Goal: Task Accomplishment & Management: Manage account settings

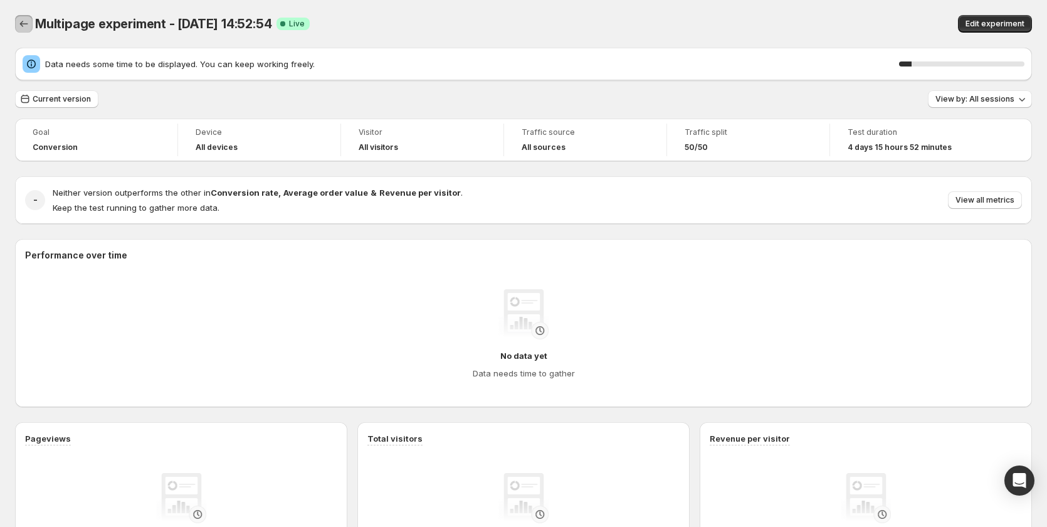
click at [21, 21] on icon "Back" at bounding box center [24, 24] width 13 height 13
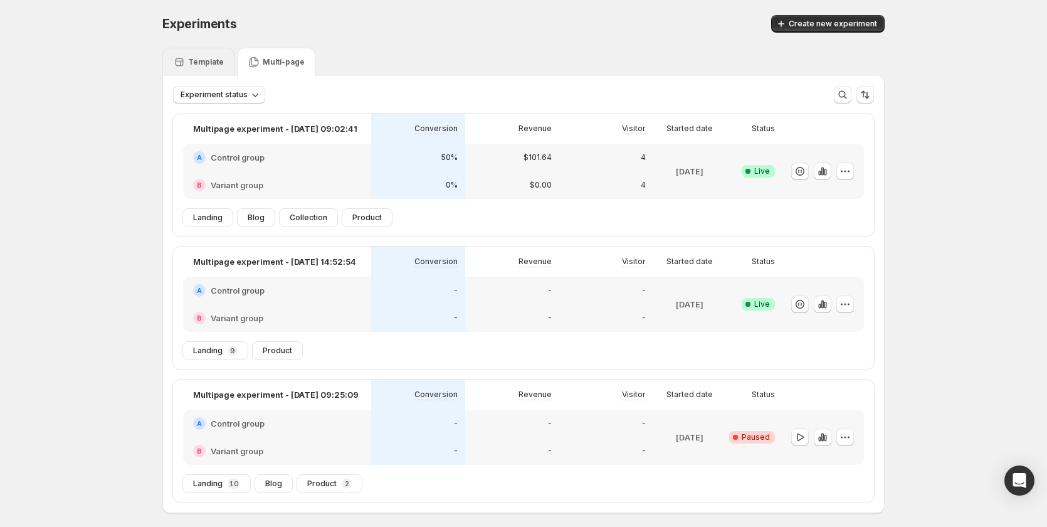
click at [200, 59] on p "Template" at bounding box center [206, 62] width 36 height 10
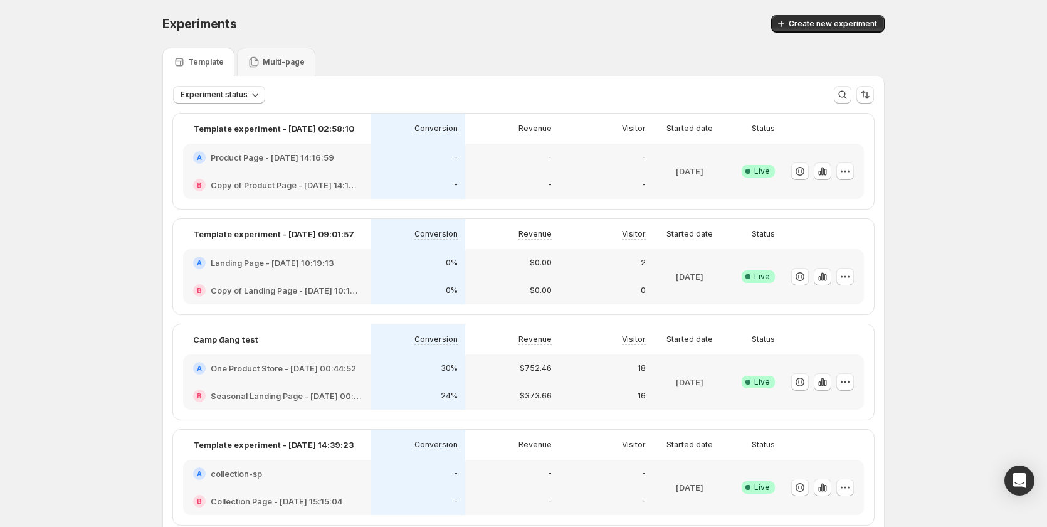
click at [414, 377] on div "30%" at bounding box center [418, 368] width 94 height 28
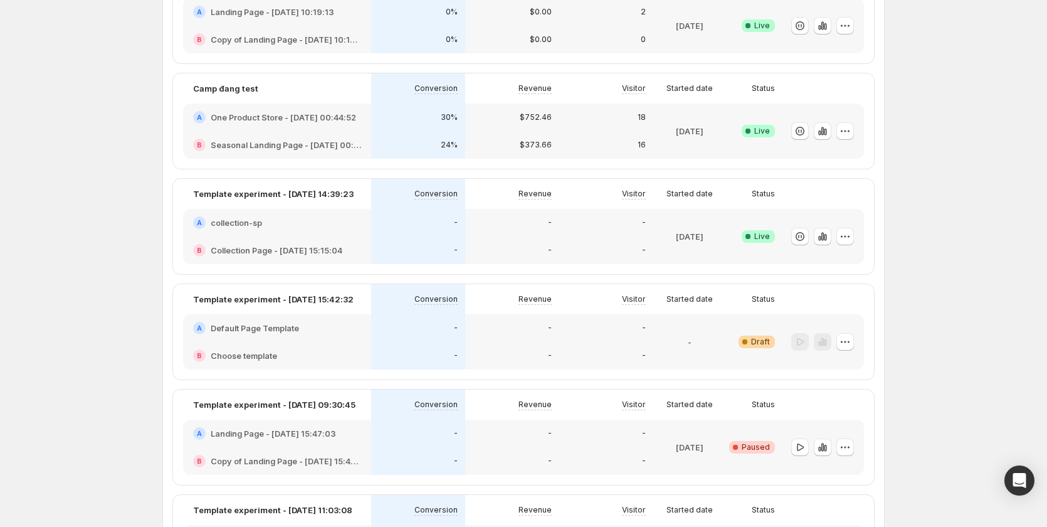
scroll to position [125, 0]
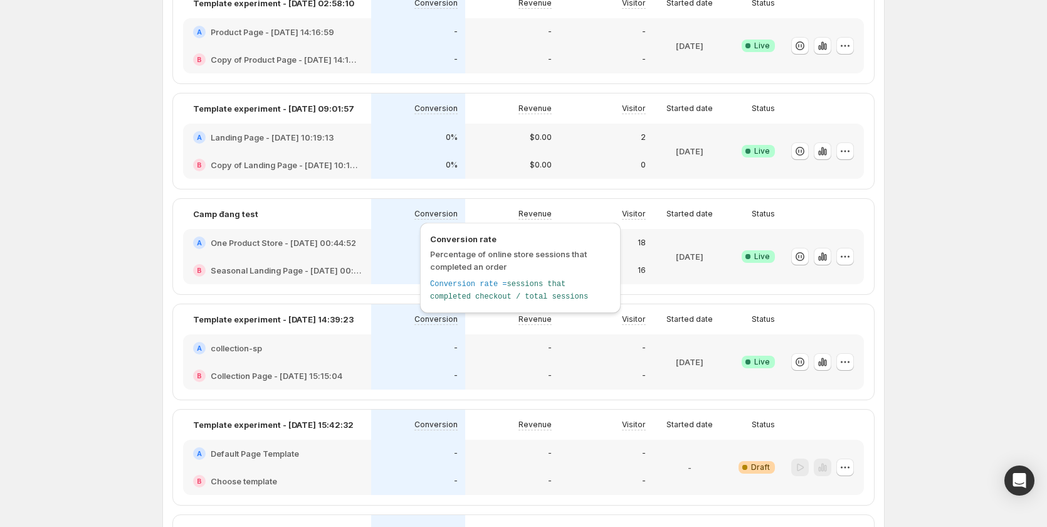
click at [434, 223] on div "Conversion rate Percentage of online store sessions that completed an order Con…" at bounding box center [520, 268] width 201 height 90
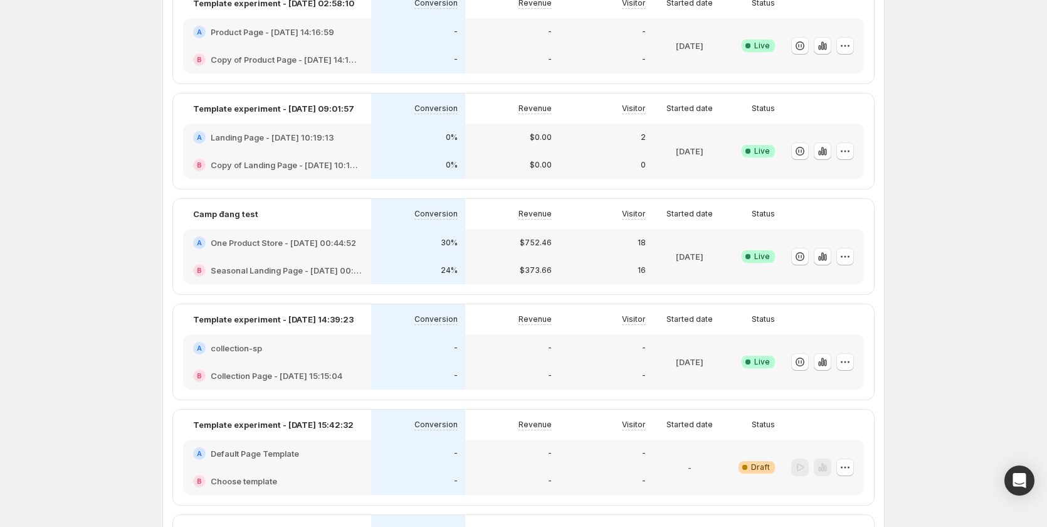
click at [376, 245] on div "30%" at bounding box center [418, 243] width 94 height 28
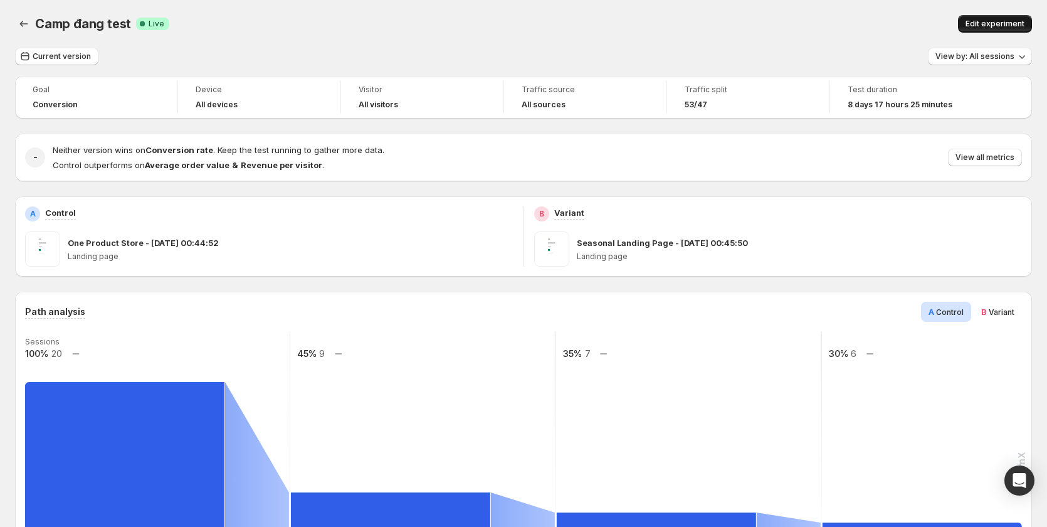
click at [972, 22] on button "Edit experiment" at bounding box center [995, 24] width 74 height 18
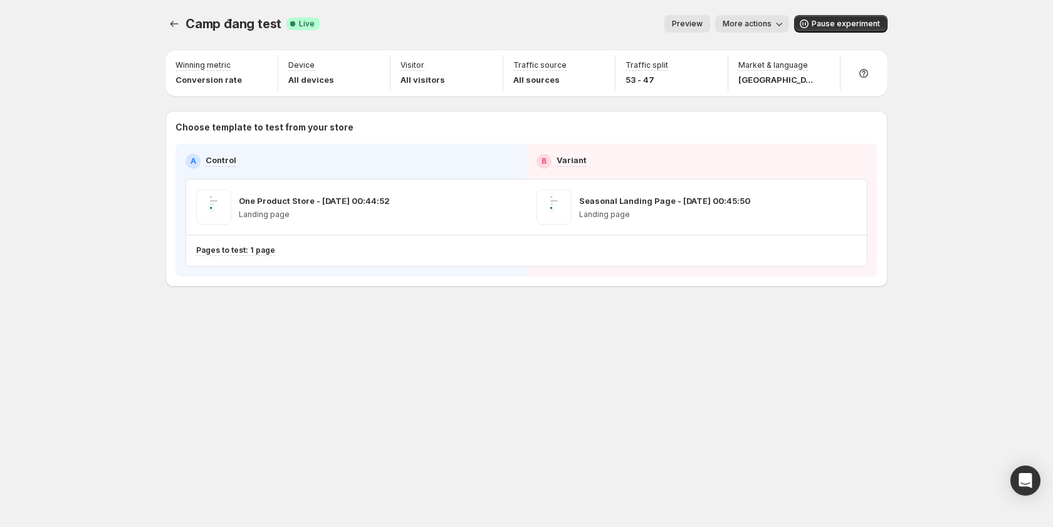
click at [680, 21] on span "Preview" at bounding box center [687, 24] width 31 height 10
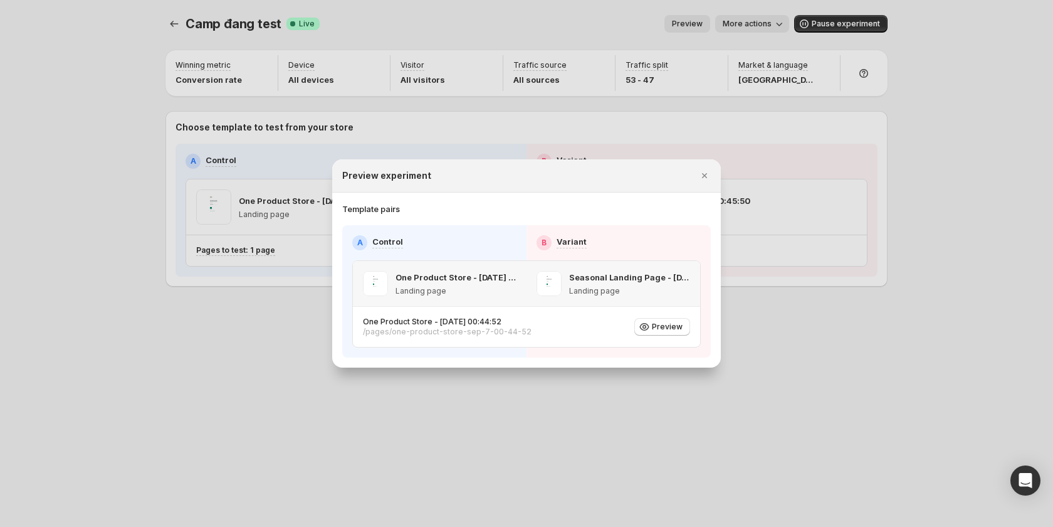
click at [511, 280] on p "One Product Store - [DATE] 00:44:52" at bounding box center [456, 277] width 121 height 13
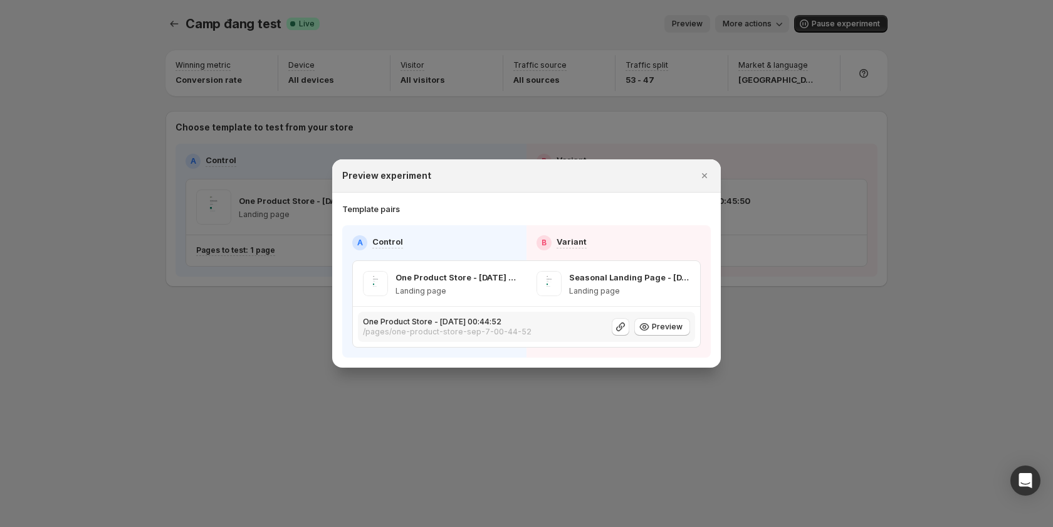
click at [594, 332] on div "One Product Store - Sep 7, 00:44:52 /pages/one-product-store-sep-7-00-44-52 Pre…" at bounding box center [526, 327] width 327 height 20
click at [700, 173] on icon "Close" at bounding box center [705, 175] width 13 height 13
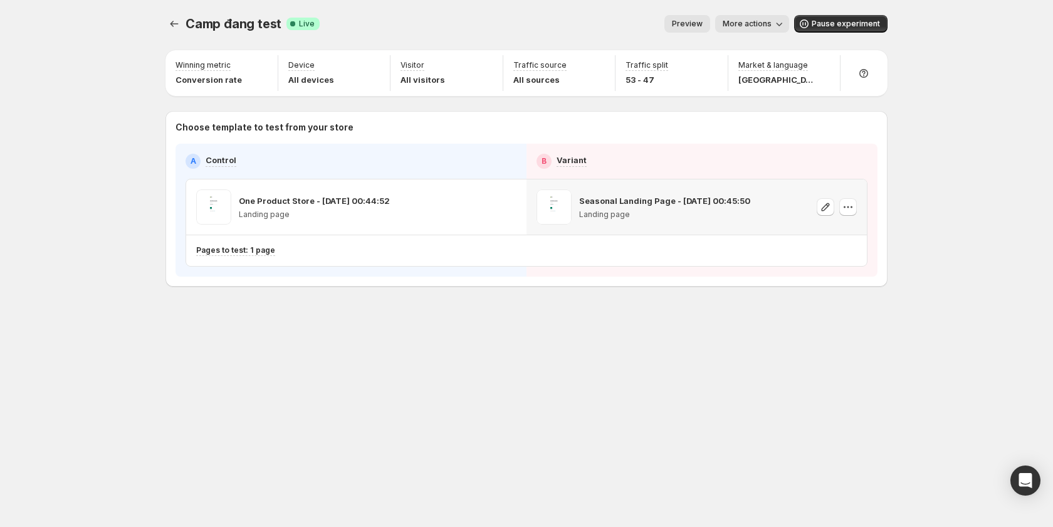
click at [536, 219] on div "Seasonal Landing Page - Sep 7, 00:45:50 Landing page" at bounding box center [697, 206] width 340 height 55
click at [174, 28] on icon "Experiments" at bounding box center [174, 24] width 13 height 13
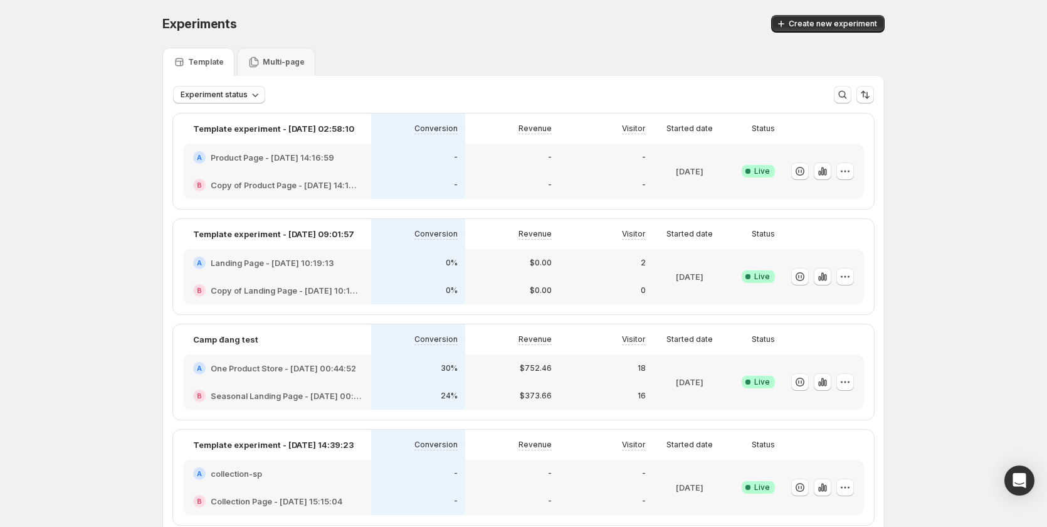
click at [357, 162] on div "A Product Page - Aug 13, 14:16:59" at bounding box center [277, 157] width 168 height 13
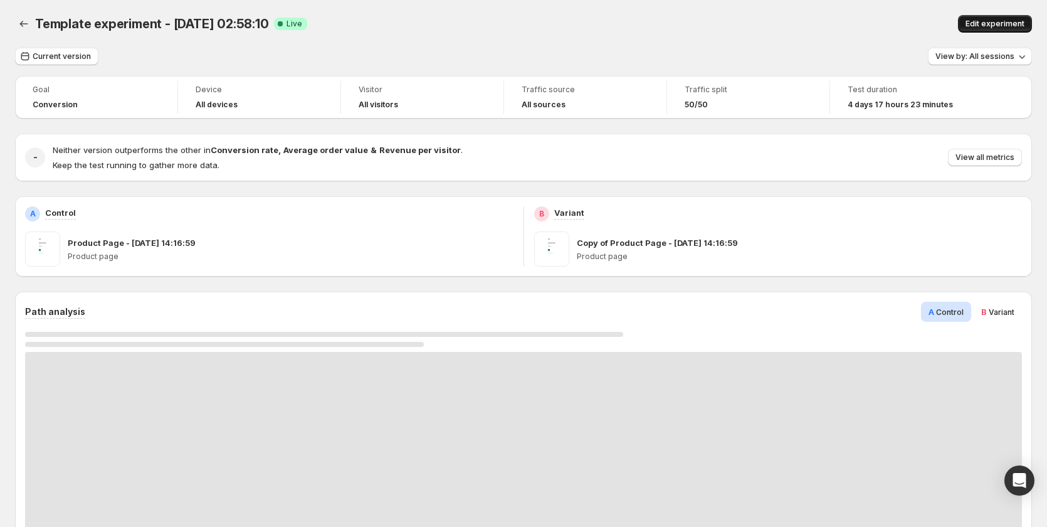
click at [1020, 24] on span "Edit experiment" at bounding box center [995, 24] width 59 height 10
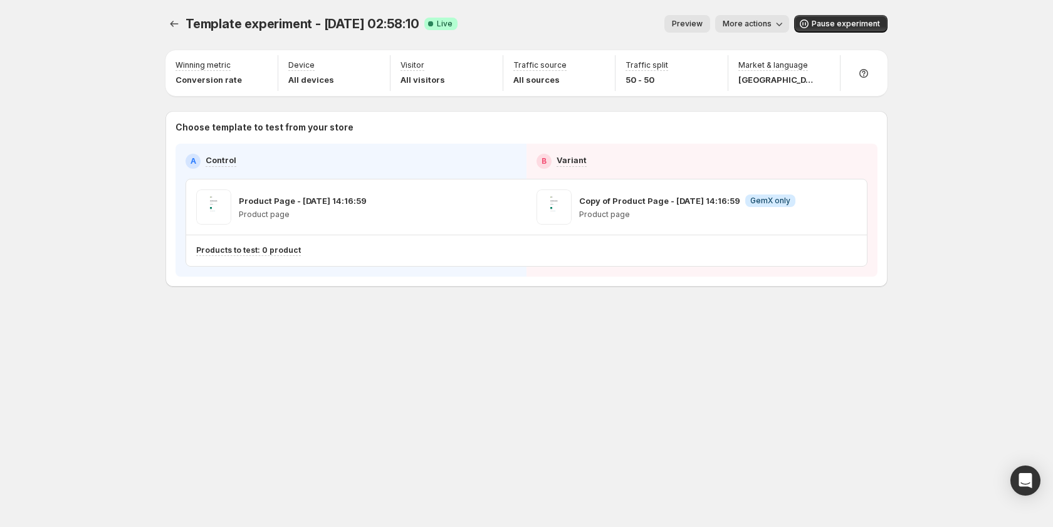
click at [695, 22] on span "Preview" at bounding box center [687, 24] width 31 height 10
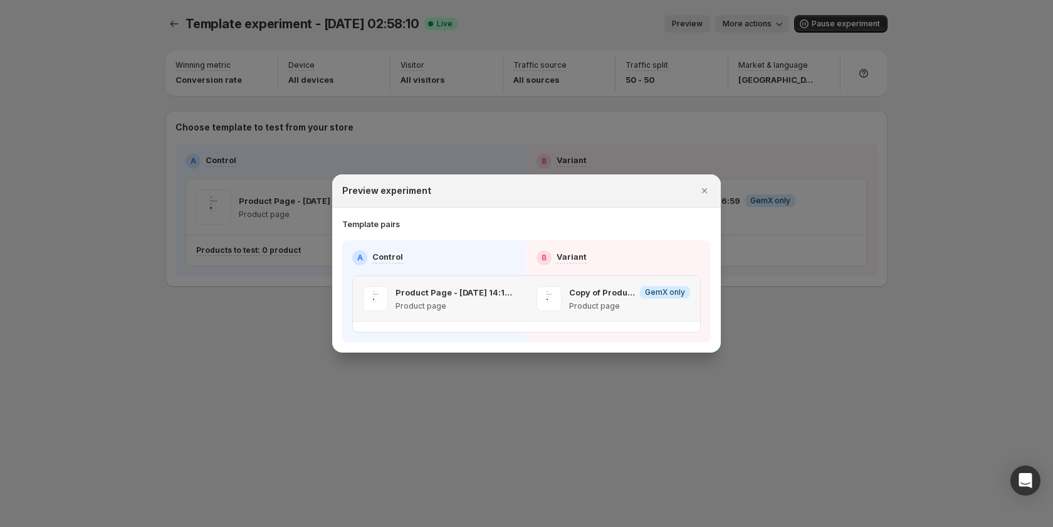
click at [472, 302] on p "Product page" at bounding box center [456, 306] width 121 height 10
click at [572, 295] on p "Copy of Product Page - [DATE] 14:16:59" at bounding box center [602, 292] width 66 height 13
click at [777, 354] on div at bounding box center [526, 263] width 1053 height 527
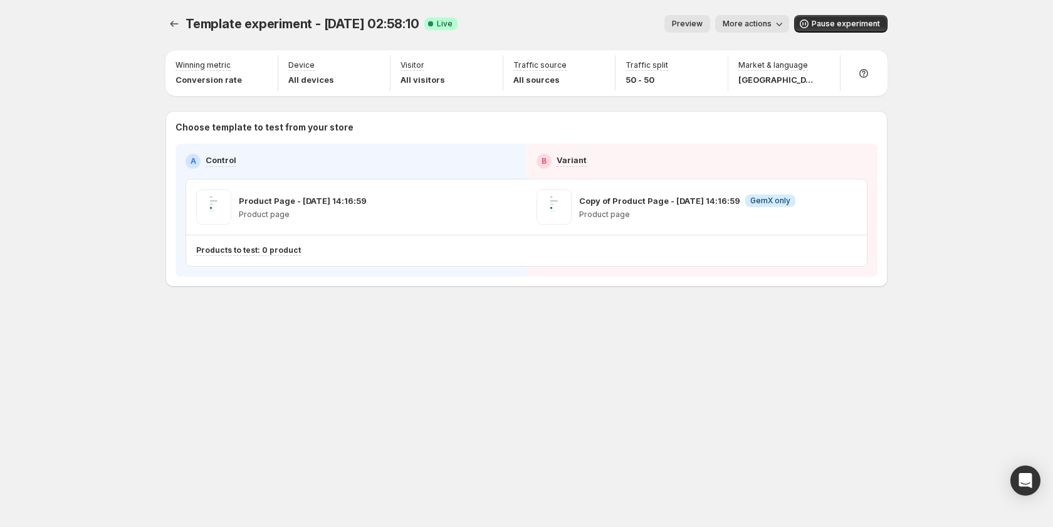
click at [184, 13] on div "Template experiment - Aug 21, 02:58:10. This page is ready Template experiment …" at bounding box center [527, 24] width 722 height 48
click at [181, 20] on button "Experiments" at bounding box center [175, 24] width 18 height 18
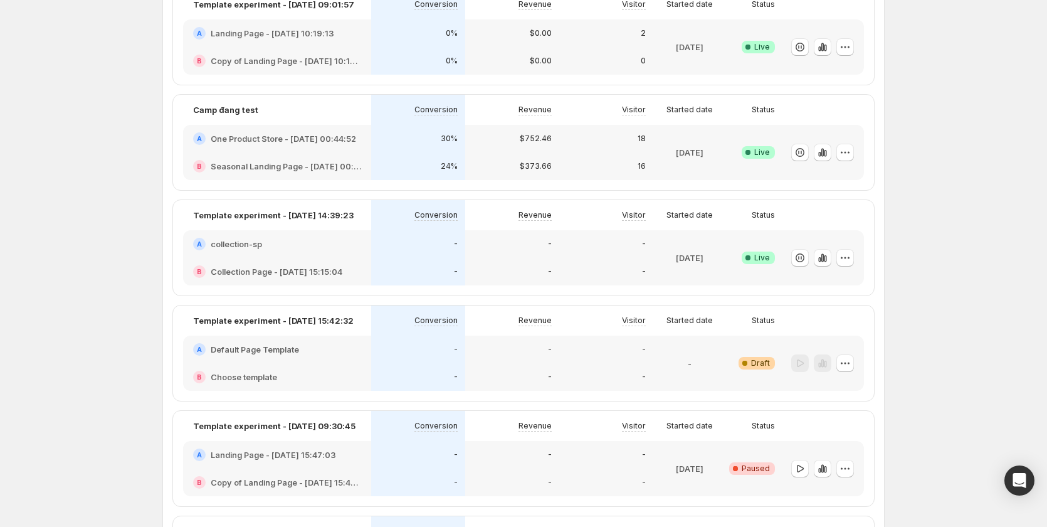
scroll to position [314, 0]
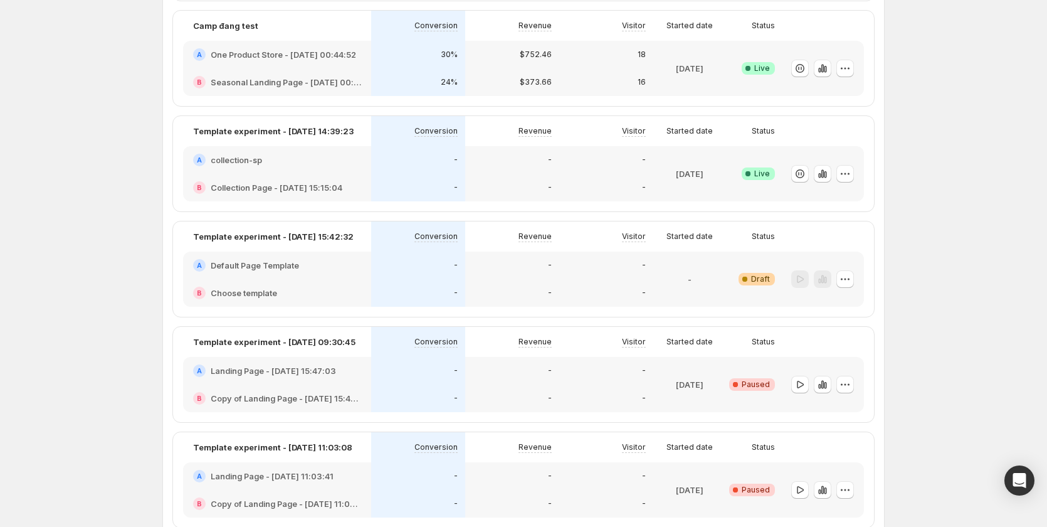
click at [492, 288] on div "-" at bounding box center [512, 293] width 79 height 13
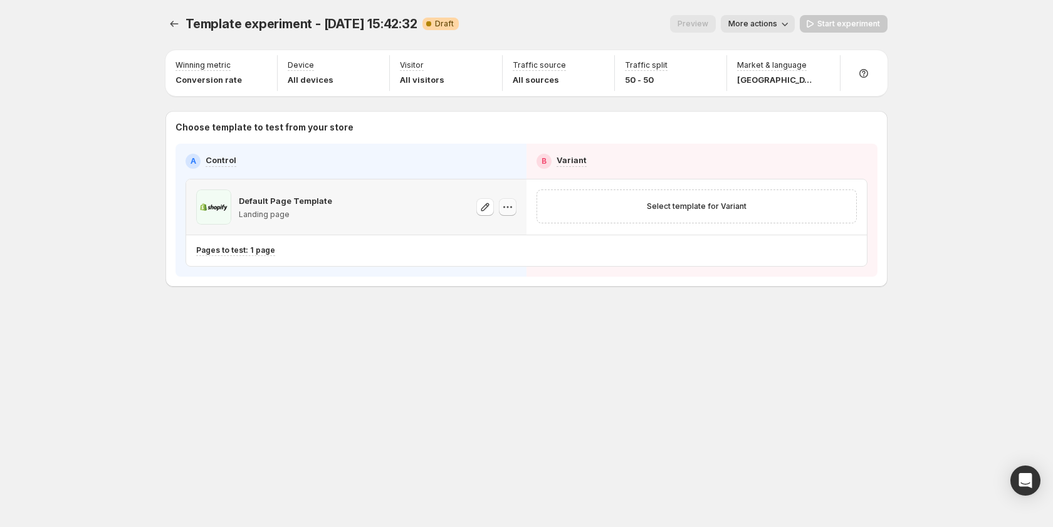
click at [511, 206] on icon "button" at bounding box center [508, 207] width 13 height 13
click at [509, 230] on span "Change template" at bounding box center [508, 233] width 68 height 10
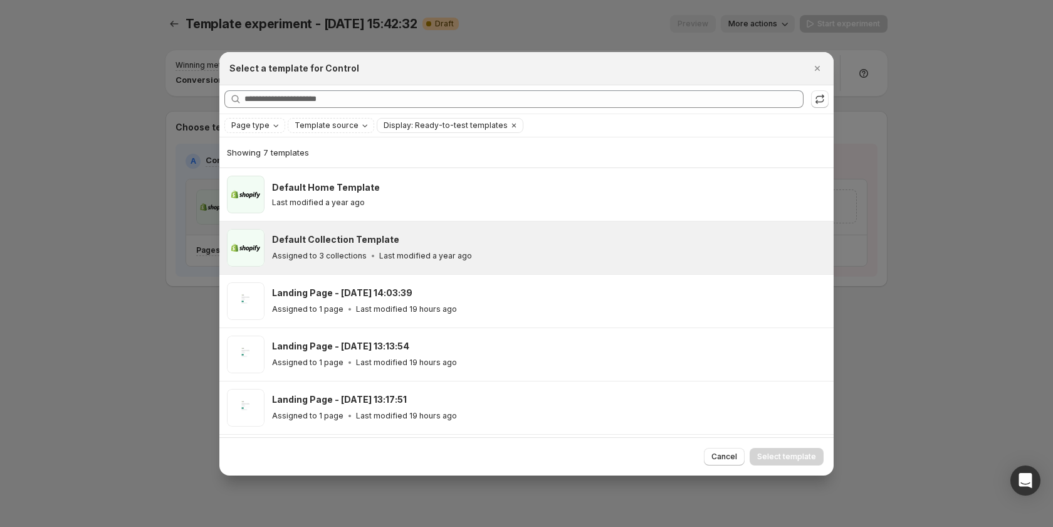
click at [439, 267] on div "Default Collection Template Assigned to 3 collections Last modified a year ago" at bounding box center [526, 247] width 615 height 53
click at [810, 451] on button "Select template" at bounding box center [787, 457] width 74 height 18
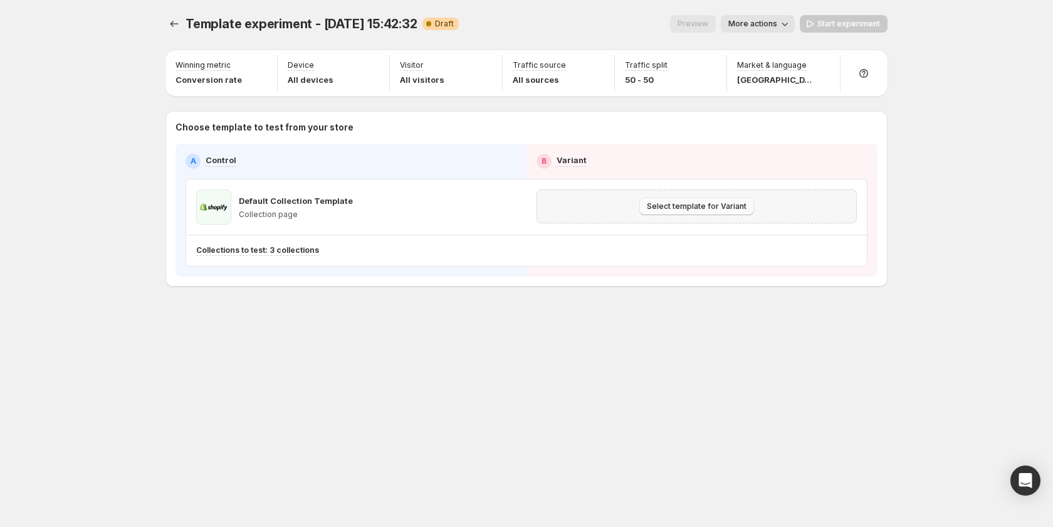
click at [712, 204] on span "Select template for Variant" at bounding box center [697, 206] width 100 height 10
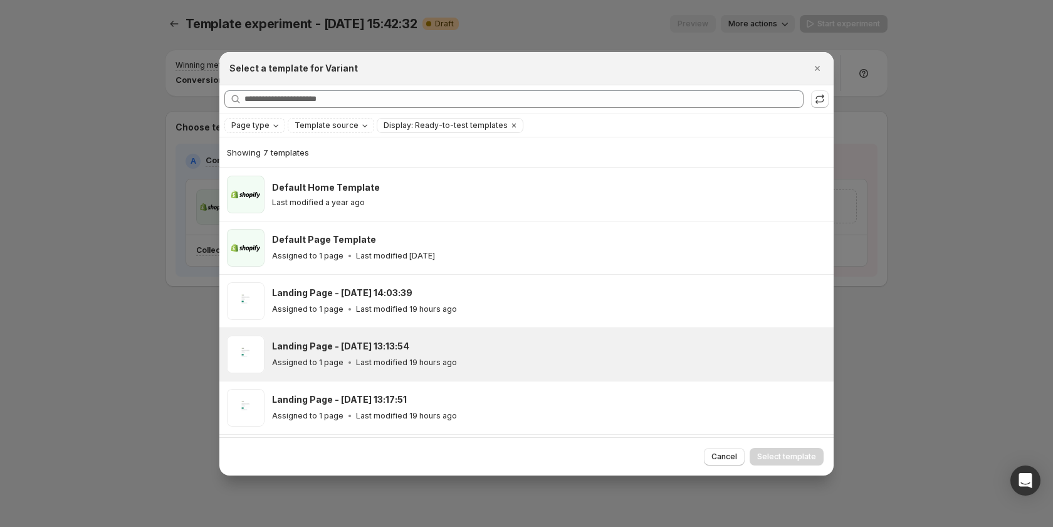
click at [495, 335] on div "Landing Page - Aug 1, 13:13:54 Assigned to 1 page Last modified 19 hours ago" at bounding box center [549, 354] width 554 height 38
click at [805, 455] on span "Select template" at bounding box center [786, 456] width 59 height 10
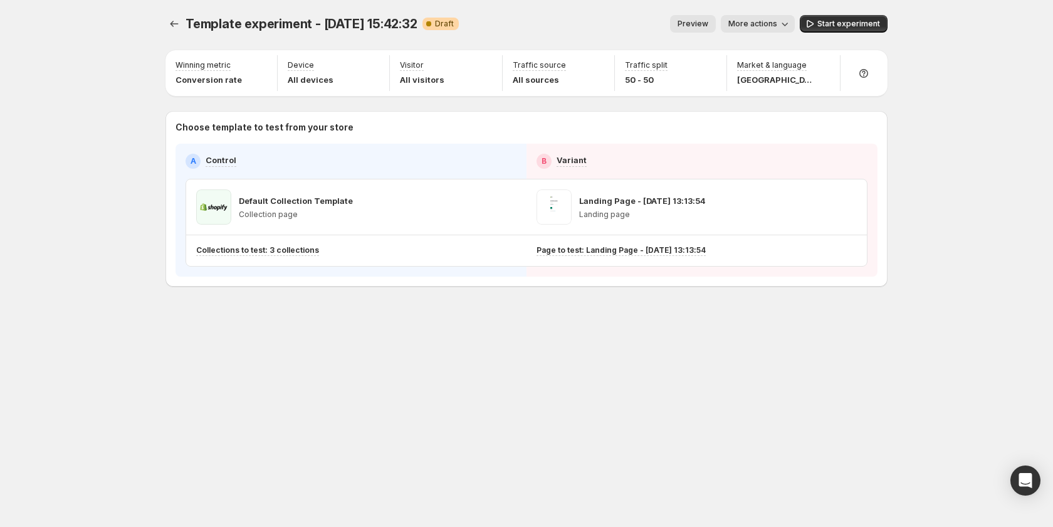
click at [709, 19] on button "Preview" at bounding box center [693, 24] width 46 height 18
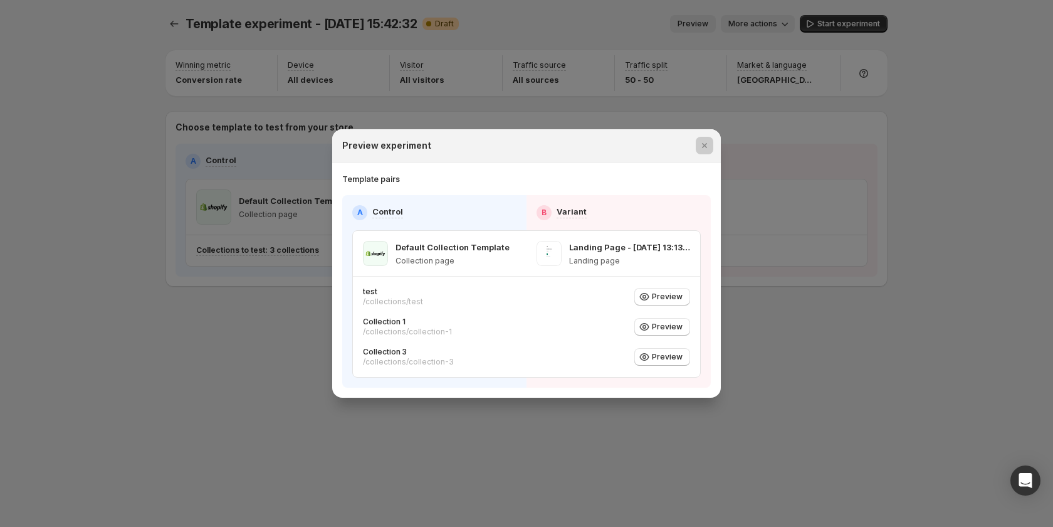
click at [154, 253] on div at bounding box center [526, 263] width 1053 height 527
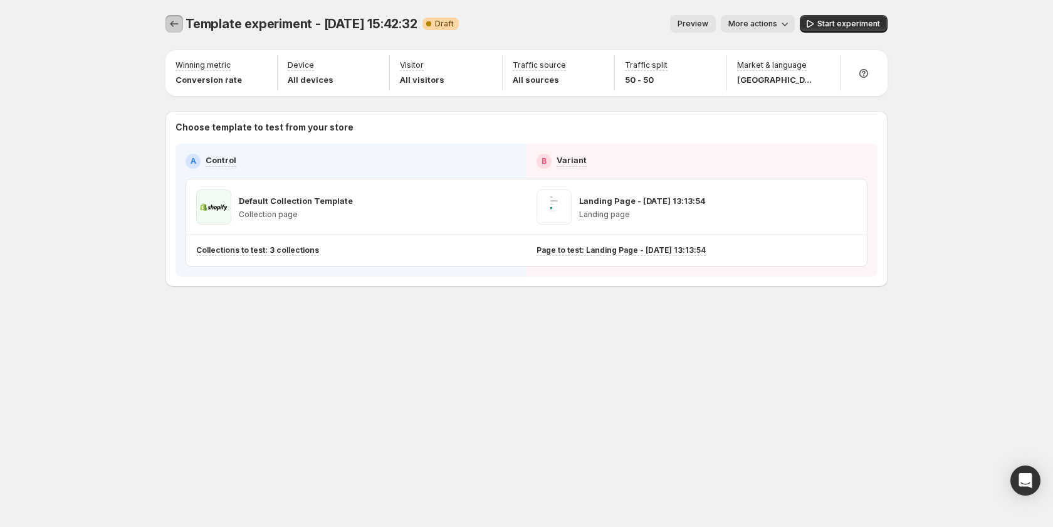
click at [176, 20] on icon "Experiments" at bounding box center [174, 24] width 13 height 13
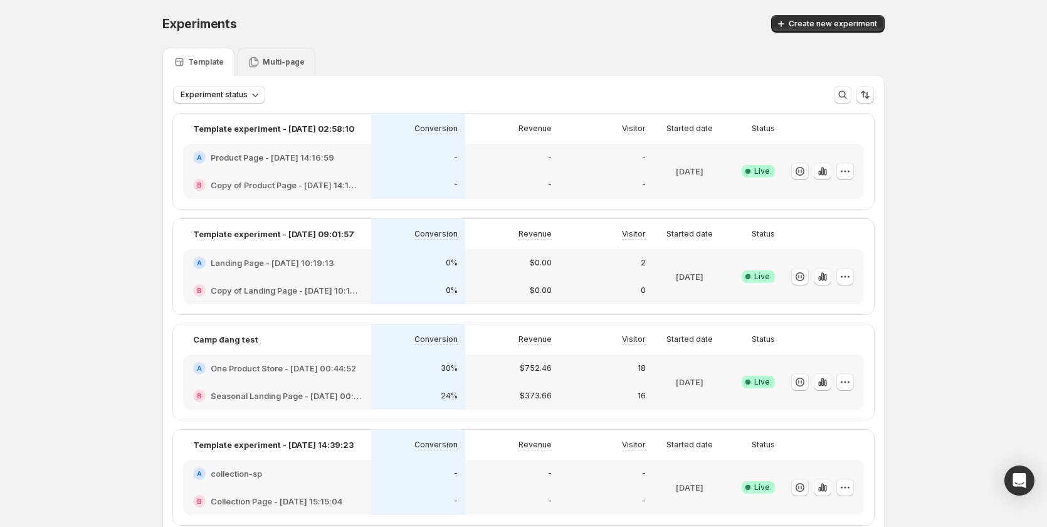
click at [290, 58] on p "Multi-page" at bounding box center [284, 62] width 42 height 10
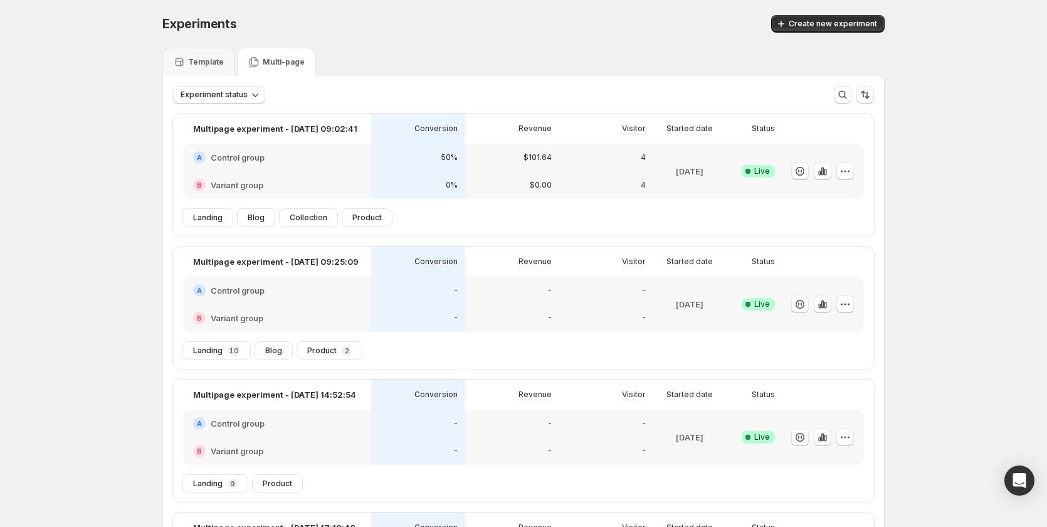
click at [394, 157] on div "50%" at bounding box center [418, 157] width 79 height 13
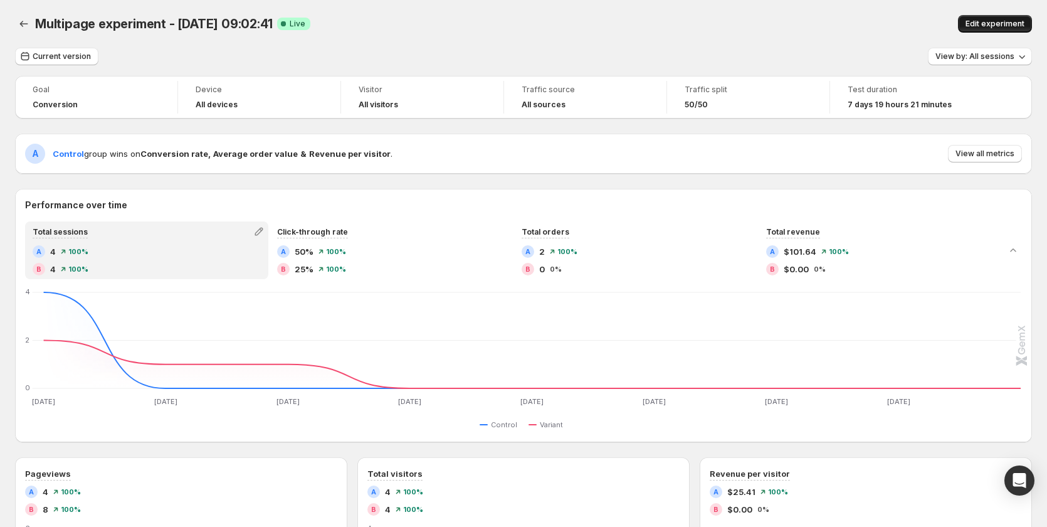
click at [991, 21] on span "Edit experiment" at bounding box center [995, 24] width 59 height 10
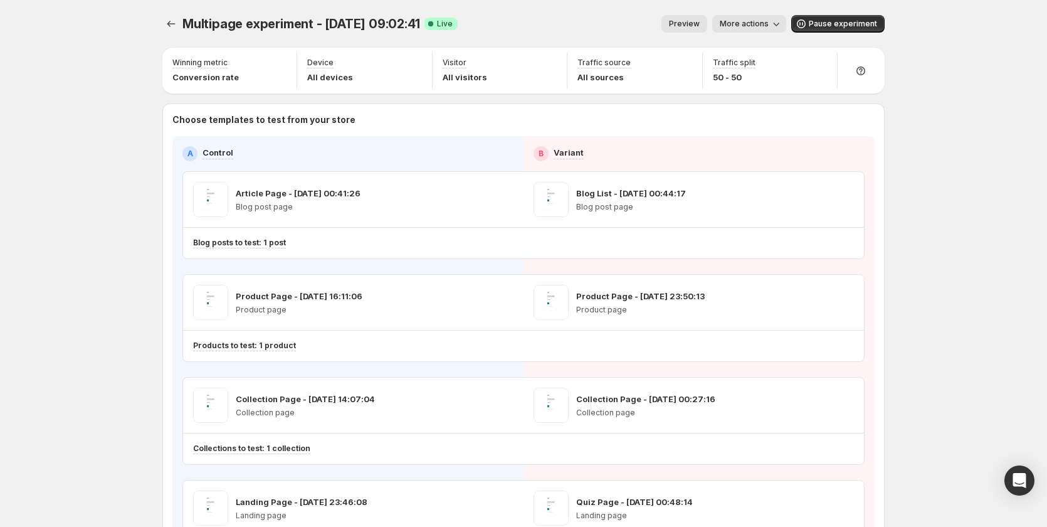
click at [692, 24] on span "Preview" at bounding box center [684, 24] width 31 height 10
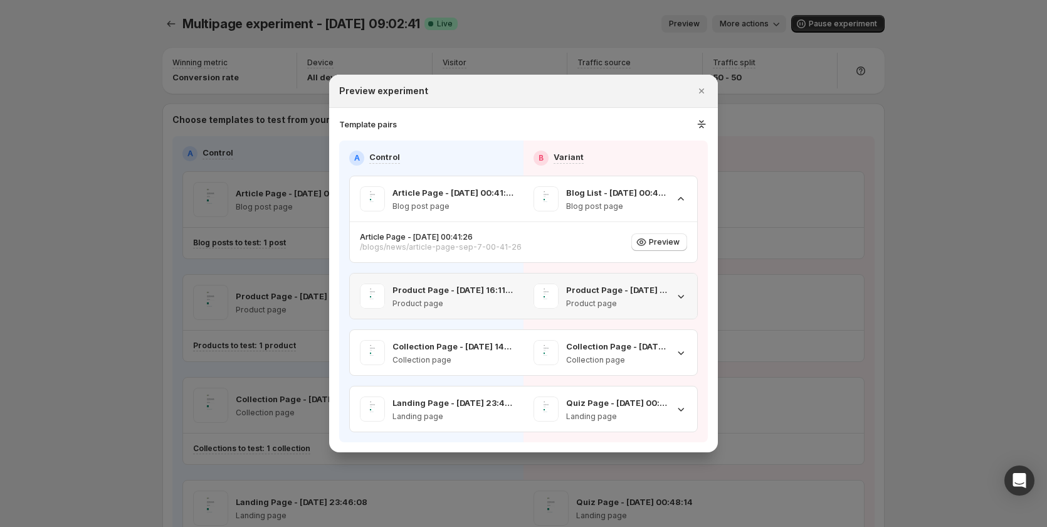
click at [671, 297] on div "Product Page - Sep 6, 23:50:13 Product page" at bounding box center [611, 295] width 154 height 25
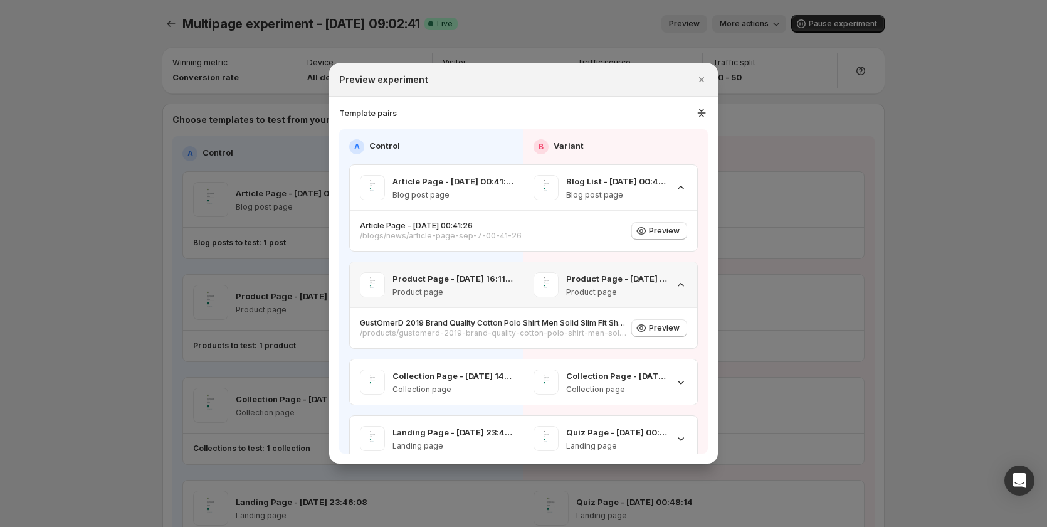
click at [671, 297] on div "Product Page - Sep 6, 23:50:13 Product page" at bounding box center [611, 284] width 174 height 45
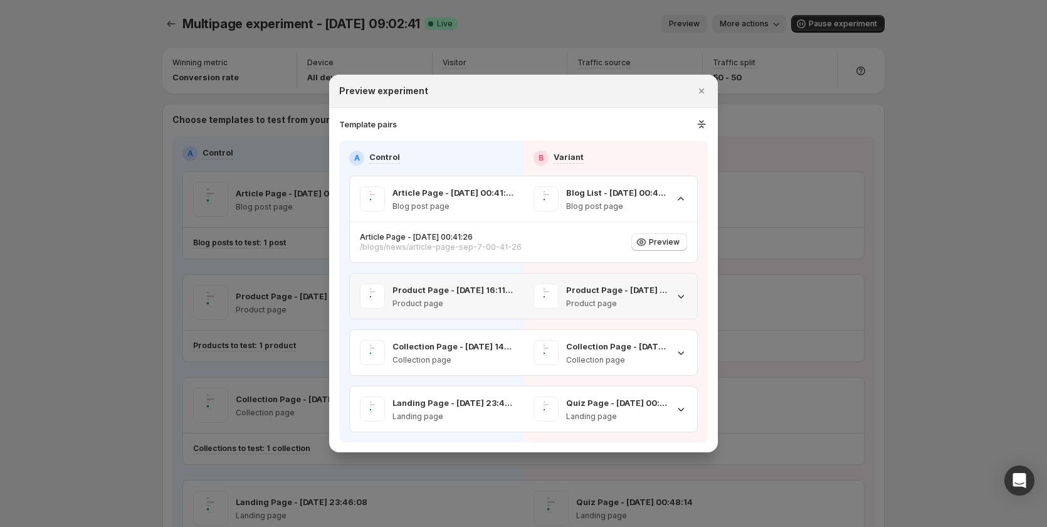
click at [671, 297] on div "Product Page - Sep 6, 23:50:13 Product page" at bounding box center [611, 295] width 154 height 25
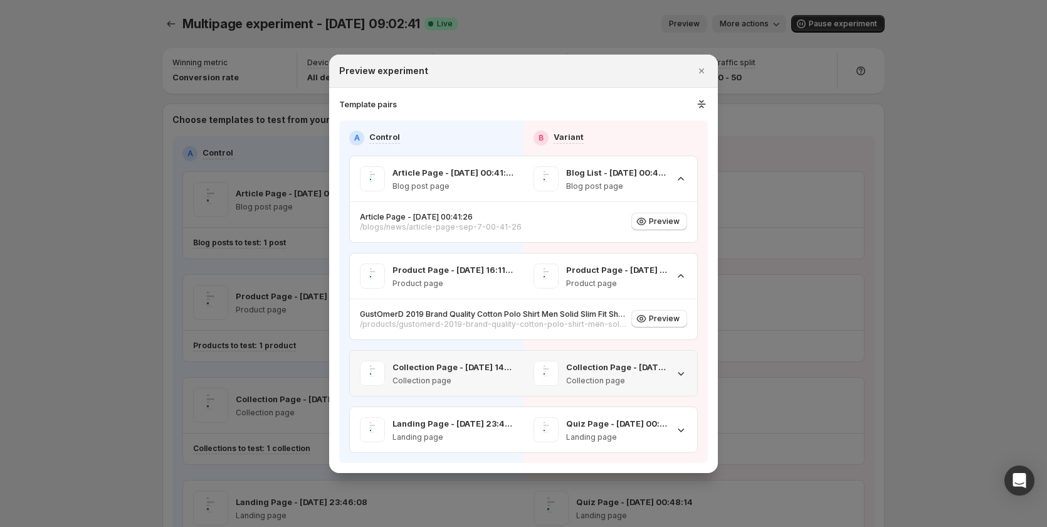
click at [678, 377] on icon ":rvf:" at bounding box center [681, 373] width 13 height 13
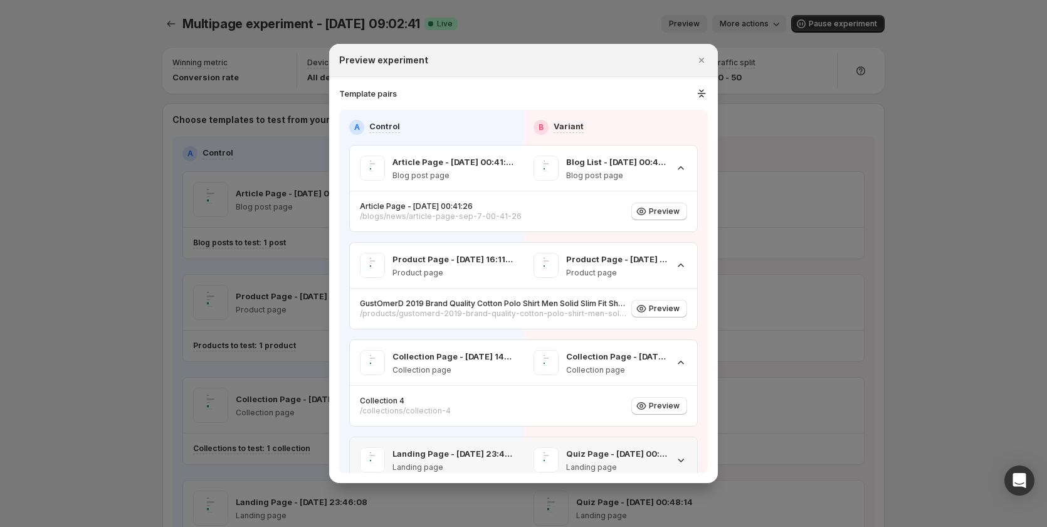
click at [665, 460] on div "Quiz Page - Sep 7, 00:48:14 Landing page" at bounding box center [611, 459] width 154 height 25
click at [675, 170] on icon ":rvf:" at bounding box center [681, 168] width 13 height 13
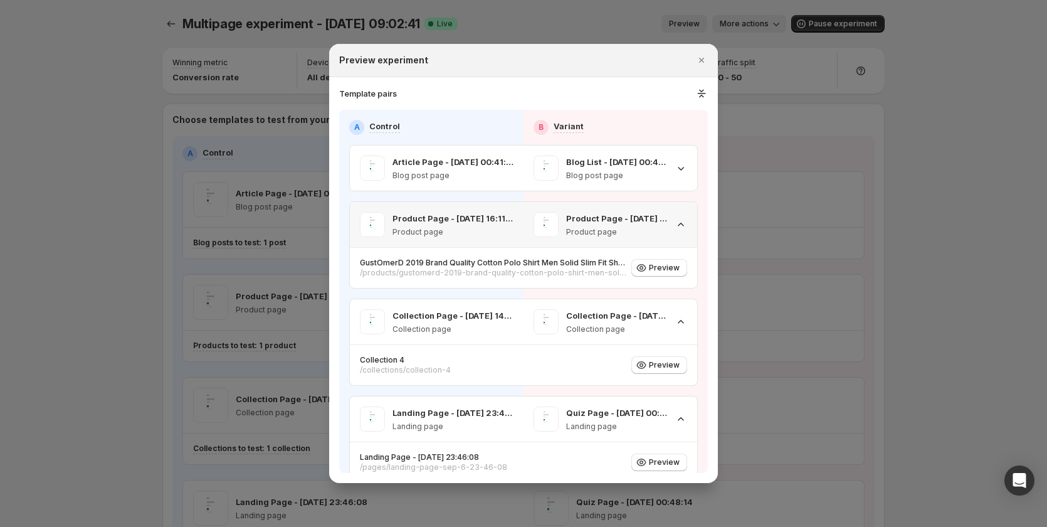
click at [677, 224] on icon ":rvf:" at bounding box center [681, 224] width 13 height 13
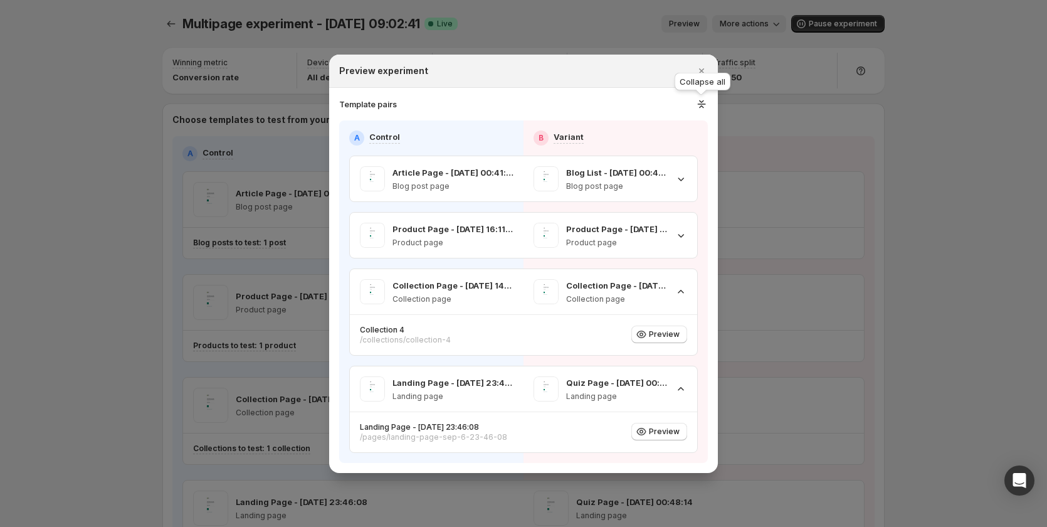
click at [698, 102] on icon ":rvf:" at bounding box center [701, 104] width 13 height 13
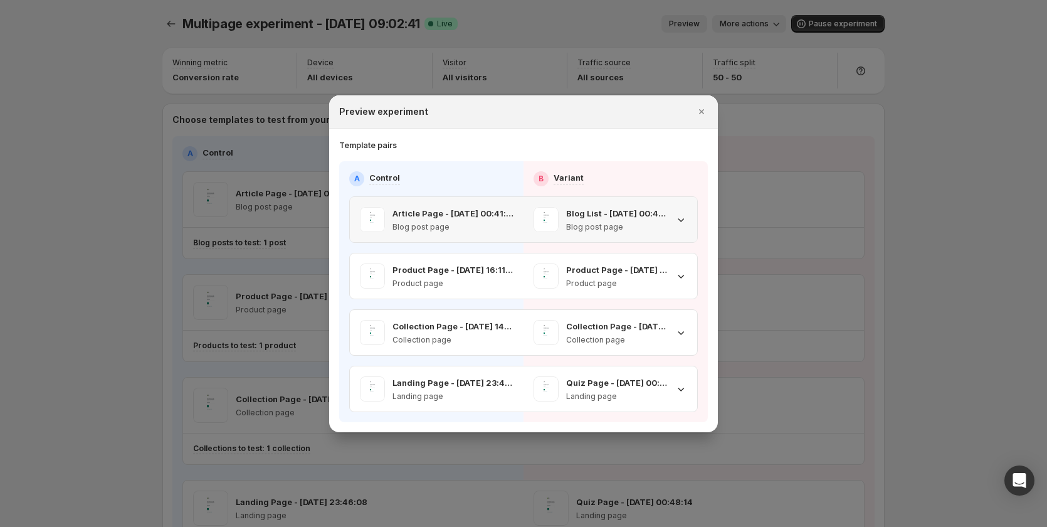
click at [679, 219] on icon ":rvf:" at bounding box center [681, 220] width 6 height 4
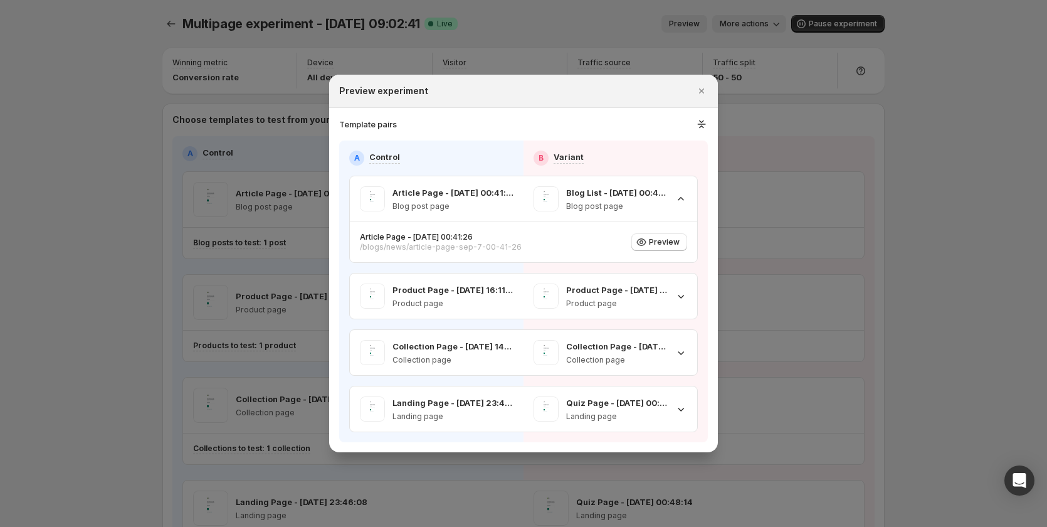
click at [704, 132] on div "Template pairs A Control B Variant Article Page - Sep 7, 00:41:26 Blog post pag…" at bounding box center [523, 280] width 369 height 324
click at [703, 126] on icon ":rvf:" at bounding box center [701, 124] width 13 height 13
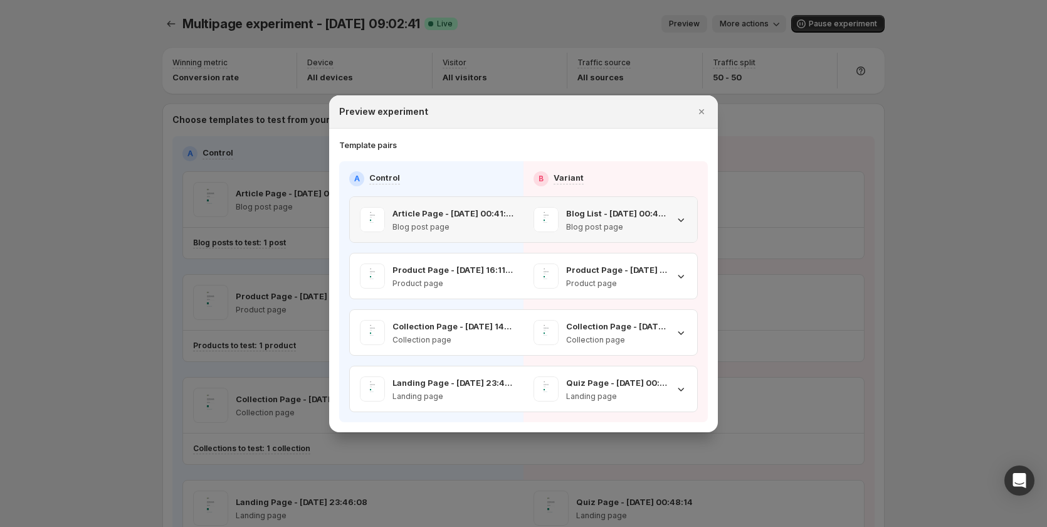
click at [680, 222] on icon ":rvf:" at bounding box center [681, 219] width 13 height 13
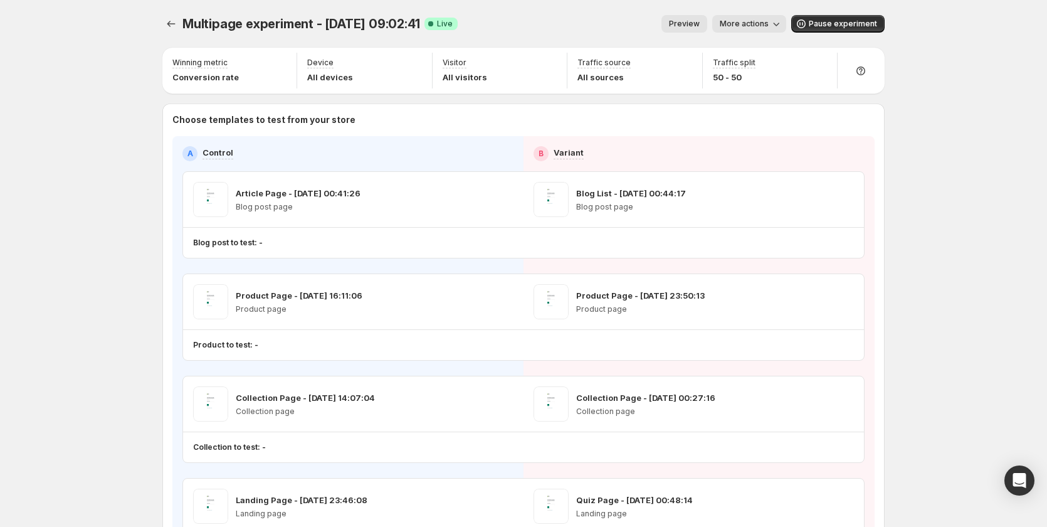
click at [676, 15] on button "Preview" at bounding box center [685, 24] width 46 height 18
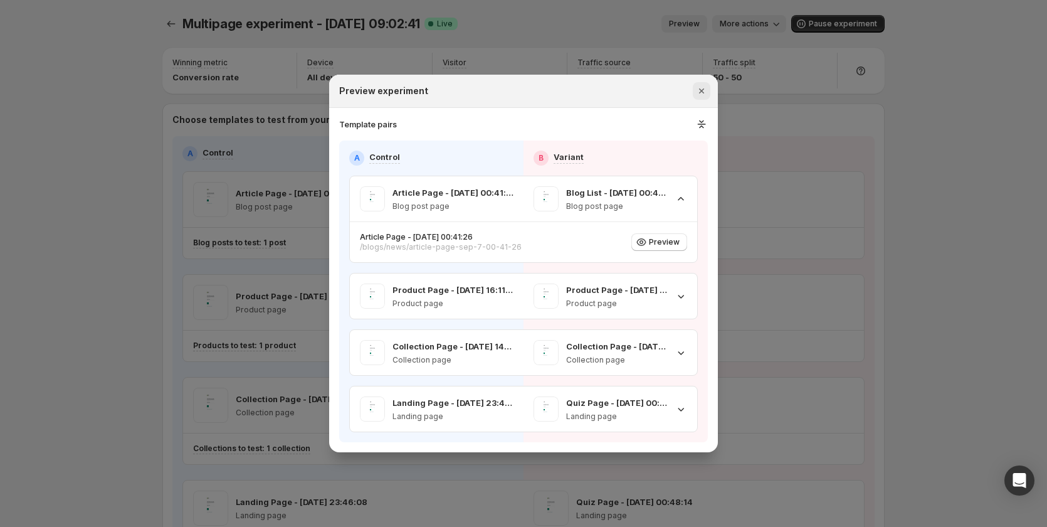
click at [705, 87] on icon "Close" at bounding box center [701, 91] width 13 height 13
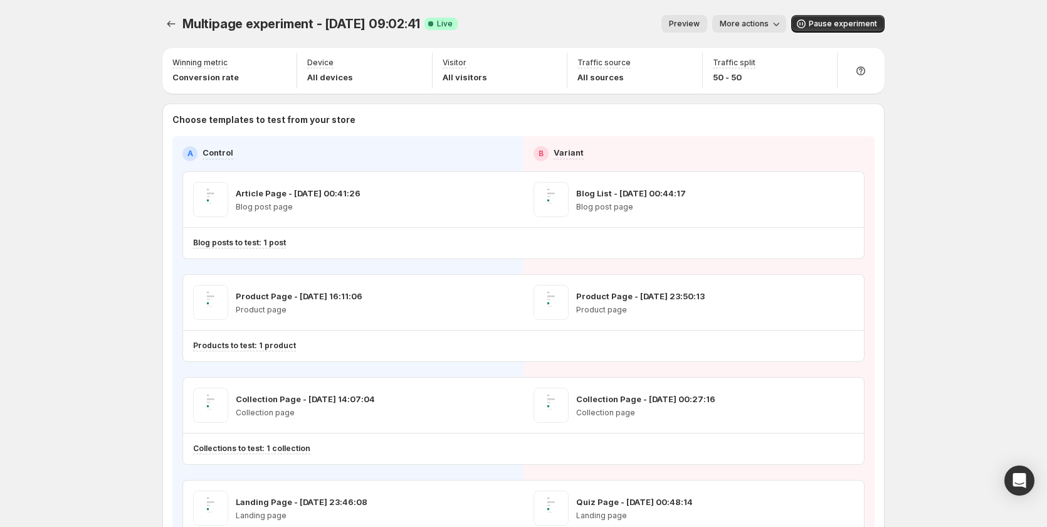
click at [700, 22] on span "Preview" at bounding box center [684, 24] width 31 height 10
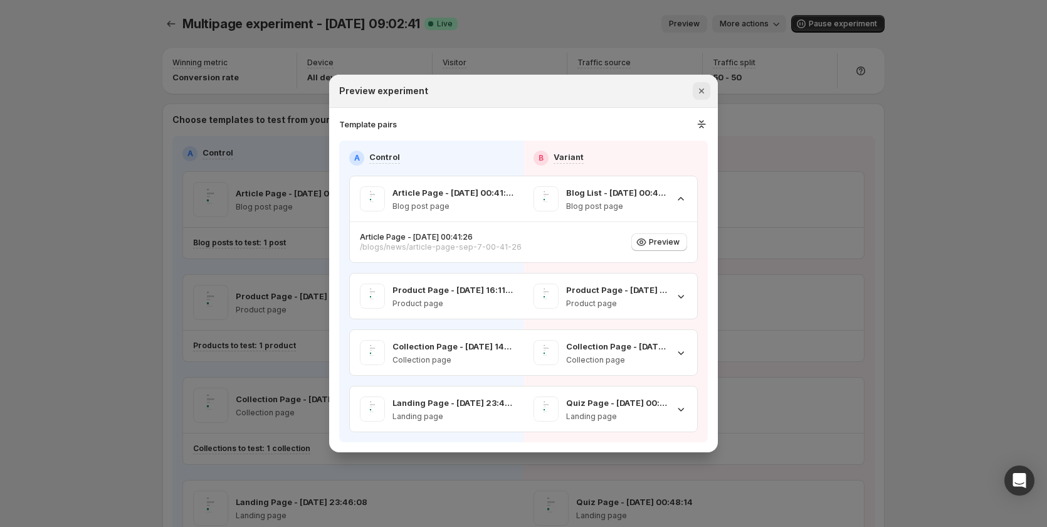
click at [699, 86] on icon "Close" at bounding box center [701, 91] width 13 height 13
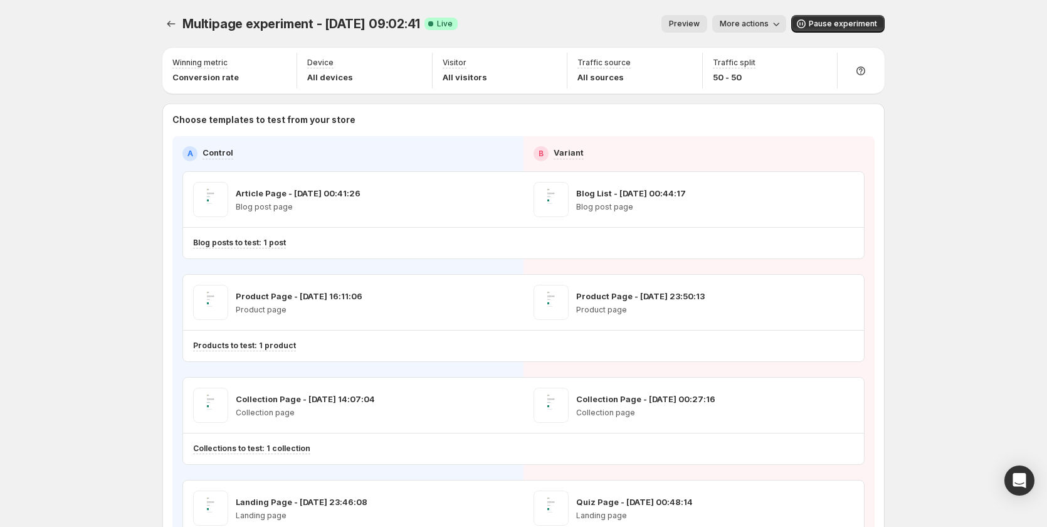
click at [700, 25] on span "Preview" at bounding box center [684, 24] width 31 height 10
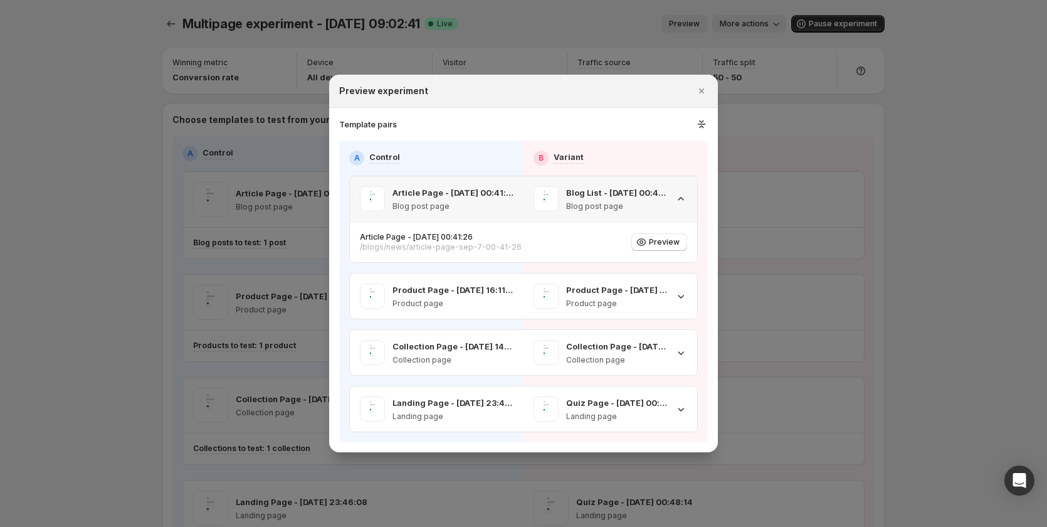
click at [682, 191] on div "Blog List - Sep 7, 00:44:17 Blog post page" at bounding box center [611, 198] width 154 height 25
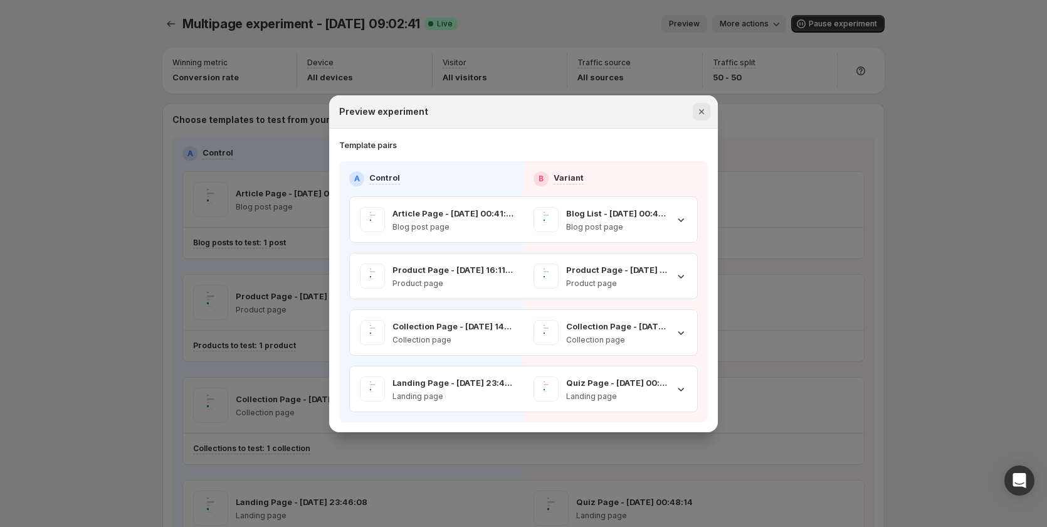
click at [695, 112] on icon "Close" at bounding box center [701, 111] width 13 height 13
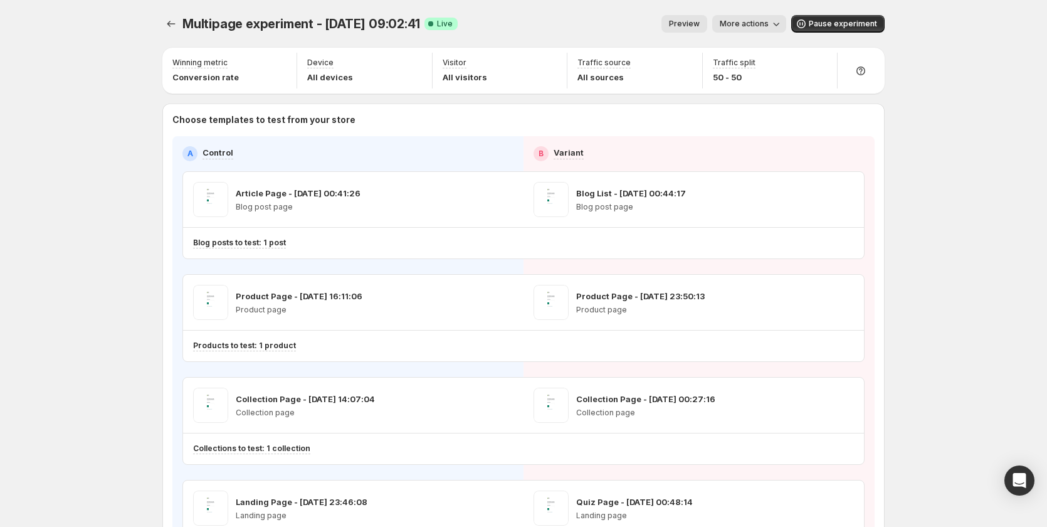
click at [700, 25] on span "Preview" at bounding box center [684, 24] width 31 height 10
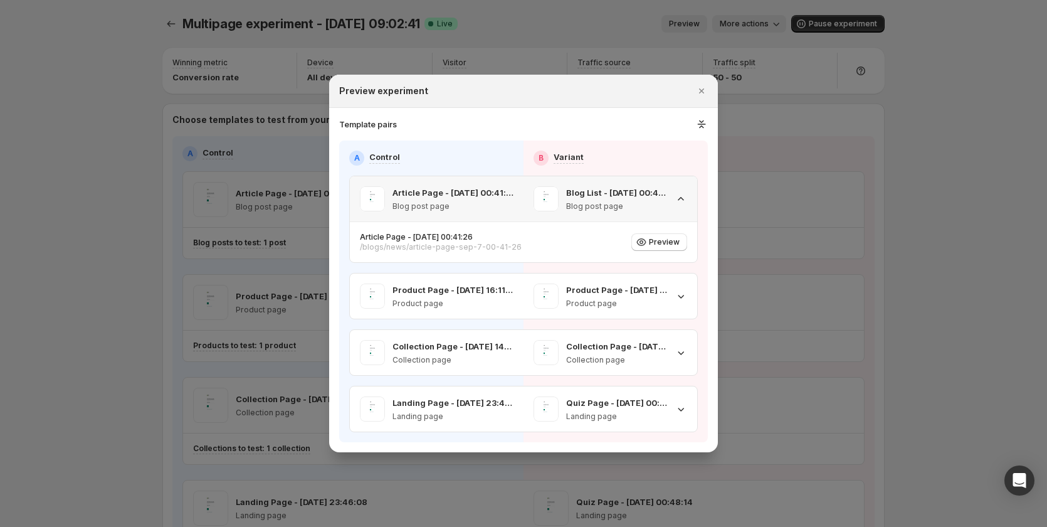
click at [679, 201] on icon ":r29:" at bounding box center [681, 199] width 13 height 13
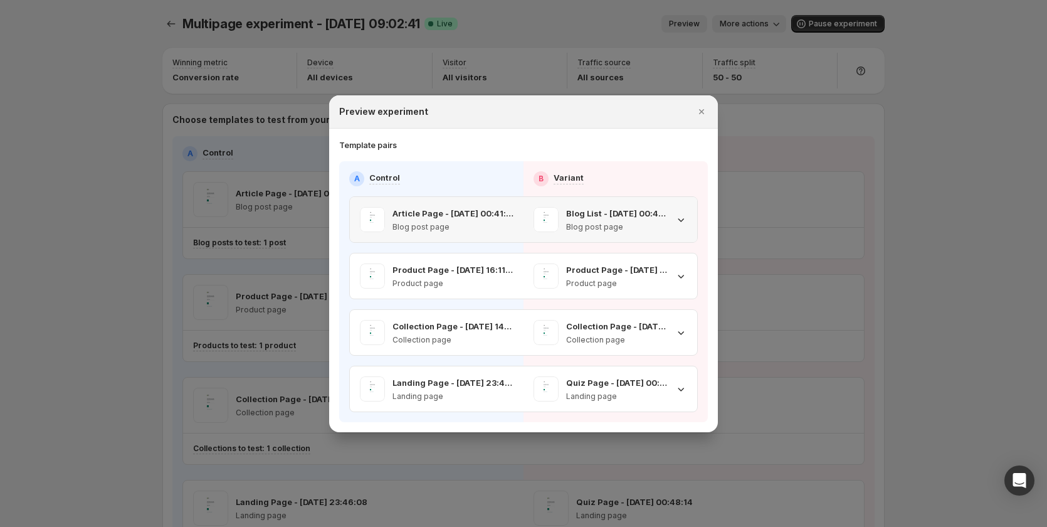
click at [679, 215] on icon ":r29:" at bounding box center [681, 219] width 13 height 13
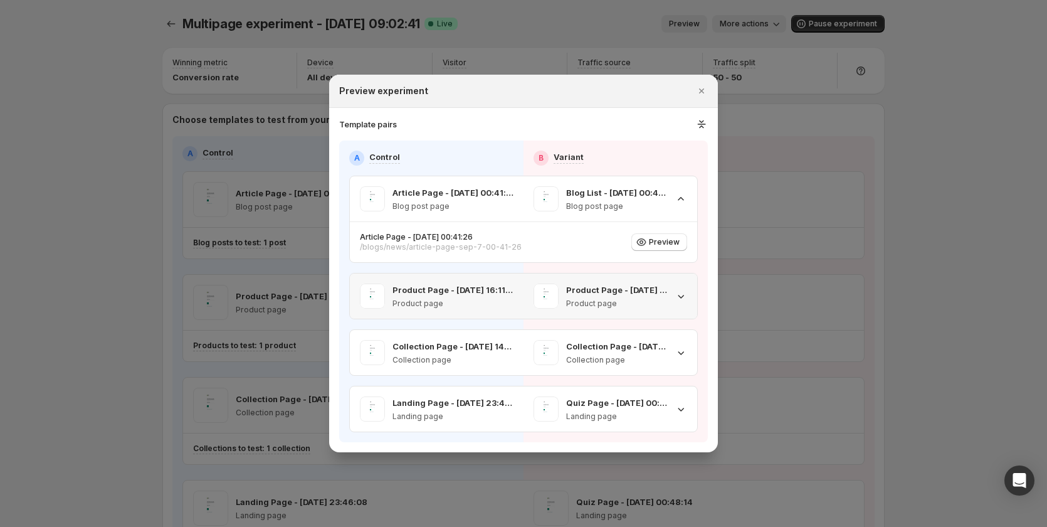
click at [678, 291] on icon ":r29:" at bounding box center [681, 296] width 13 height 13
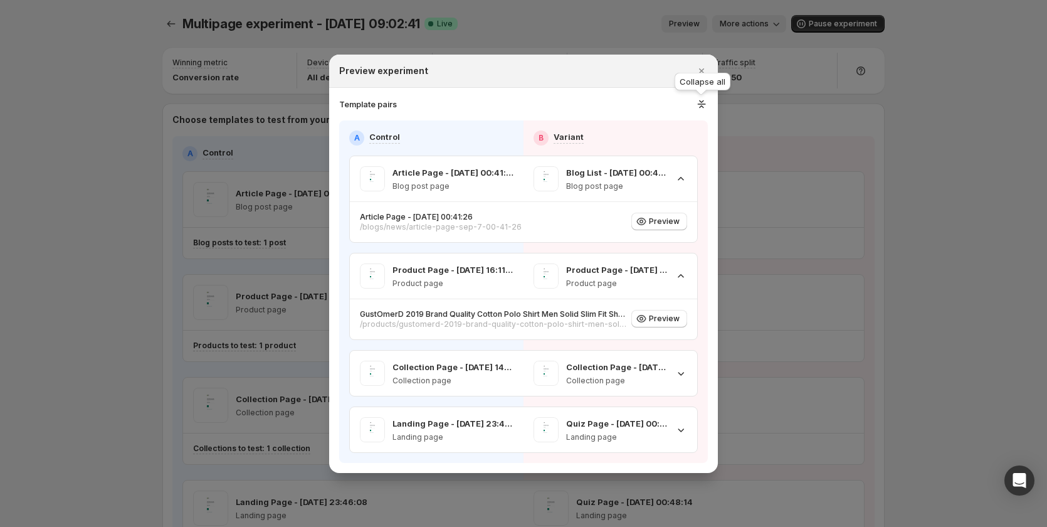
click at [698, 103] on icon ":r29:" at bounding box center [702, 103] width 8 height 1
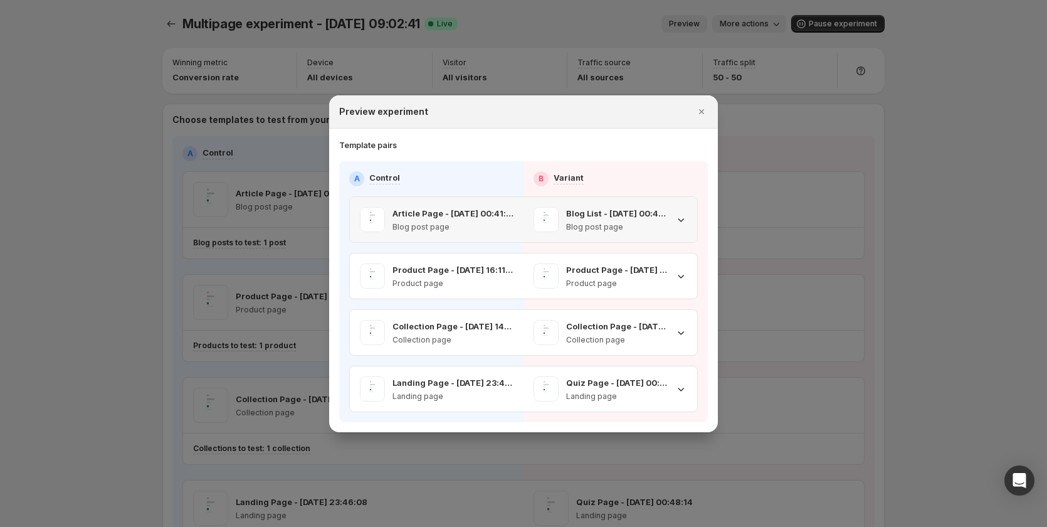
click at [683, 222] on icon ":r29:" at bounding box center [681, 219] width 13 height 13
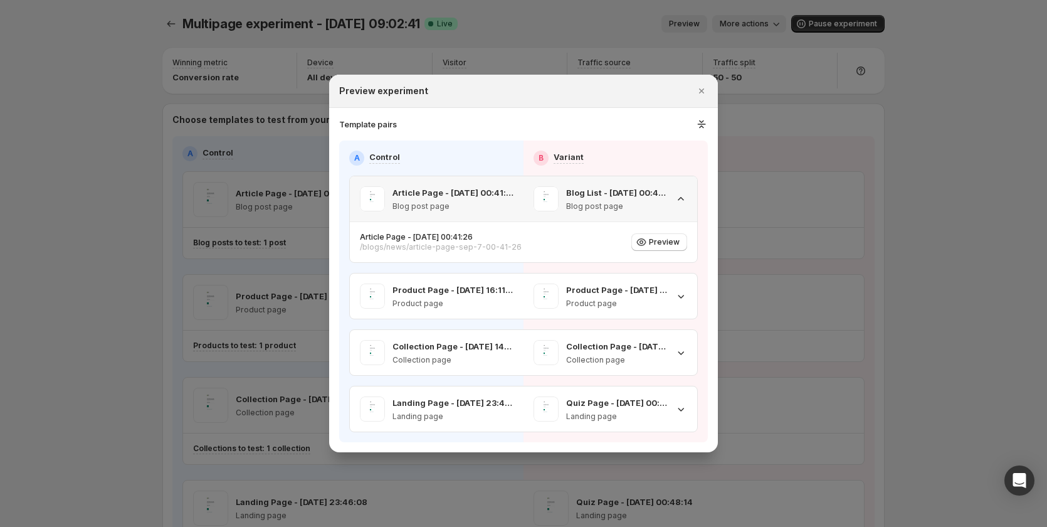
click at [683, 198] on icon ":r29:" at bounding box center [681, 199] width 13 height 13
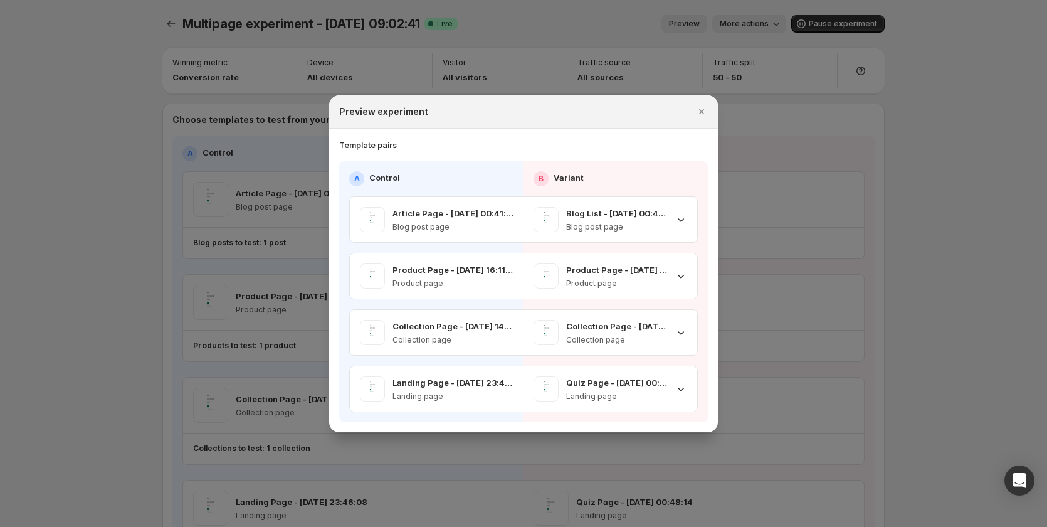
click at [700, 114] on icon "Close" at bounding box center [701, 111] width 13 height 13
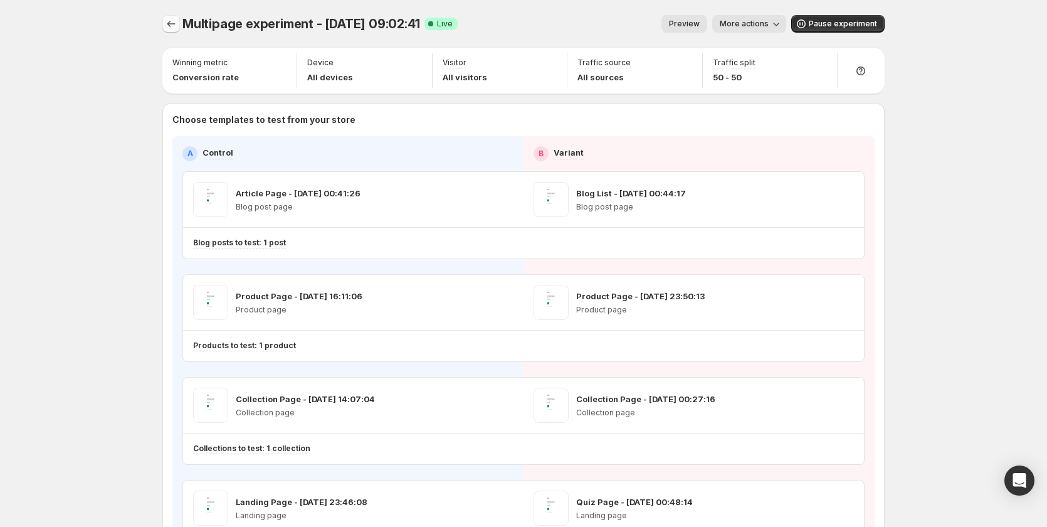
click at [169, 18] on icon "Experiments" at bounding box center [171, 24] width 13 height 13
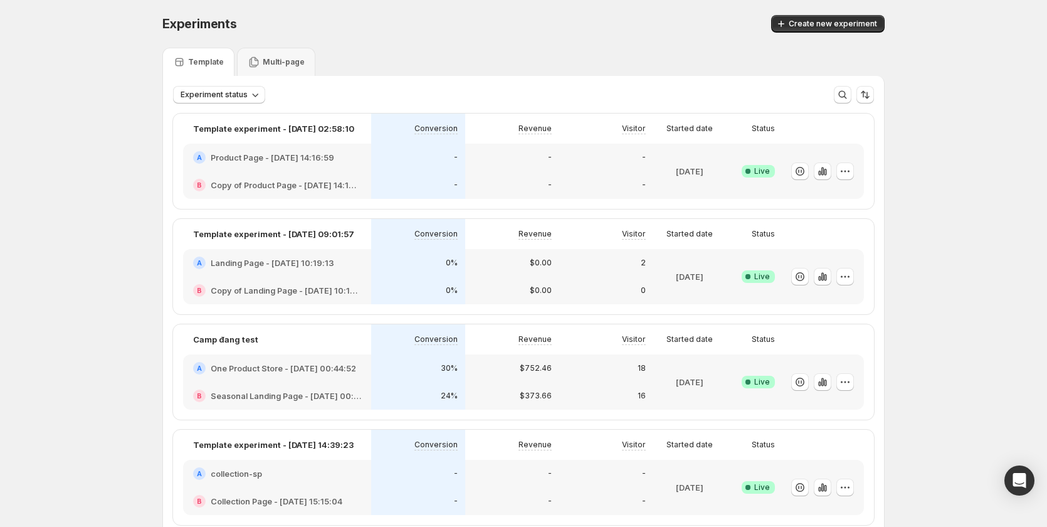
click at [404, 167] on div "-" at bounding box center [418, 158] width 94 height 28
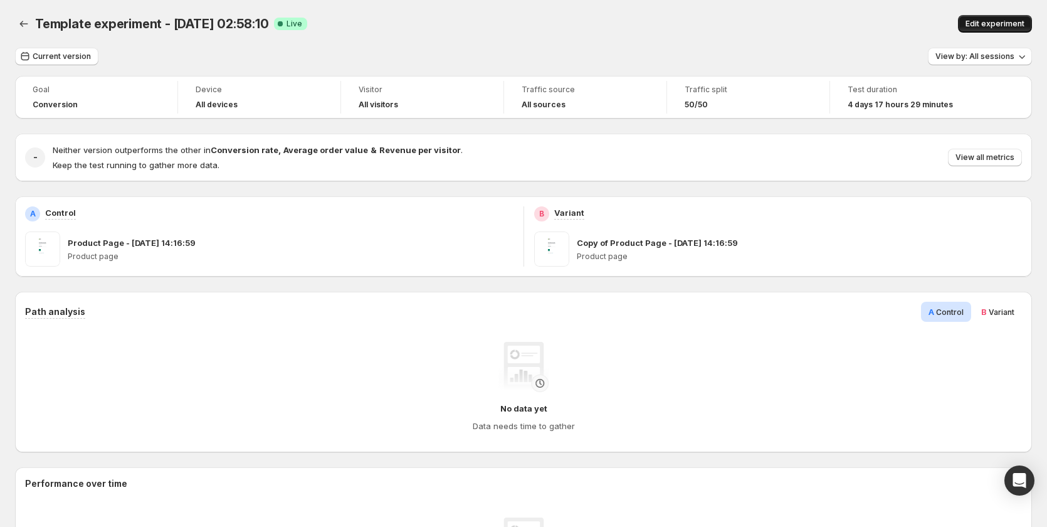
click at [991, 17] on button "Edit experiment" at bounding box center [995, 24] width 74 height 18
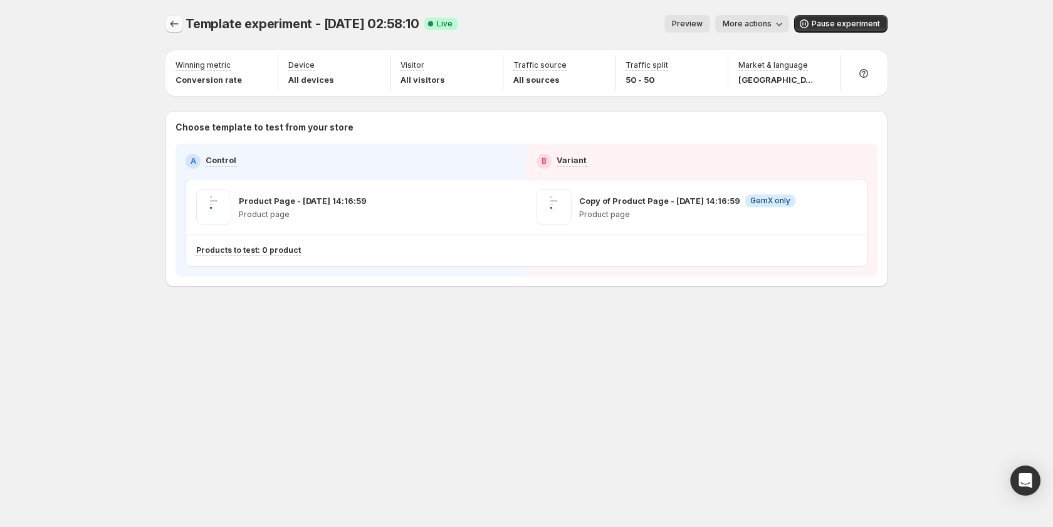
click at [181, 22] on button "Experiments" at bounding box center [175, 24] width 18 height 18
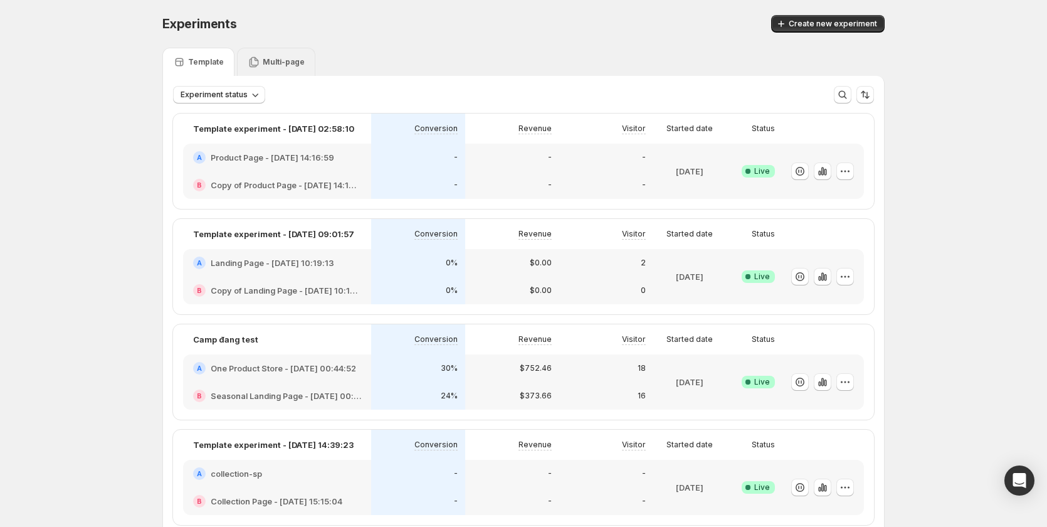
click at [251, 61] on icon at bounding box center [254, 62] width 9 height 11
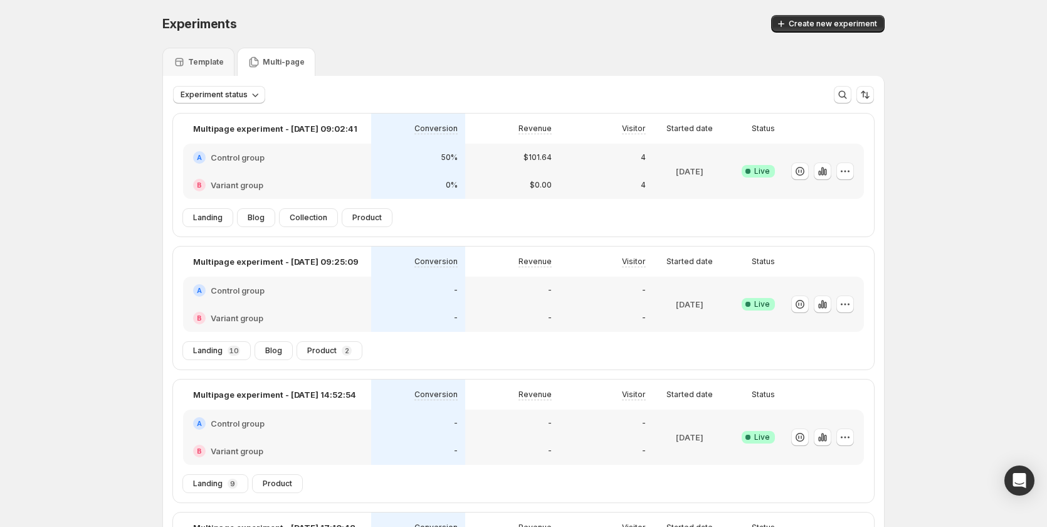
click at [383, 319] on div "-" at bounding box center [418, 318] width 79 height 13
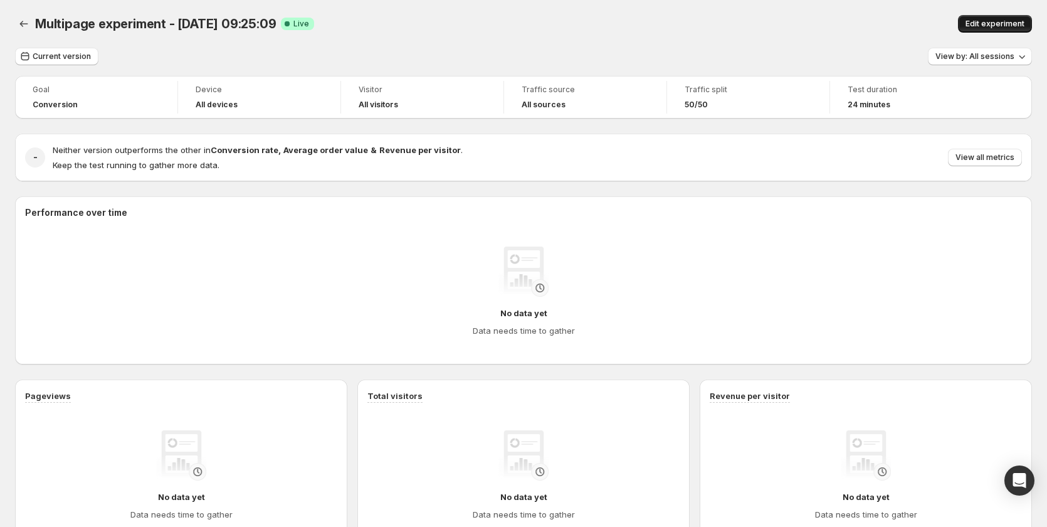
click at [1005, 26] on span "Edit experiment" at bounding box center [995, 24] width 59 height 10
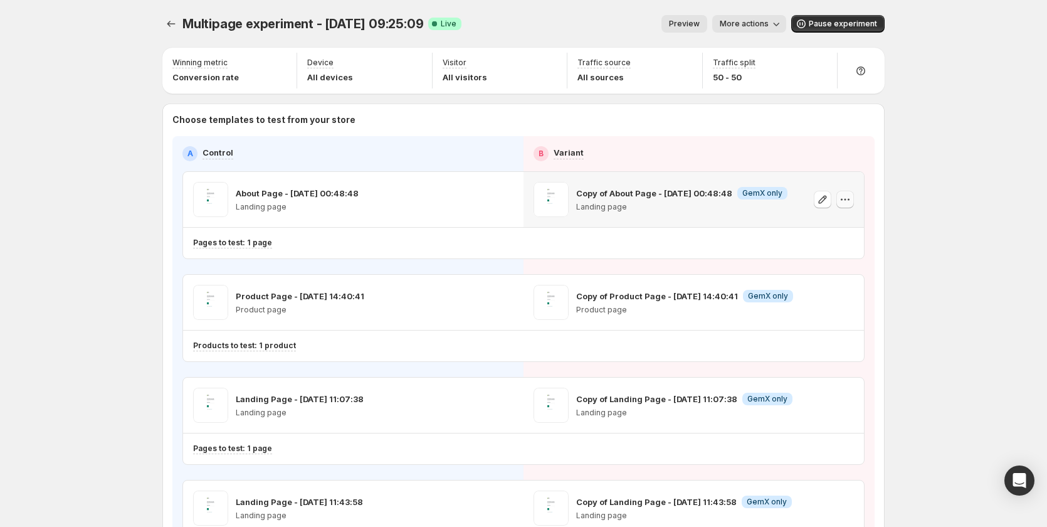
click at [844, 202] on icon "button" at bounding box center [845, 199] width 13 height 13
click at [693, 24] on span "Preview" at bounding box center [684, 24] width 31 height 10
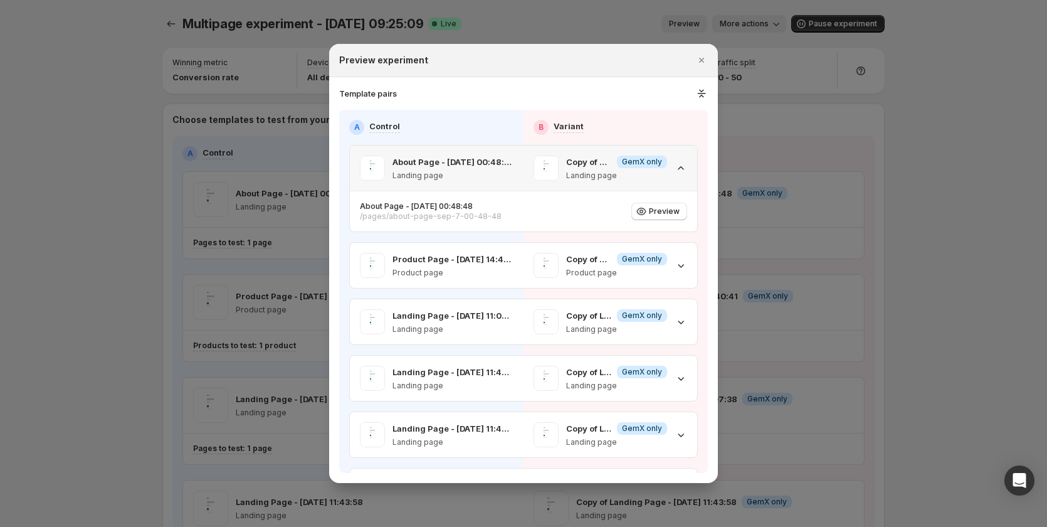
click at [675, 170] on icon ":rm2:" at bounding box center [681, 168] width 13 height 13
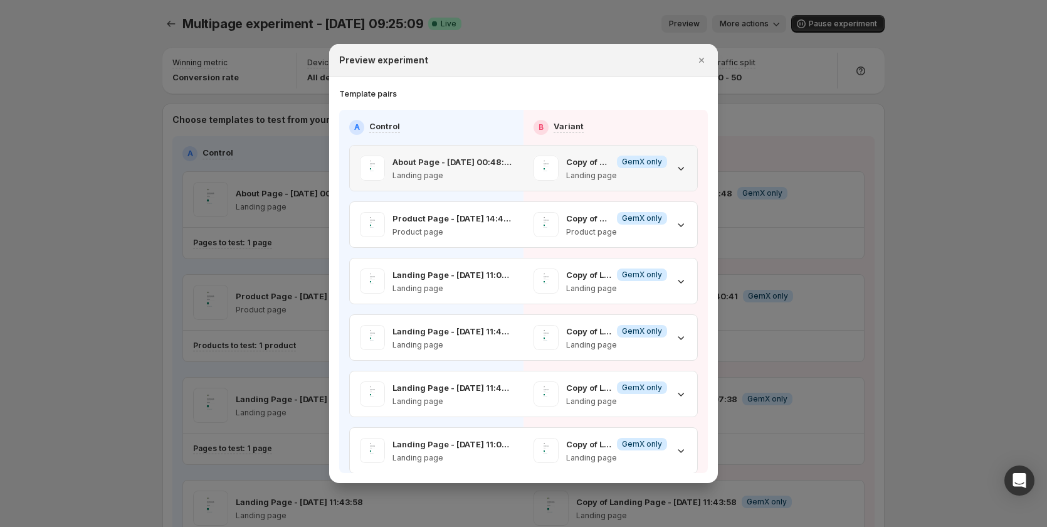
click at [675, 170] on icon ":rm2:" at bounding box center [681, 168] width 13 height 13
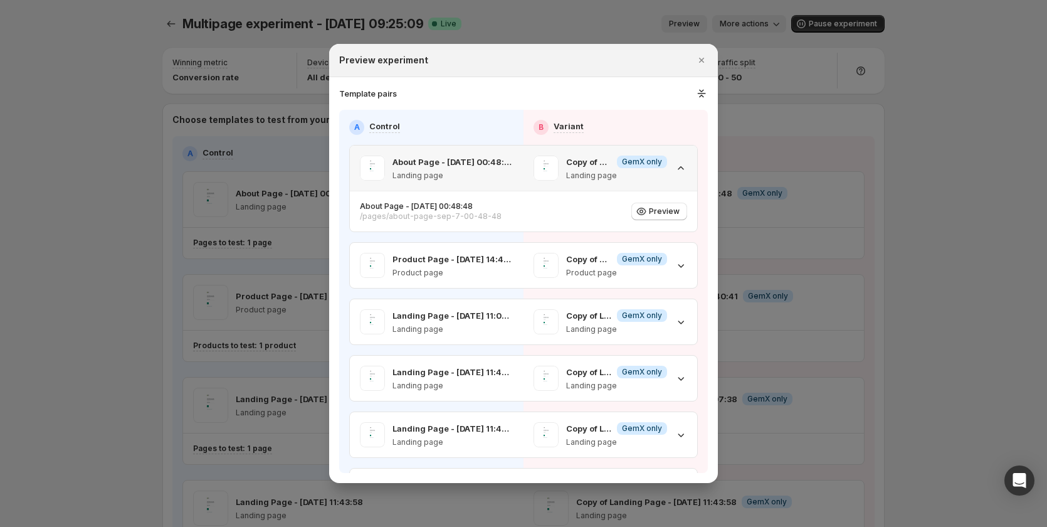
click at [675, 170] on icon ":rm2:" at bounding box center [681, 168] width 13 height 13
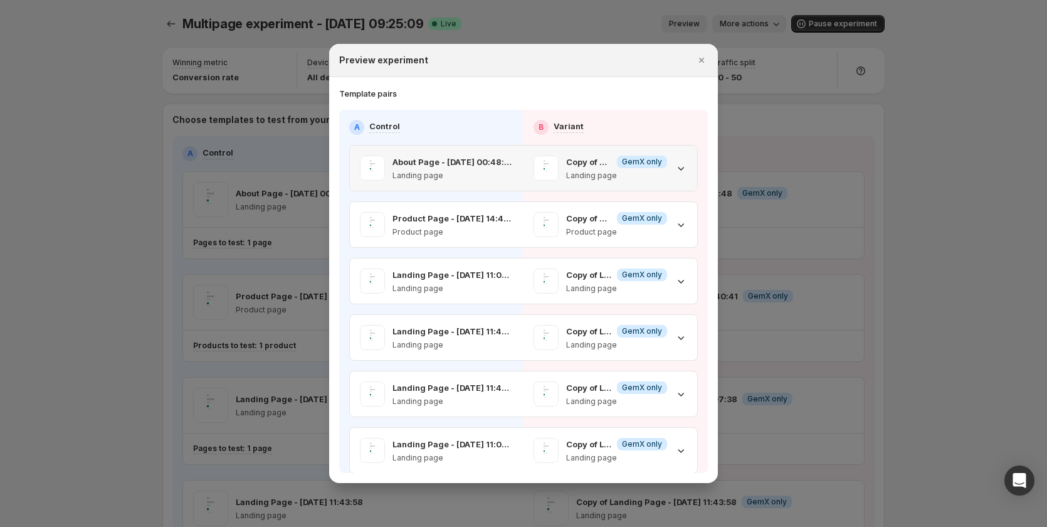
click at [675, 170] on icon ":rm2:" at bounding box center [681, 168] width 13 height 13
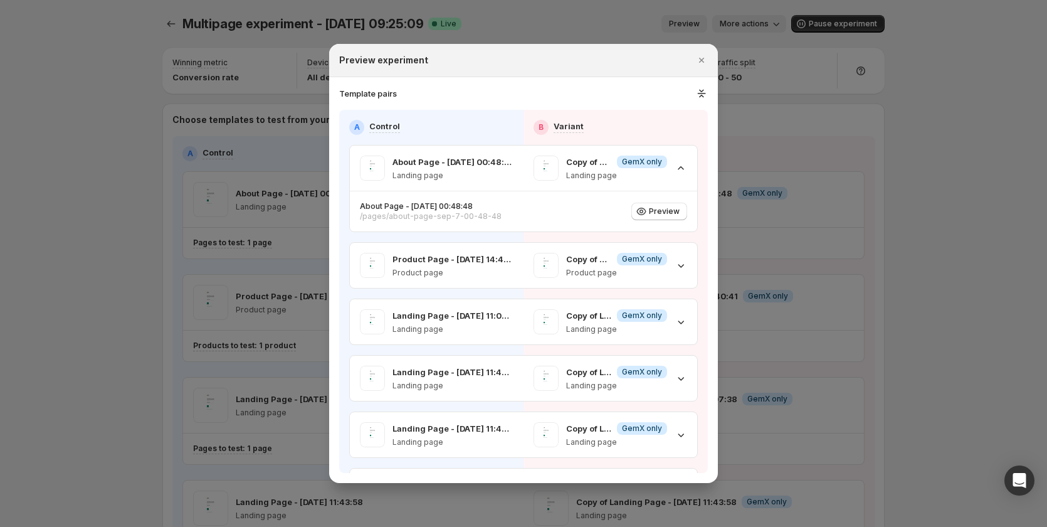
click at [879, 263] on div at bounding box center [523, 263] width 1047 height 527
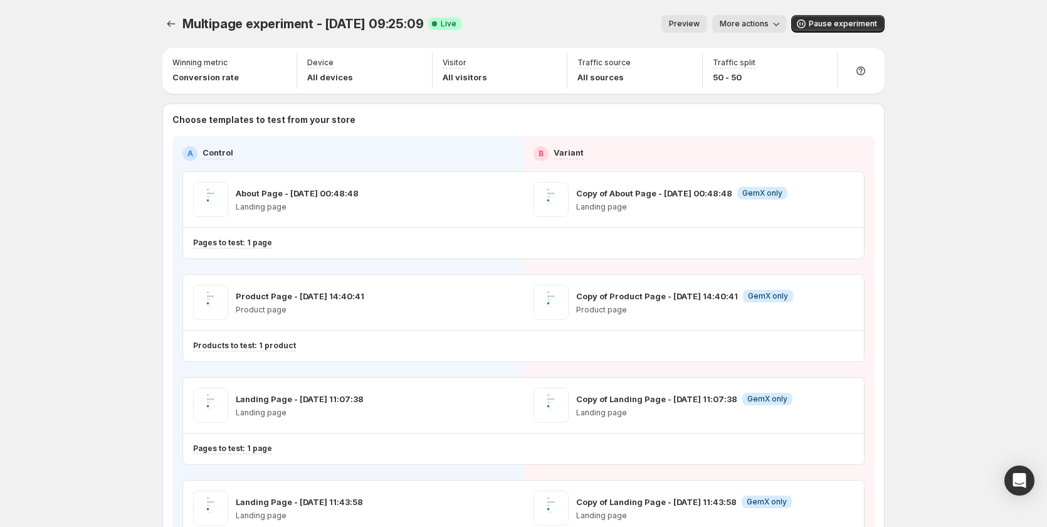
click at [697, 16] on button "Preview" at bounding box center [685, 24] width 46 height 18
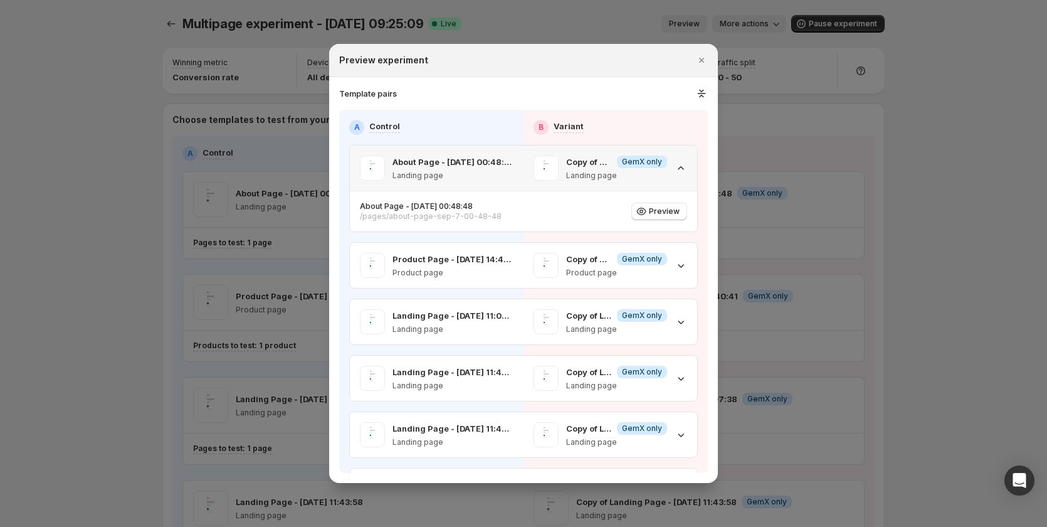
click at [682, 162] on div "Copy of About Page - Sep 7, 00:48:48 Info GemX only Landing page" at bounding box center [611, 167] width 174 height 45
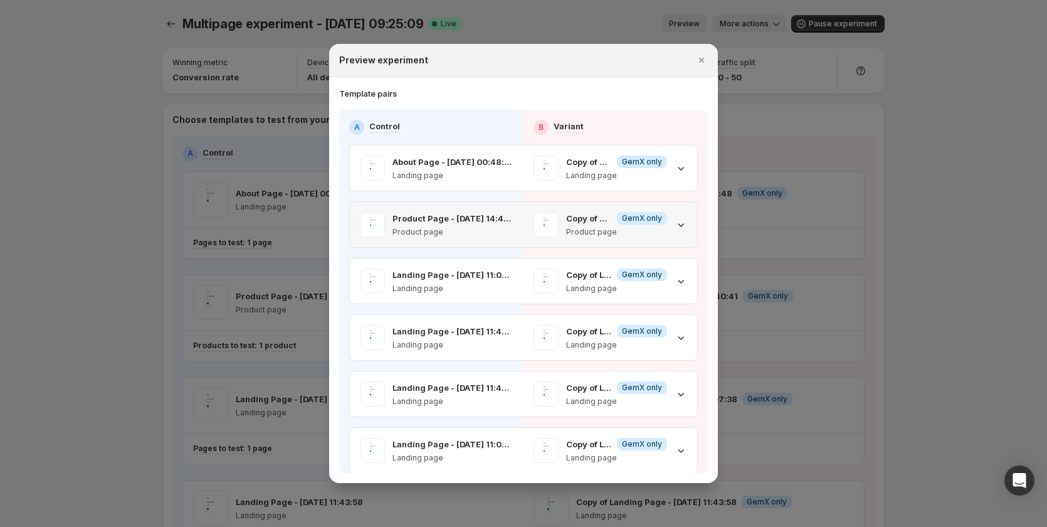
click at [675, 214] on div "Copy of Product Page - Sep 8, 14:40:41 Info GemX only Product page" at bounding box center [611, 224] width 154 height 25
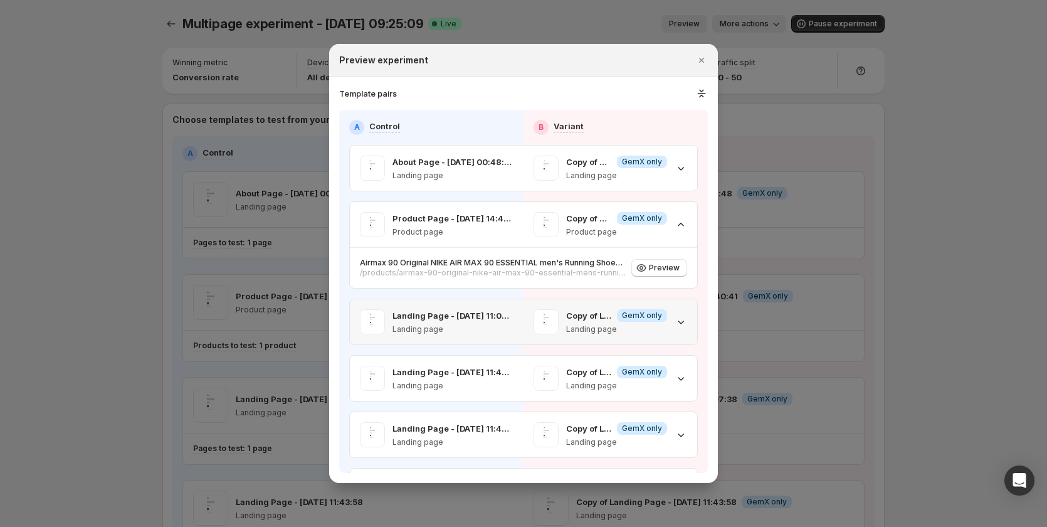
click at [675, 319] on icon ":rnf:" at bounding box center [681, 321] width 13 height 13
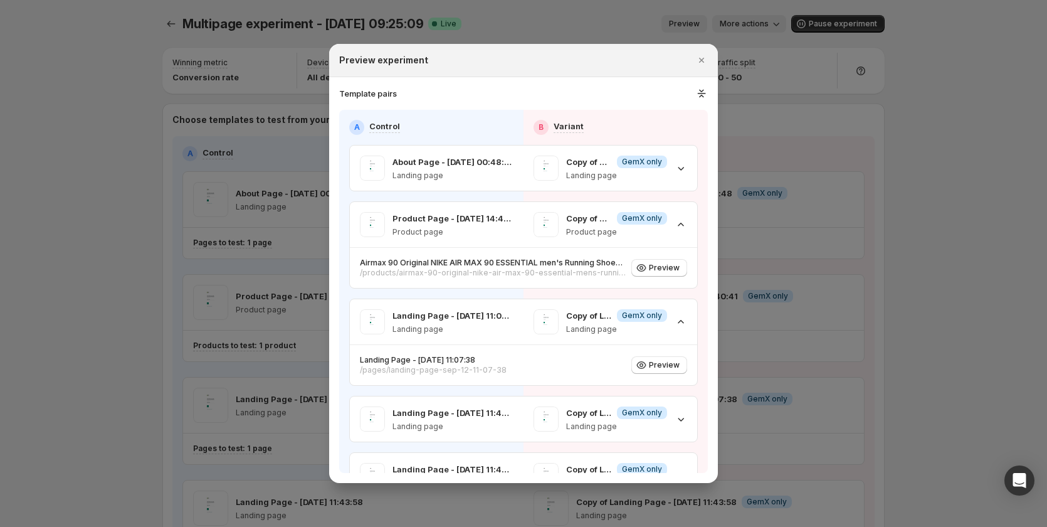
click at [923, 233] on div at bounding box center [523, 263] width 1047 height 527
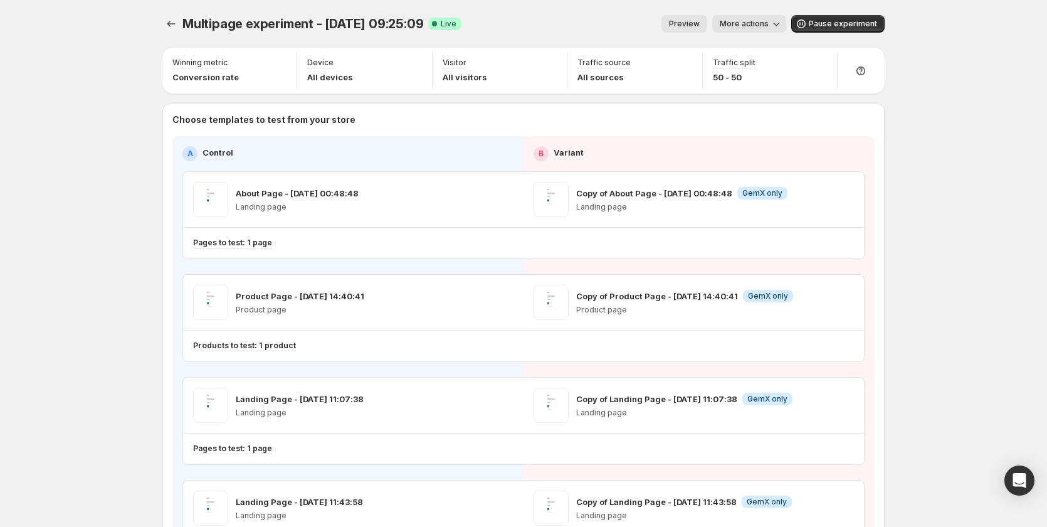
click at [700, 23] on span "Preview" at bounding box center [684, 24] width 31 height 10
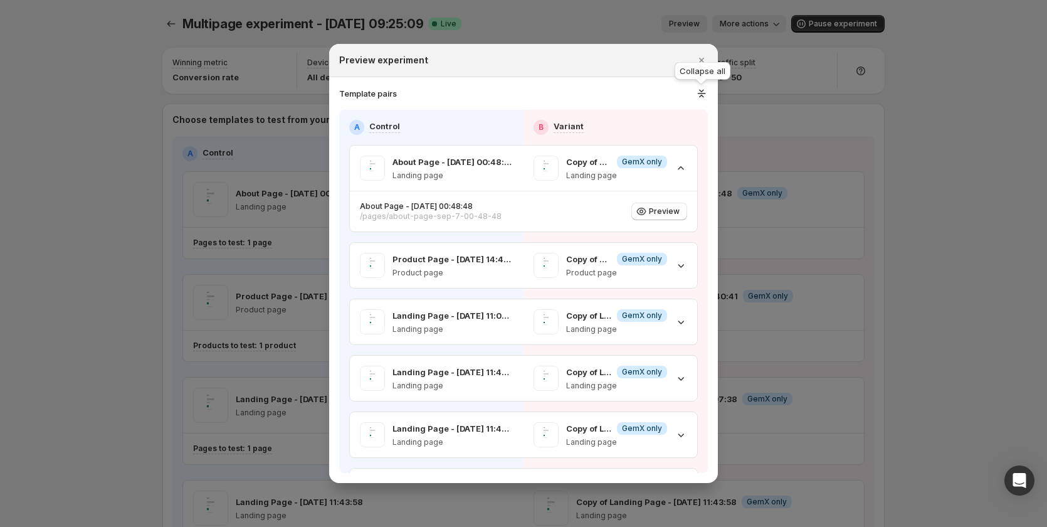
click at [703, 94] on icon ":roq:" at bounding box center [701, 93] width 13 height 13
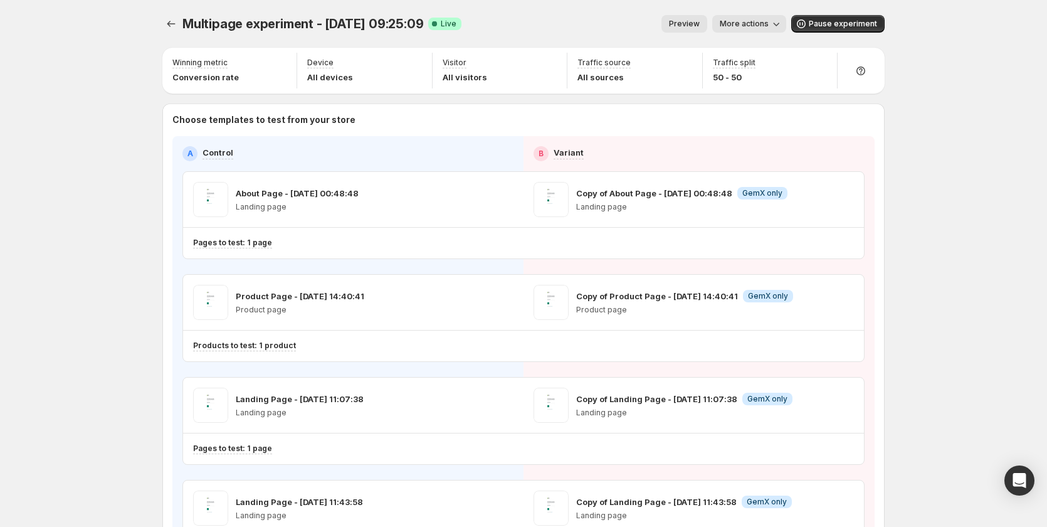
click at [700, 20] on span "Preview" at bounding box center [684, 24] width 31 height 10
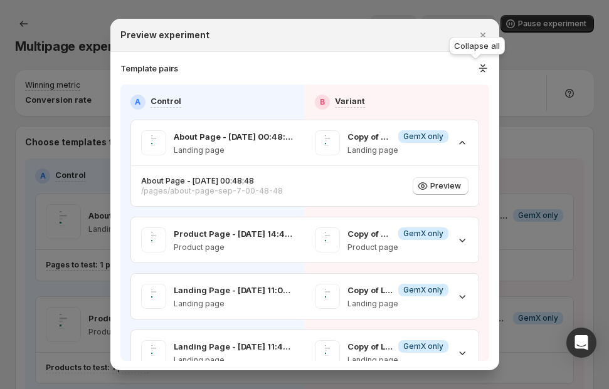
click at [477, 67] on icon ":r3a:" at bounding box center [483, 68] width 13 height 13
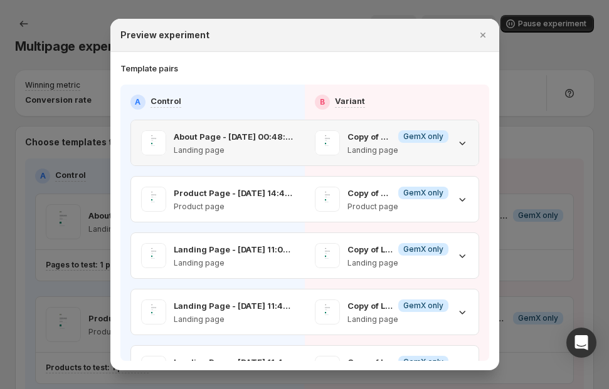
click at [441, 156] on div "Copy of About Page - Sep 7, 00:48:48 Info GemX only Landing page" at bounding box center [392, 142] width 174 height 45
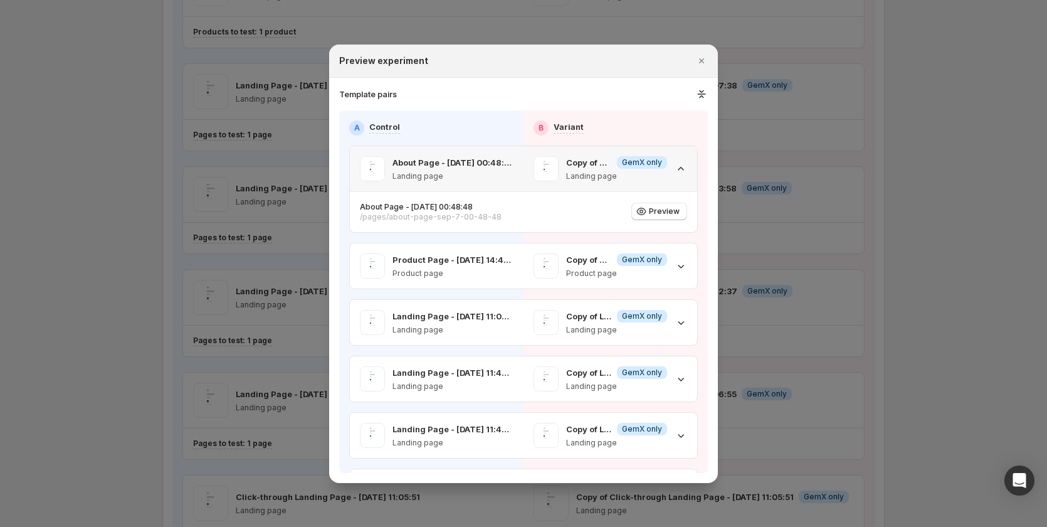
click at [675, 164] on icon ":r3a:" at bounding box center [681, 168] width 13 height 13
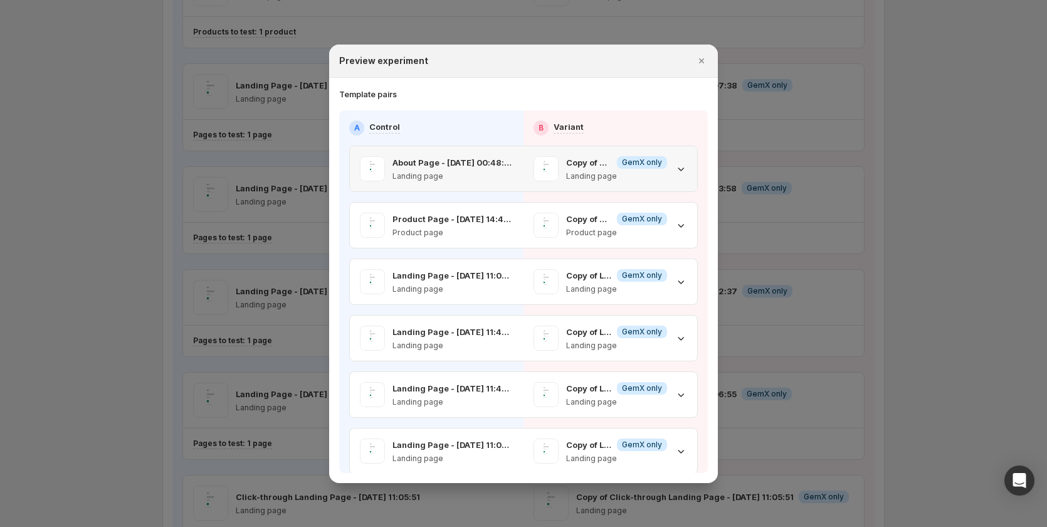
click at [675, 164] on icon ":r3a:" at bounding box center [681, 168] width 13 height 13
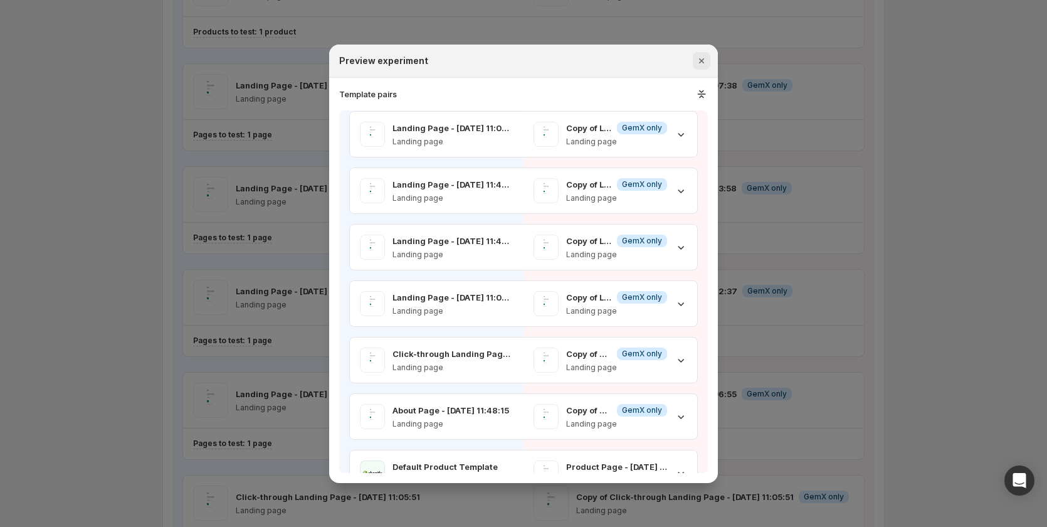
click at [693, 56] on button "Close" at bounding box center [702, 61] width 18 height 18
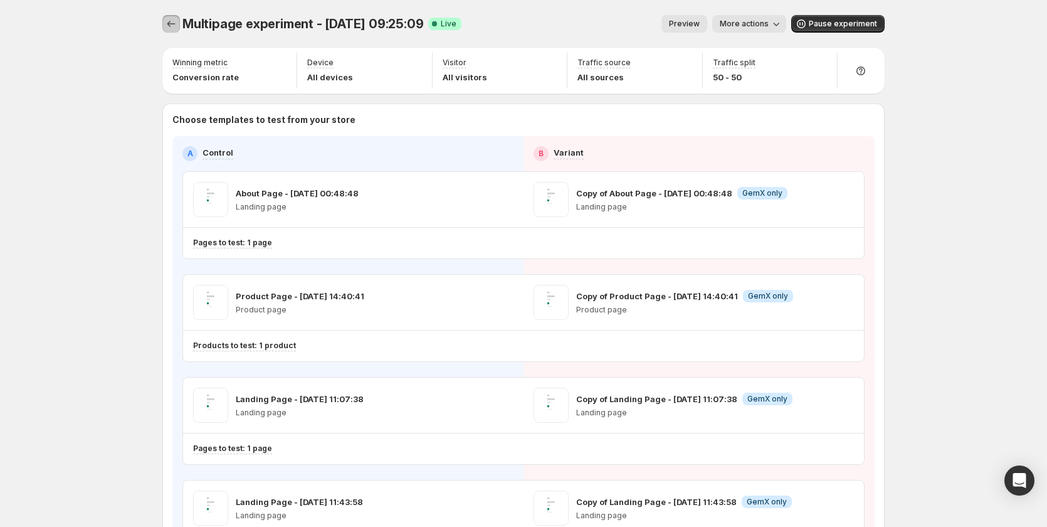
click at [169, 20] on icon "Experiments" at bounding box center [171, 24] width 13 height 13
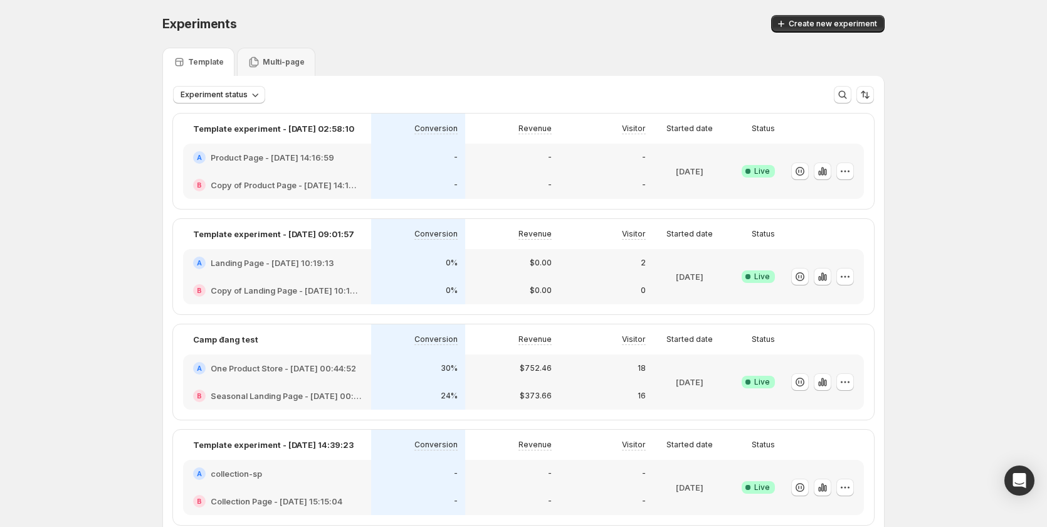
click at [526, 162] on div "-" at bounding box center [512, 157] width 79 height 13
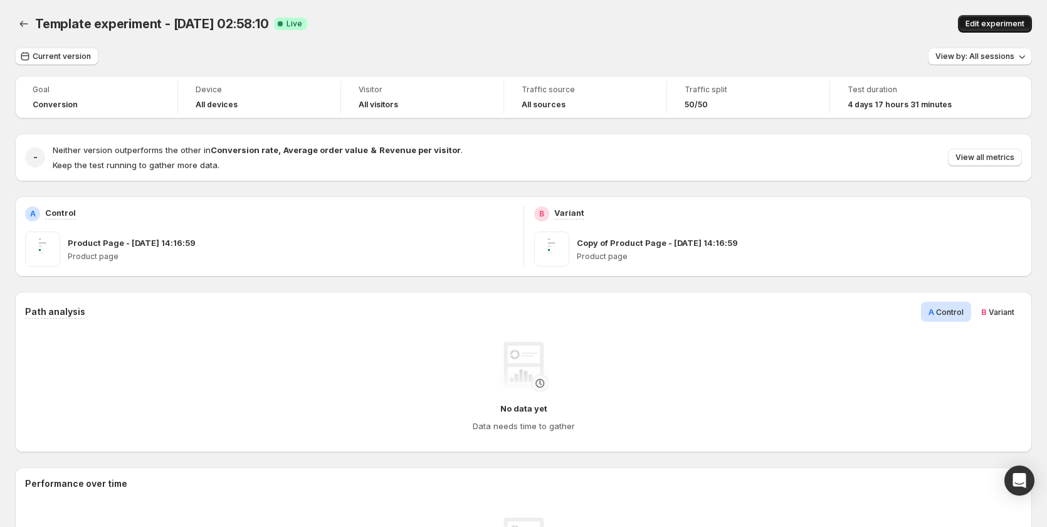
click at [983, 19] on button "Edit experiment" at bounding box center [995, 24] width 74 height 18
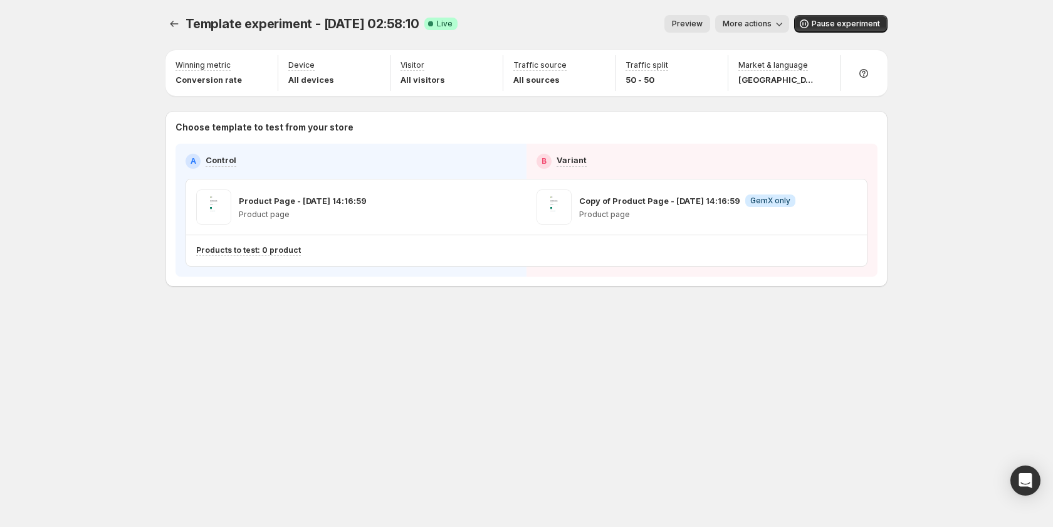
click at [673, 18] on button "Preview" at bounding box center [688, 24] width 46 height 18
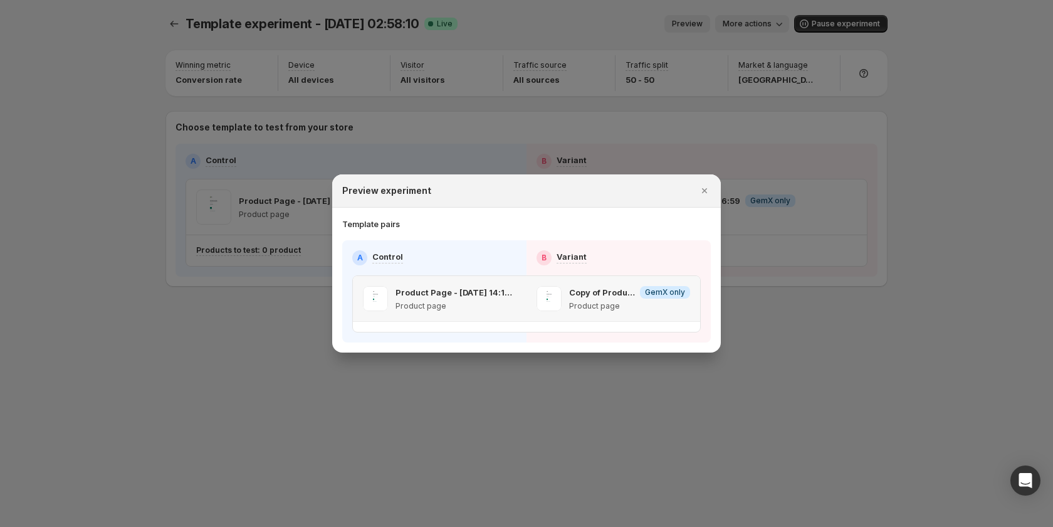
click at [500, 320] on div "Product Page - Aug 13, 14:16:59 Product page" at bounding box center [440, 298] width 174 height 45
click at [177, 22] on div at bounding box center [526, 263] width 1053 height 527
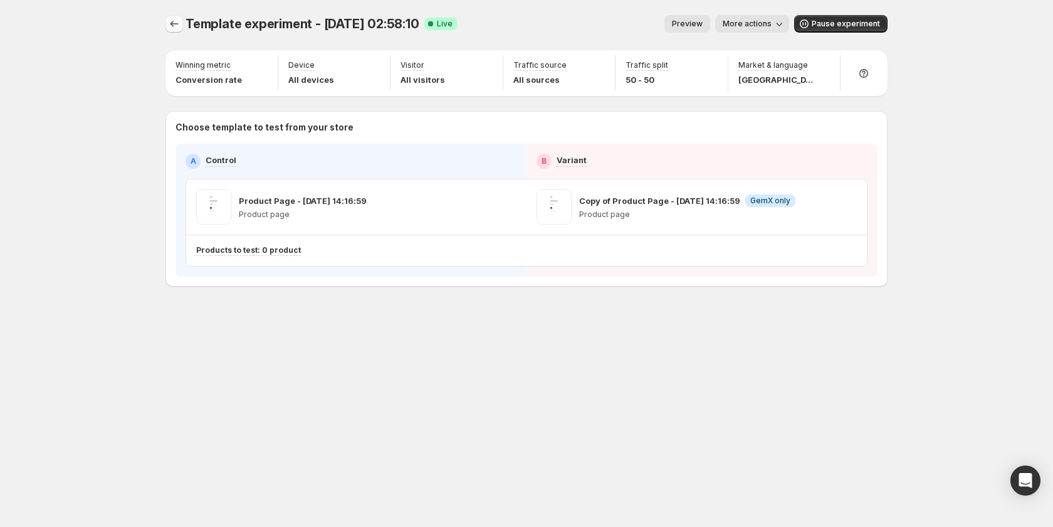
click at [177, 21] on icon "Experiments" at bounding box center [174, 24] width 13 height 13
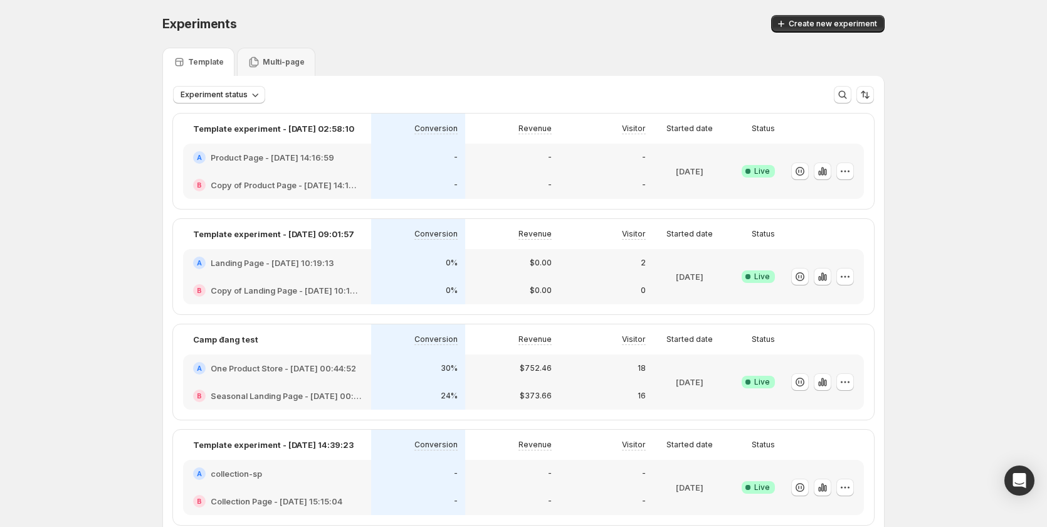
click at [263, 50] on div "Multi-page" at bounding box center [276, 62] width 78 height 28
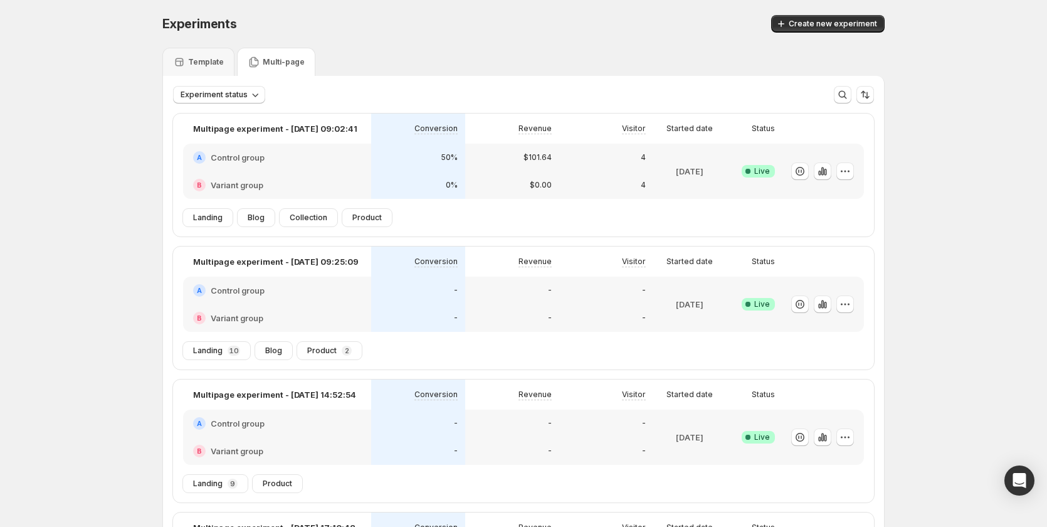
click at [450, 318] on div "-" at bounding box center [418, 318] width 79 height 13
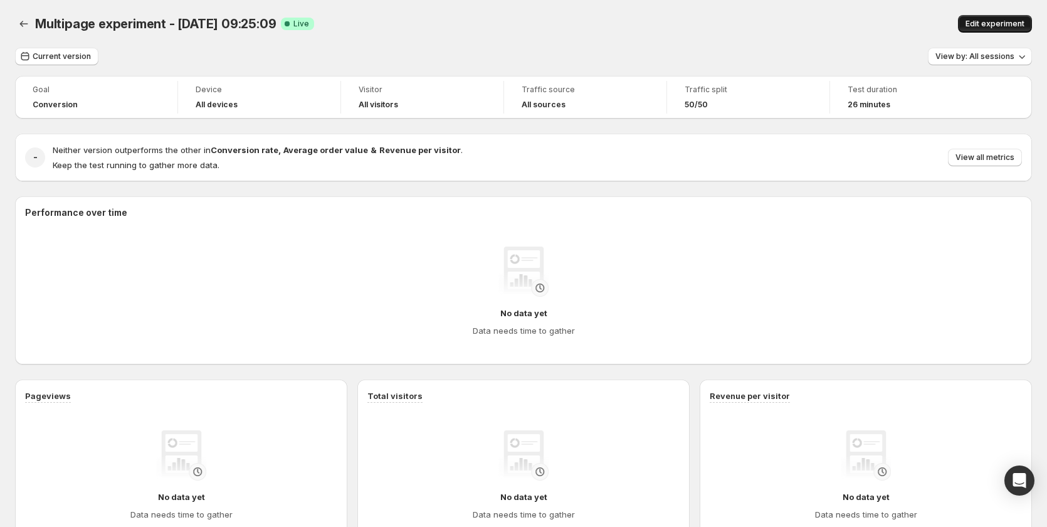
click at [1018, 23] on span "Edit experiment" at bounding box center [995, 24] width 59 height 10
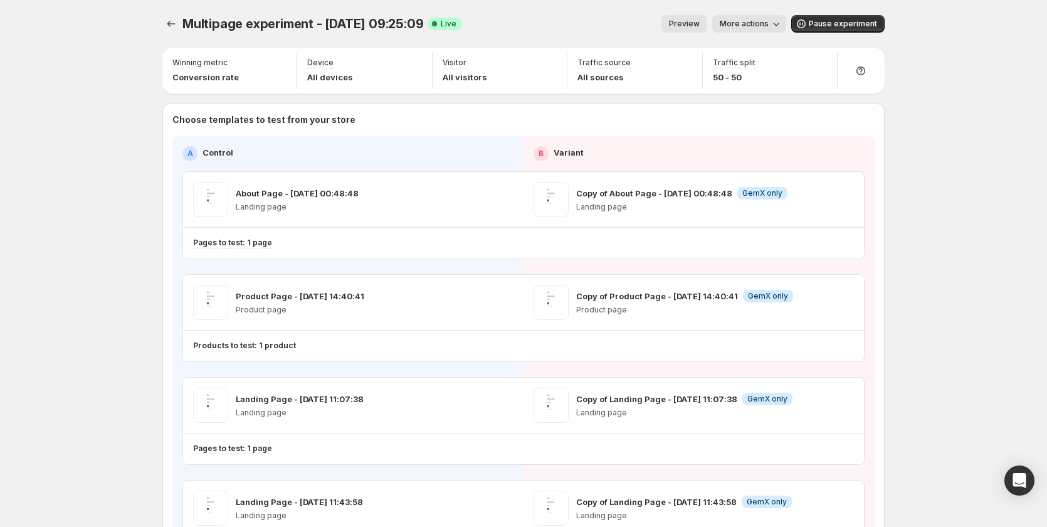
click at [700, 22] on span "Preview" at bounding box center [684, 24] width 31 height 10
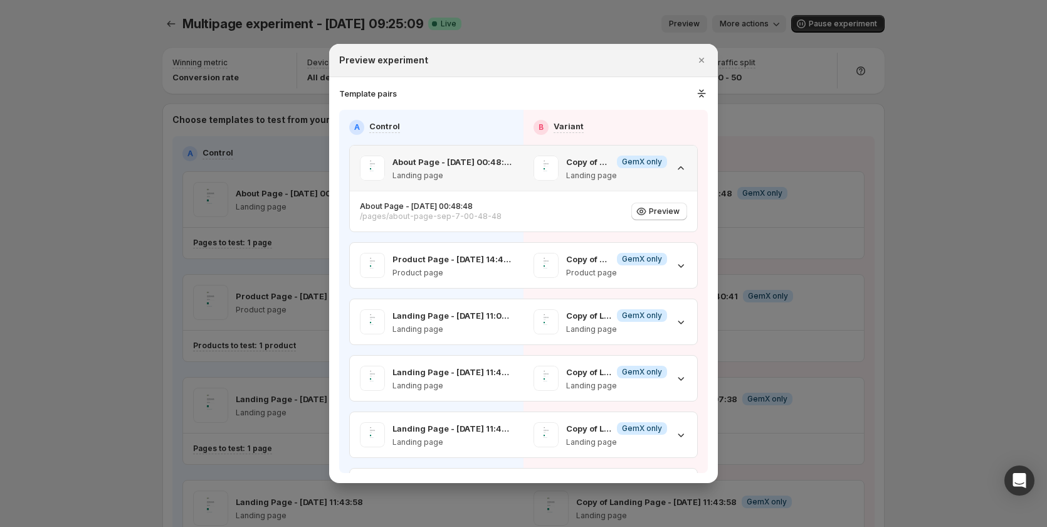
click at [679, 172] on icon ":rmc:" at bounding box center [681, 168] width 13 height 13
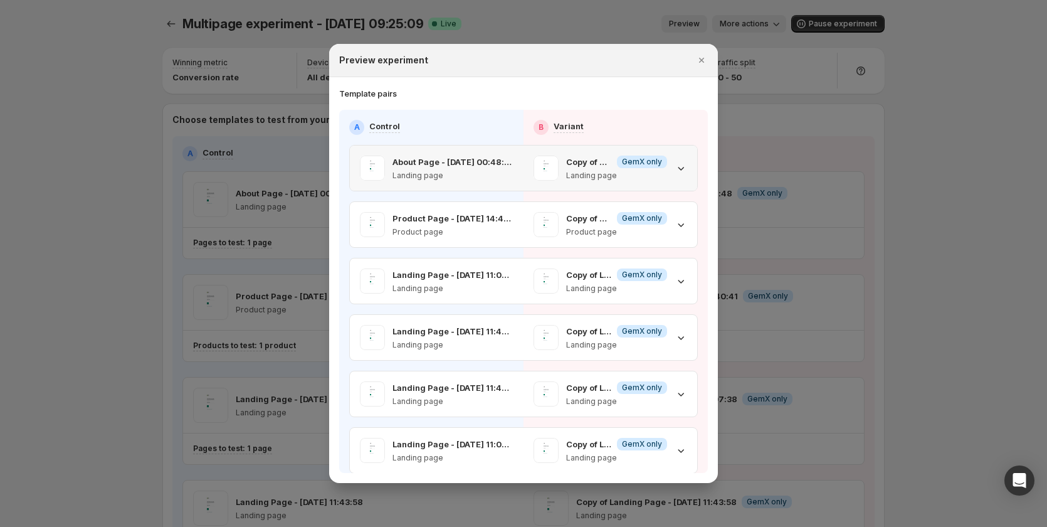
click at [679, 172] on icon ":rmc:" at bounding box center [681, 168] width 13 height 13
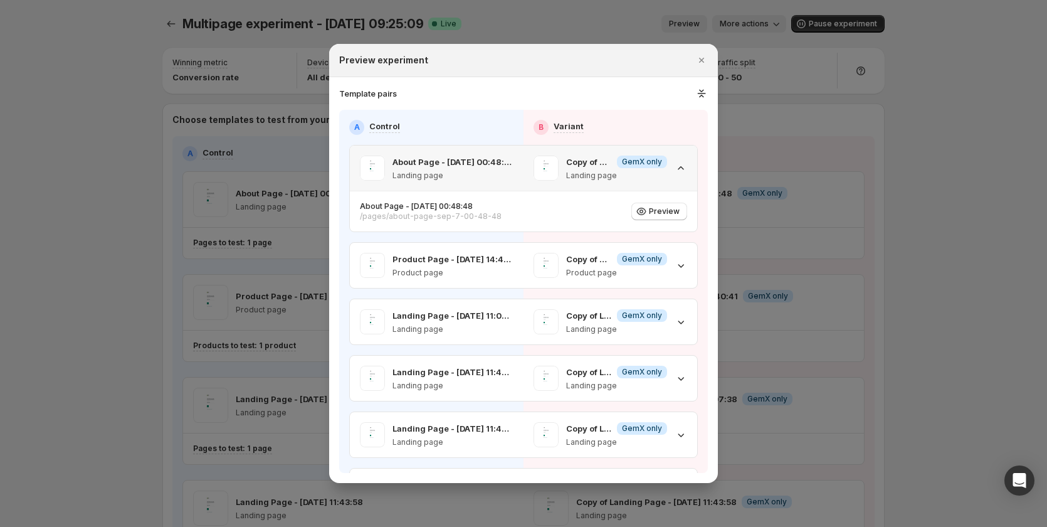
click at [679, 172] on icon ":rmc:" at bounding box center [681, 168] width 13 height 13
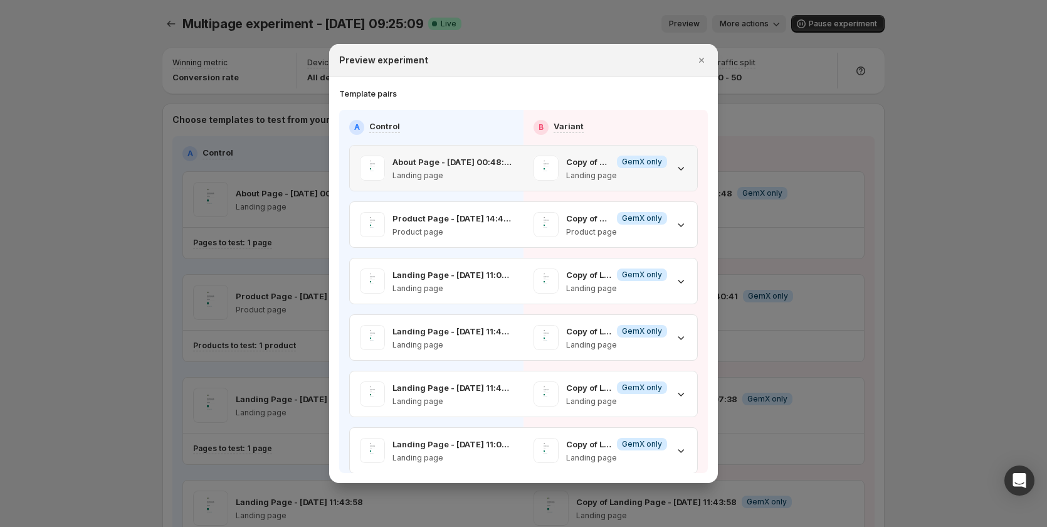
click at [679, 172] on icon ":rmc:" at bounding box center [681, 168] width 13 height 13
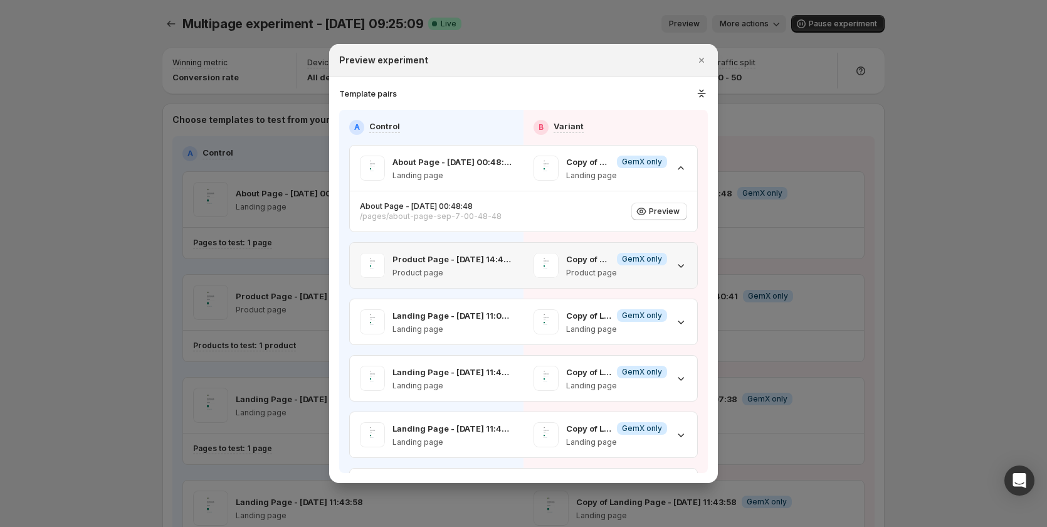
click at [679, 262] on icon ":rmc:" at bounding box center [681, 265] width 13 height 13
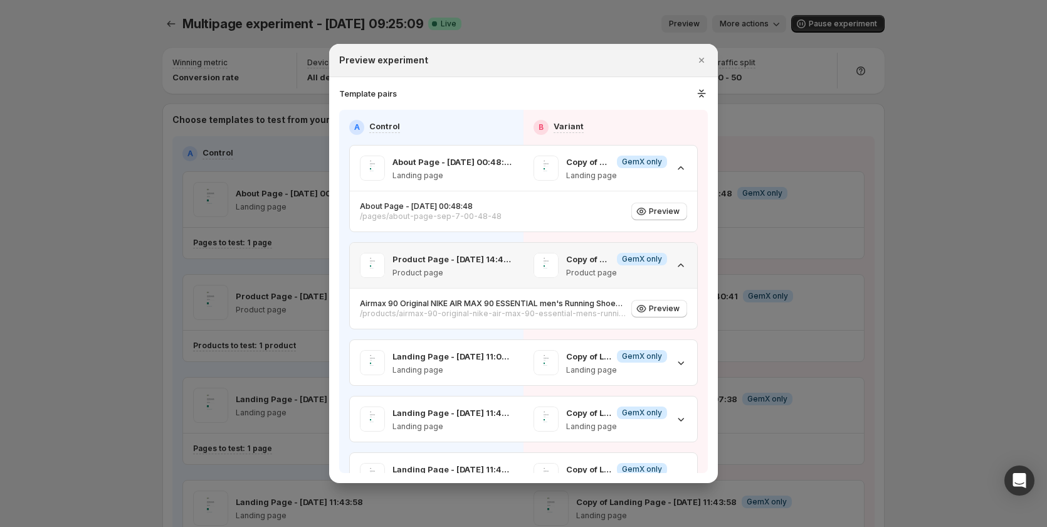
click at [679, 262] on icon ":rmc:" at bounding box center [681, 265] width 13 height 13
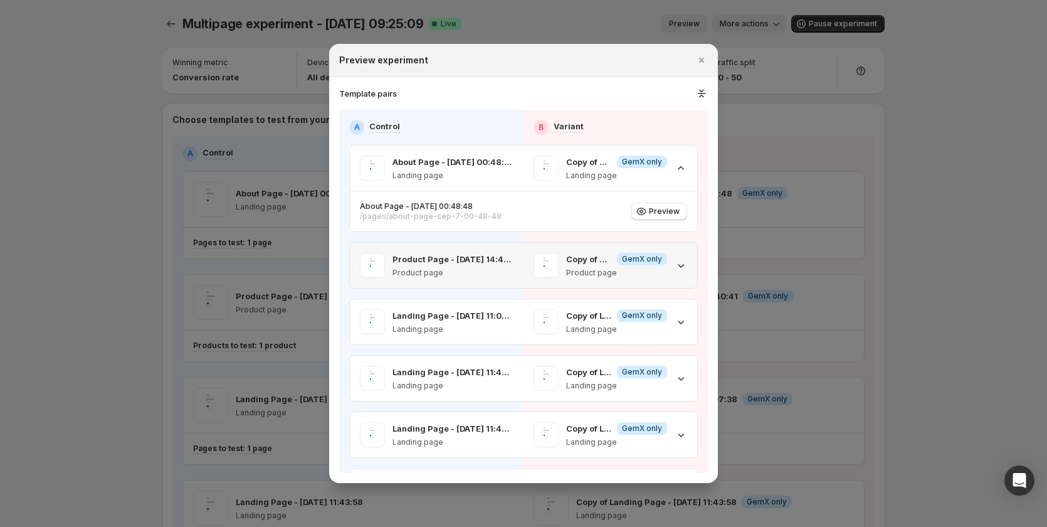
click at [679, 262] on icon ":rmc:" at bounding box center [681, 265] width 13 height 13
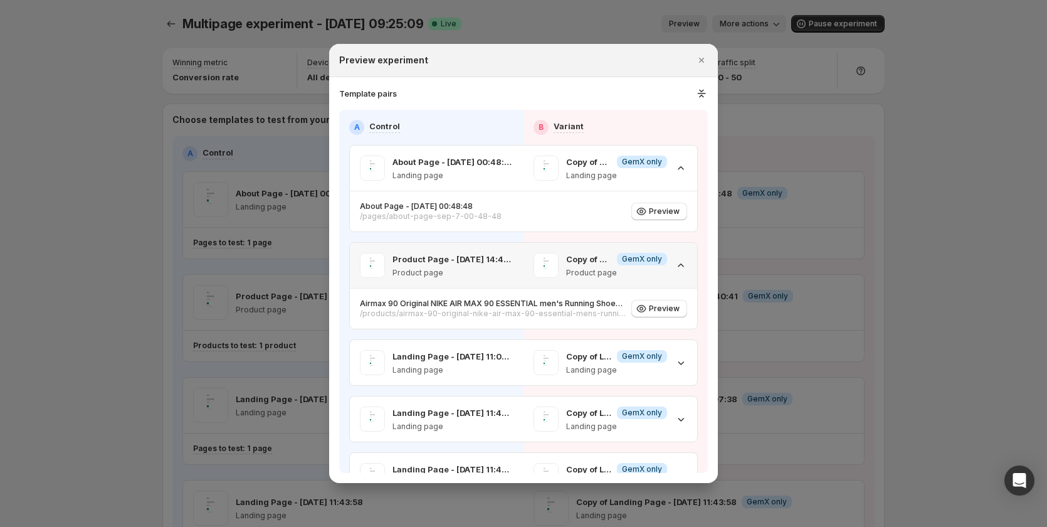
click at [679, 262] on icon ":rmc:" at bounding box center [681, 265] width 13 height 13
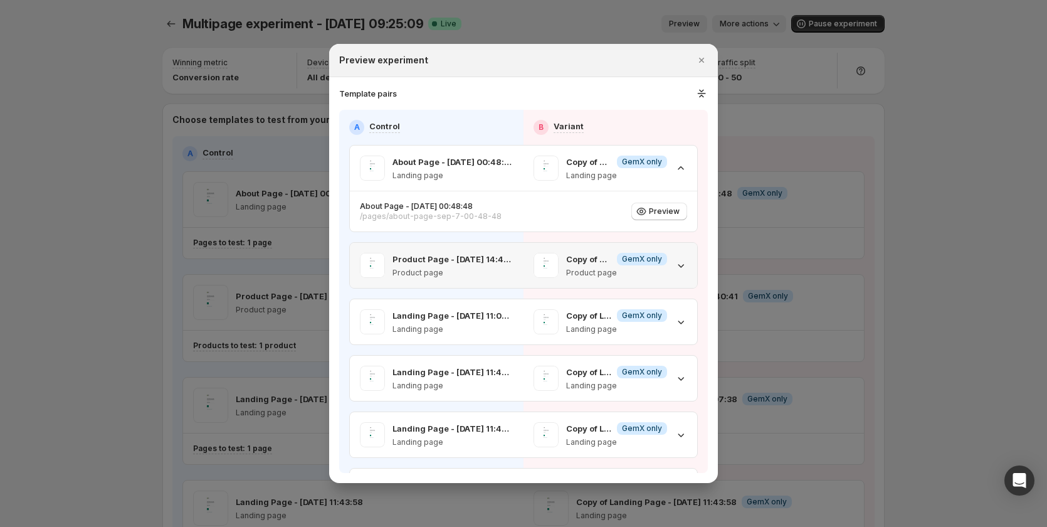
click at [679, 262] on icon ":rmc:" at bounding box center [681, 265] width 13 height 13
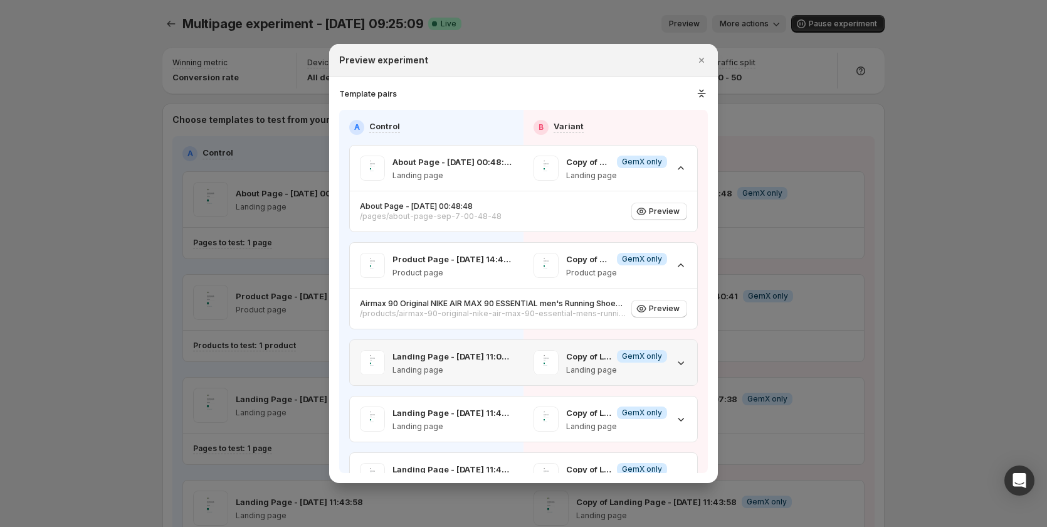
click at [672, 352] on div "Copy of Landing Page - Sep 12, 11:07:38 Info GemX only Landing page" at bounding box center [611, 362] width 154 height 25
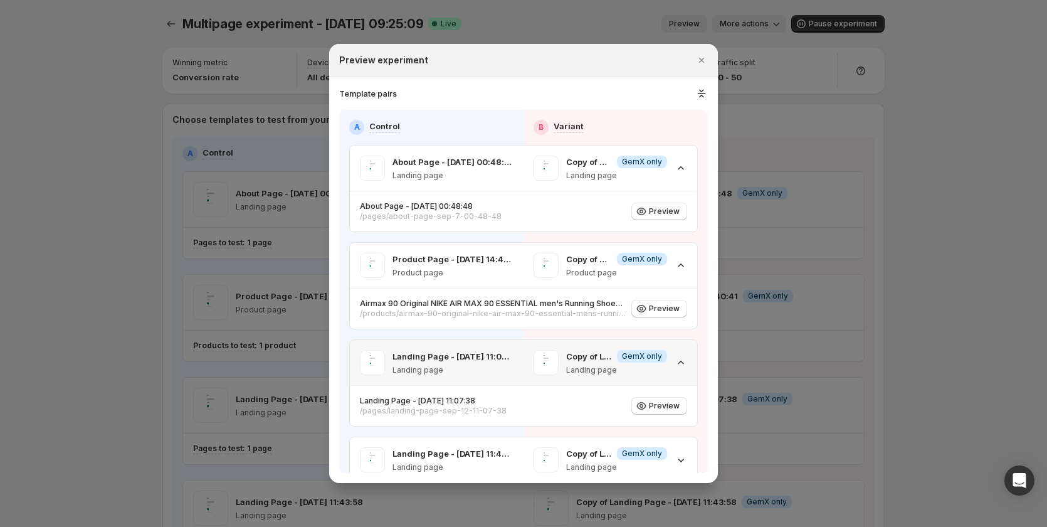
click at [672, 352] on div "Copy of Landing Page - Sep 12, 11:07:38 Info GemX only Landing page" at bounding box center [611, 362] width 154 height 25
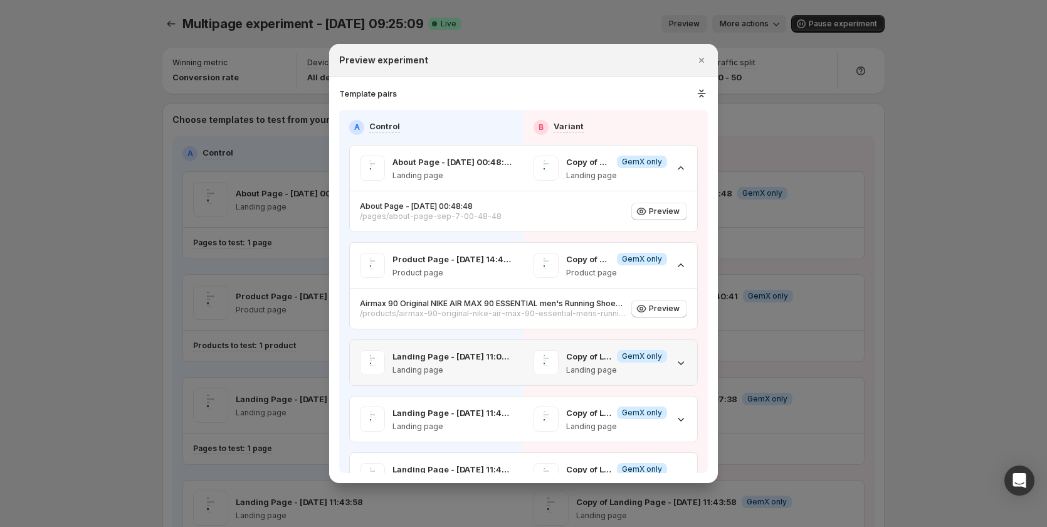
click at [672, 352] on div "Copy of Landing Page - Sep 12, 11:07:38 Info GemX only Landing page" at bounding box center [611, 362] width 154 height 25
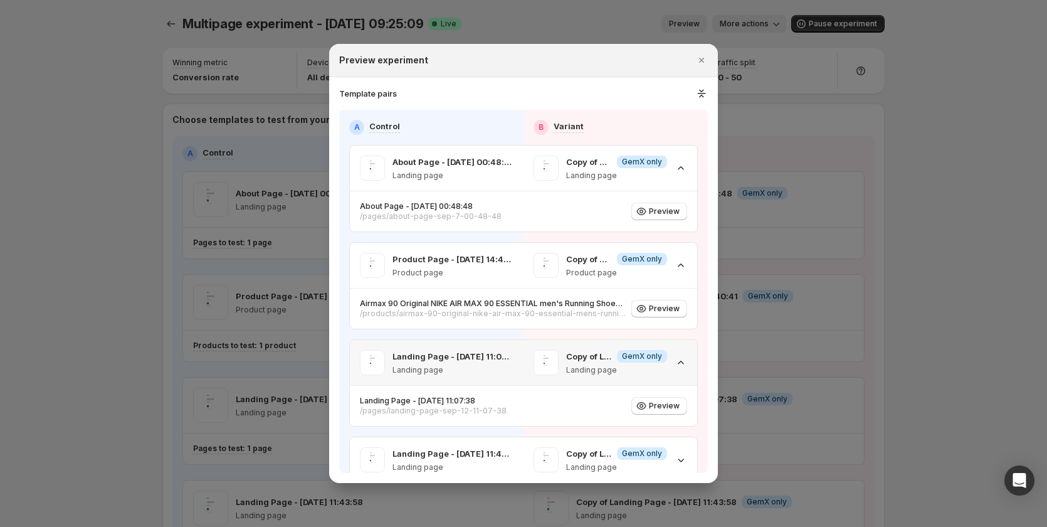
click at [525, 362] on div "Copy of Landing Page - Sep 12, 11:07:38 Info GemX only Landing page" at bounding box center [611, 362] width 174 height 45
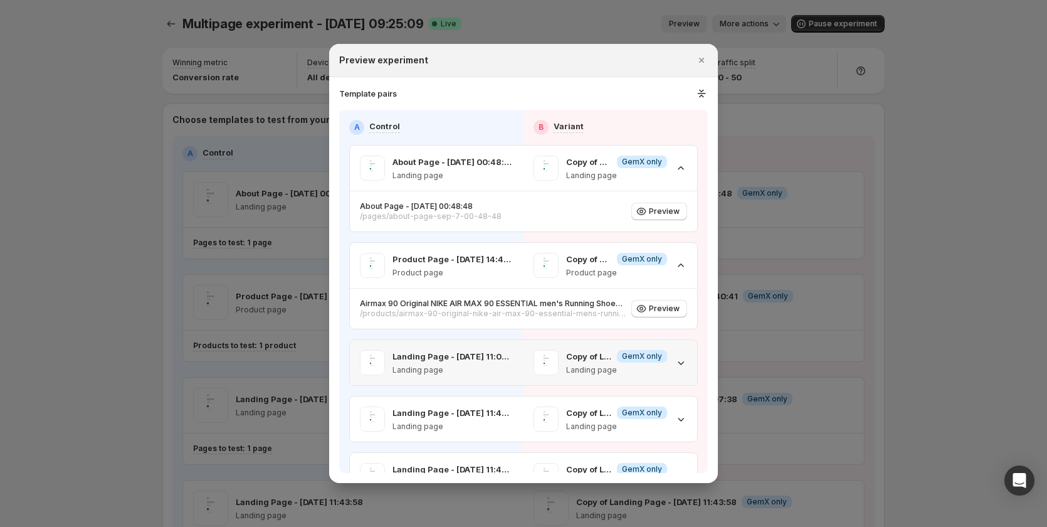
click at [512, 361] on div "Landing Page - Sep 12, 11:07:38 Landing page" at bounding box center [437, 362] width 174 height 45
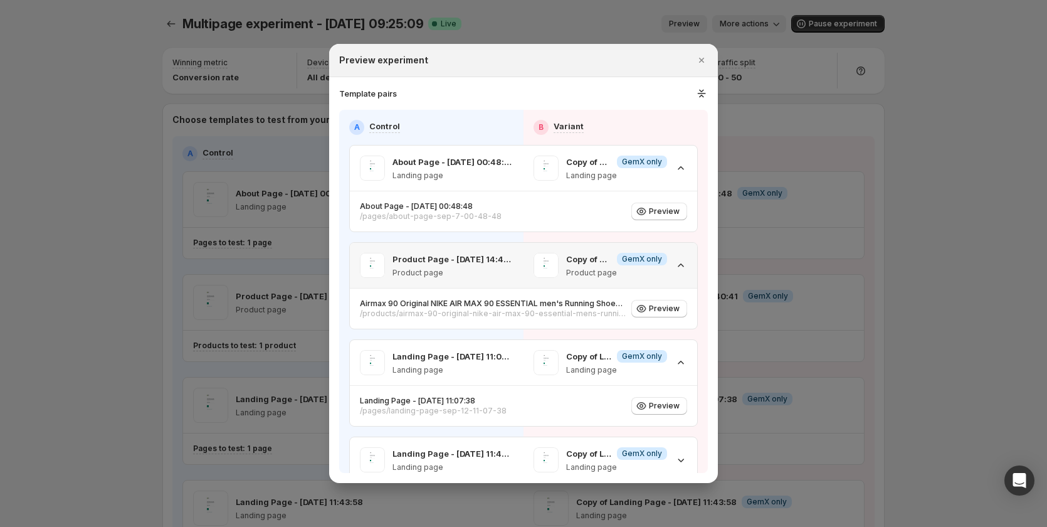
click at [519, 244] on div "Product Page - Sep 8, 14:40:41 Product page" at bounding box center [437, 265] width 174 height 45
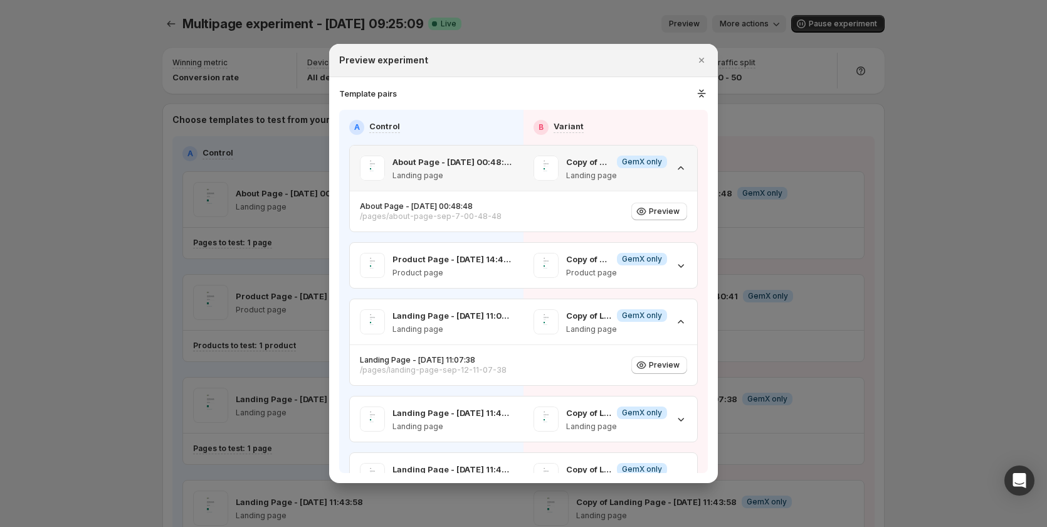
click at [525, 173] on div "Copy of About Page - Sep 7, 00:48:48 Info GemX only Landing page" at bounding box center [611, 167] width 174 height 45
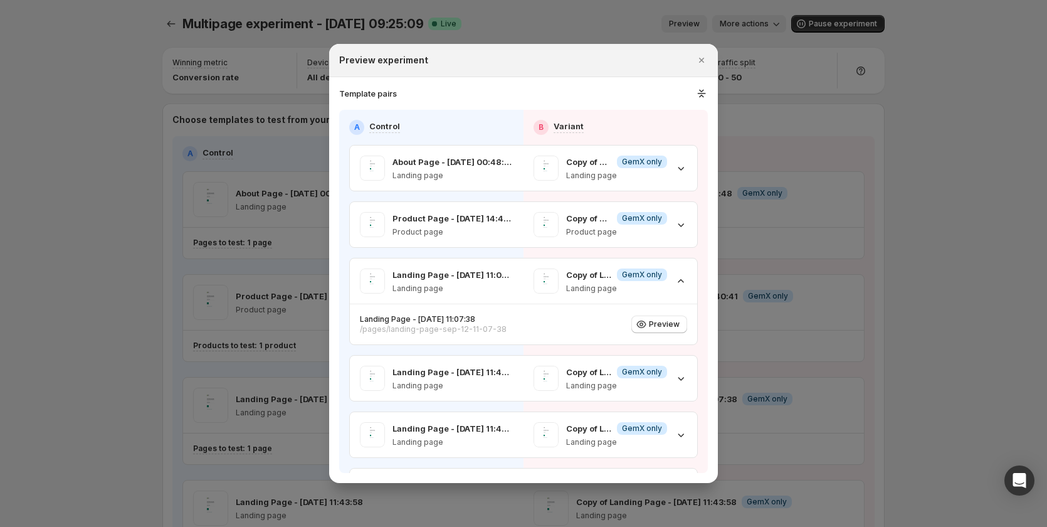
drag, startPoint x: 799, startPoint y: 288, endPoint x: 747, endPoint y: 176, distance: 123.5
click at [793, 286] on div at bounding box center [523, 263] width 1047 height 527
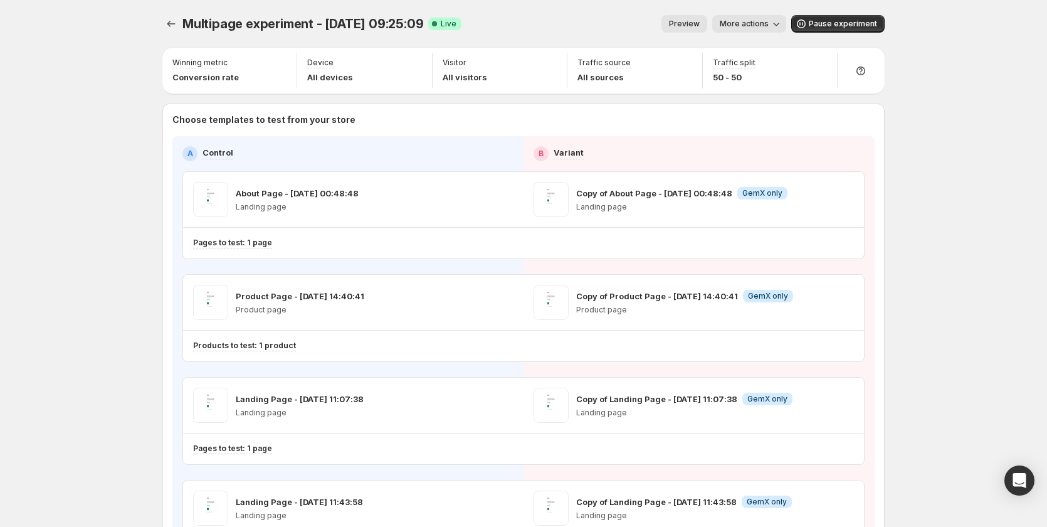
click at [700, 21] on span "Preview" at bounding box center [684, 24] width 31 height 10
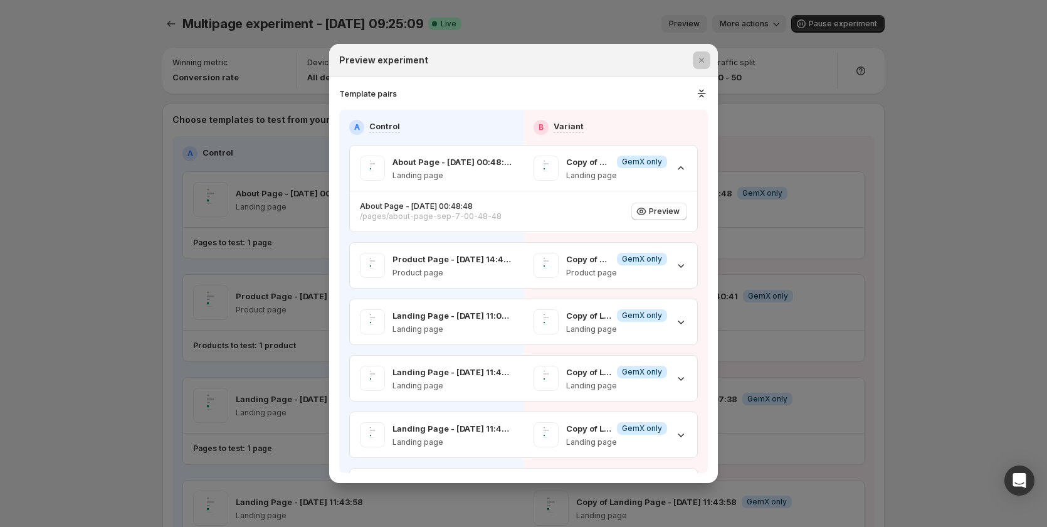
drag, startPoint x: 840, startPoint y: 194, endPoint x: 749, endPoint y: 21, distance: 195.2
click at [840, 193] on div at bounding box center [523, 263] width 1047 height 527
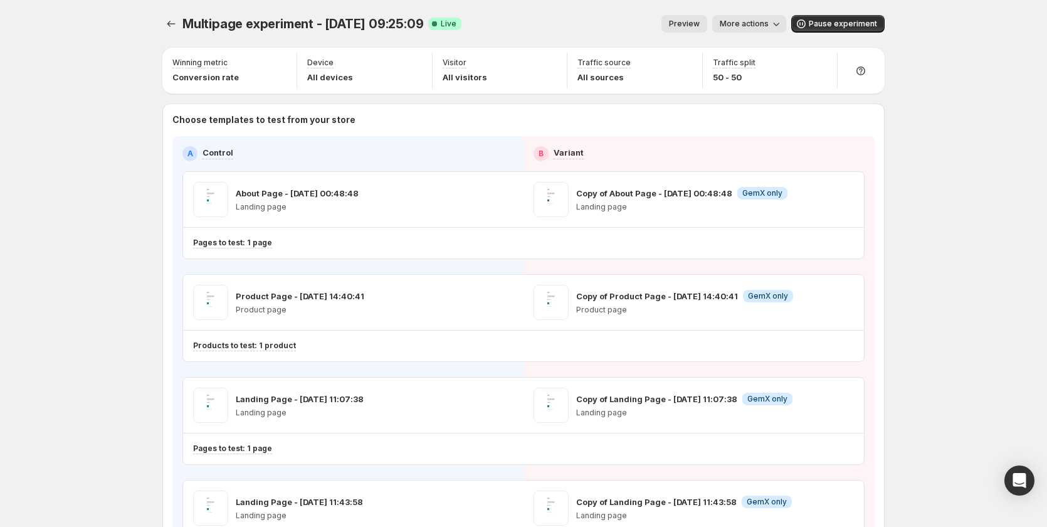
click at [746, 16] on button "More actions" at bounding box center [749, 24] width 74 height 18
click at [757, 88] on span "Copy live page link" at bounding box center [781, 93] width 75 height 10
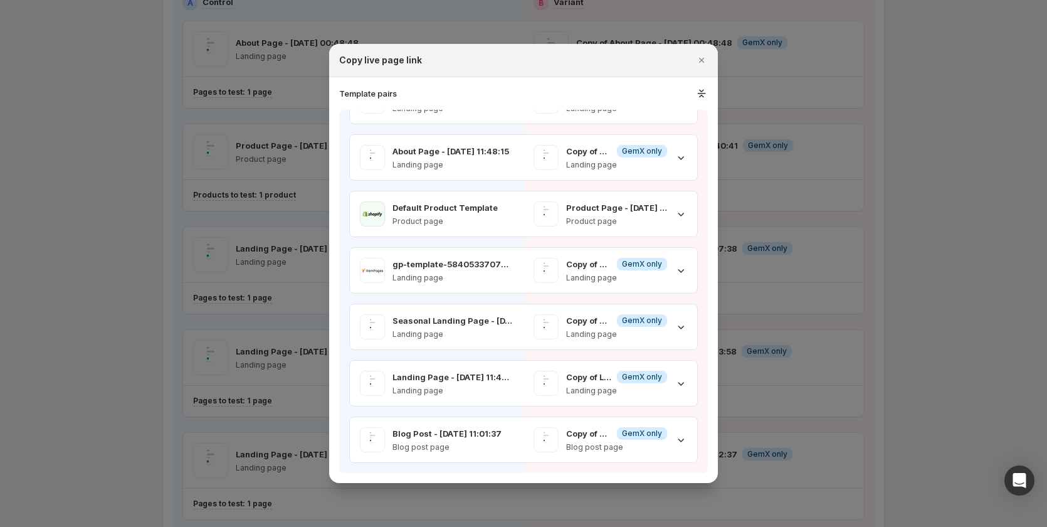
scroll to position [251, 0]
click at [706, 92] on icon ":rpi:" at bounding box center [701, 93] width 13 height 13
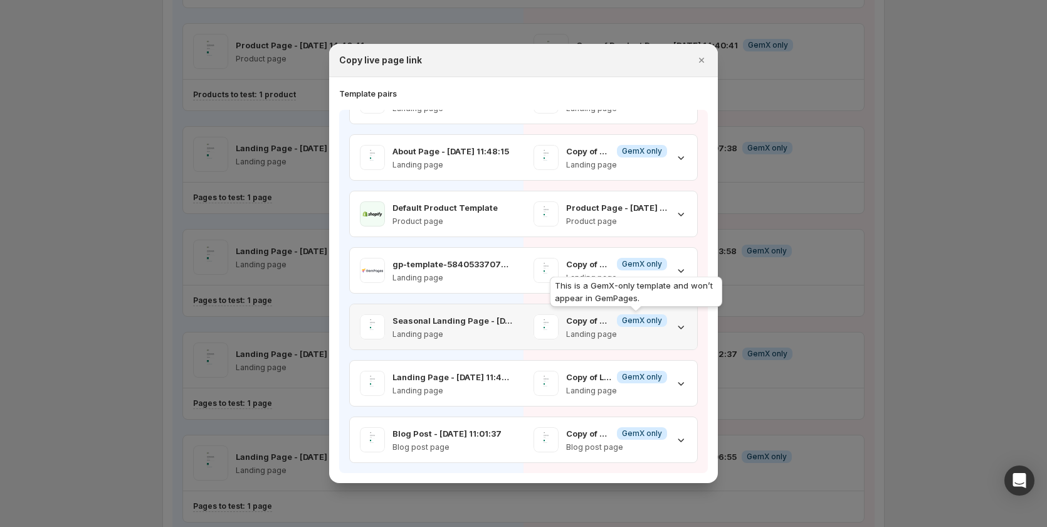
click at [622, 324] on span "GemX only" at bounding box center [642, 320] width 40 height 10
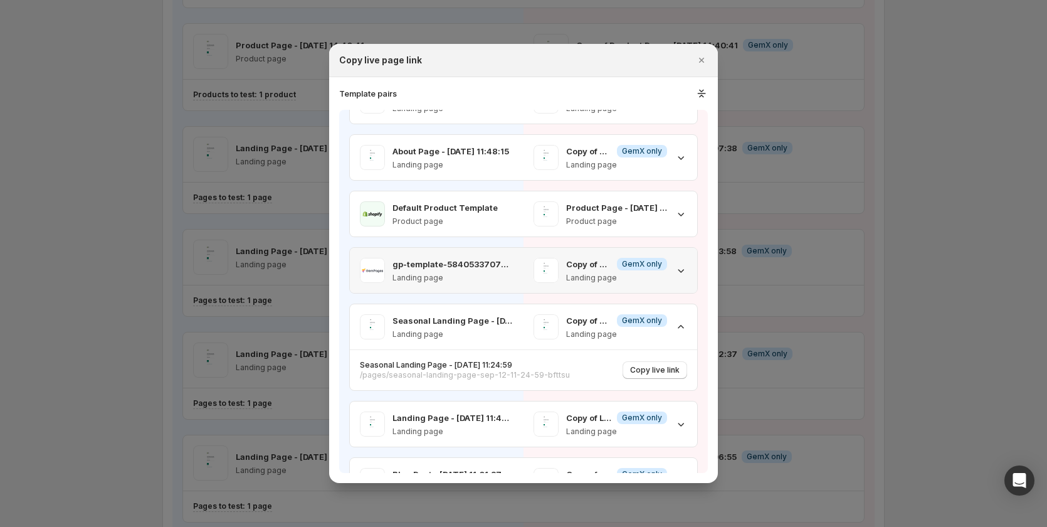
click at [607, 265] on div "Copy of About Page - Sep 7, 00:48:48 Info GemX only" at bounding box center [616, 264] width 101 height 13
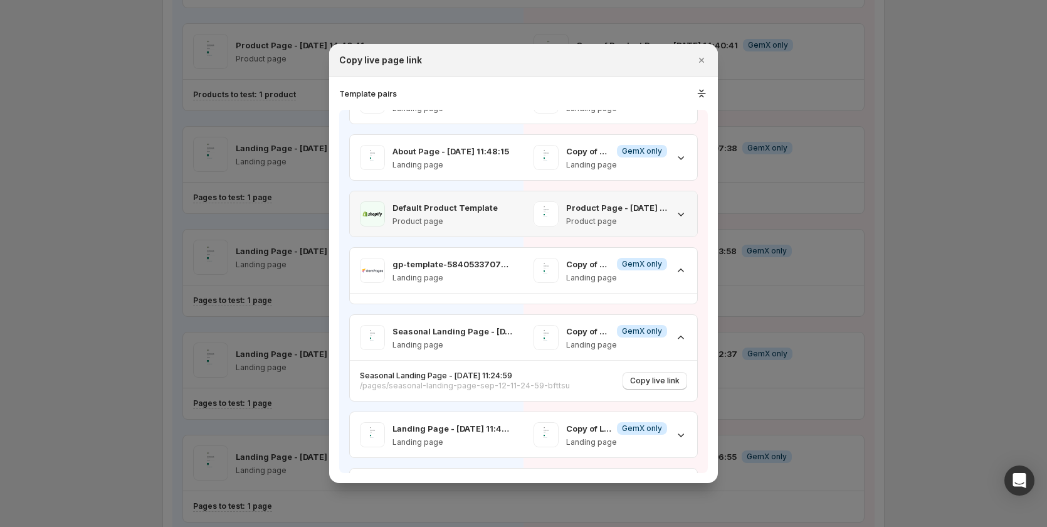
click at [610, 228] on div "Product Page - Sep 7, 00:50:44 Product page" at bounding box center [611, 213] width 174 height 45
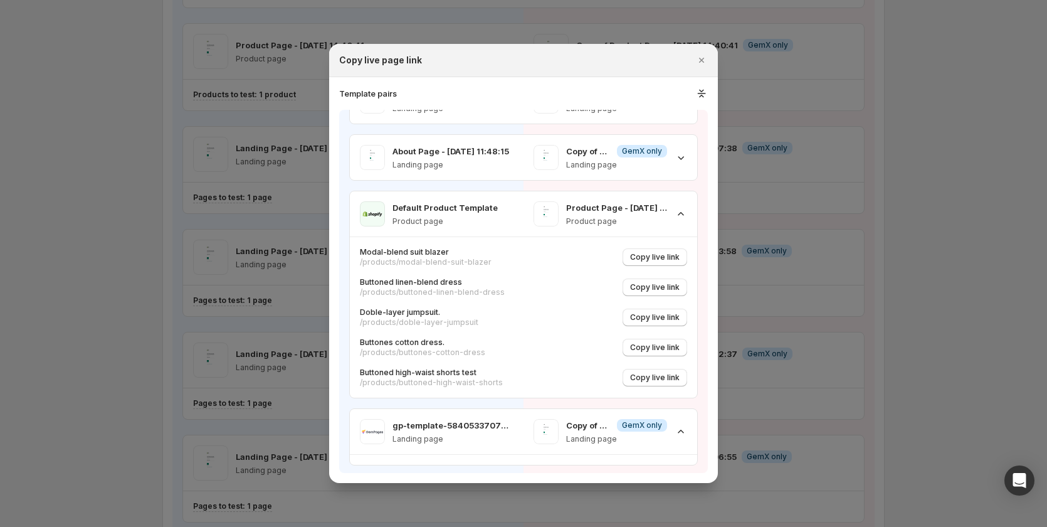
click at [858, 203] on div at bounding box center [523, 263] width 1047 height 527
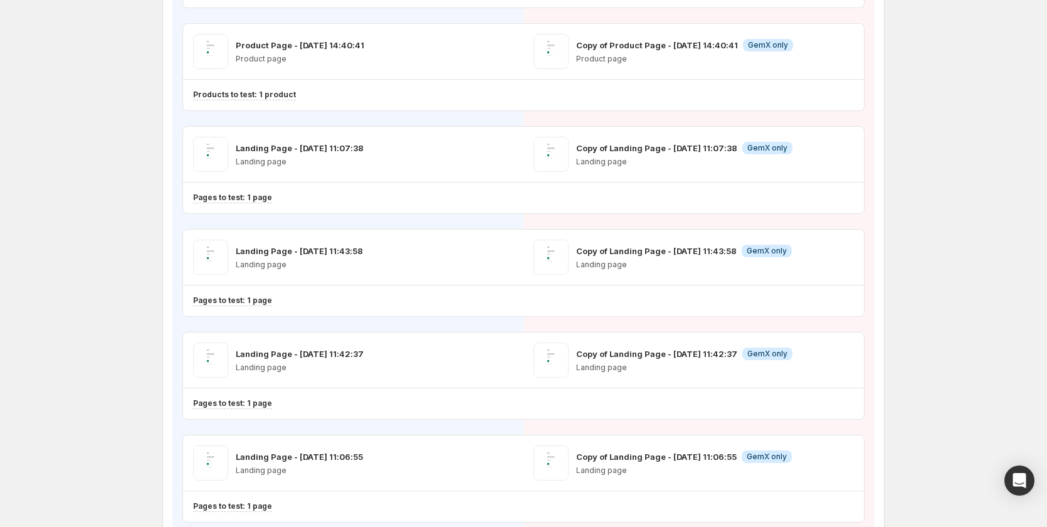
scroll to position [0, 0]
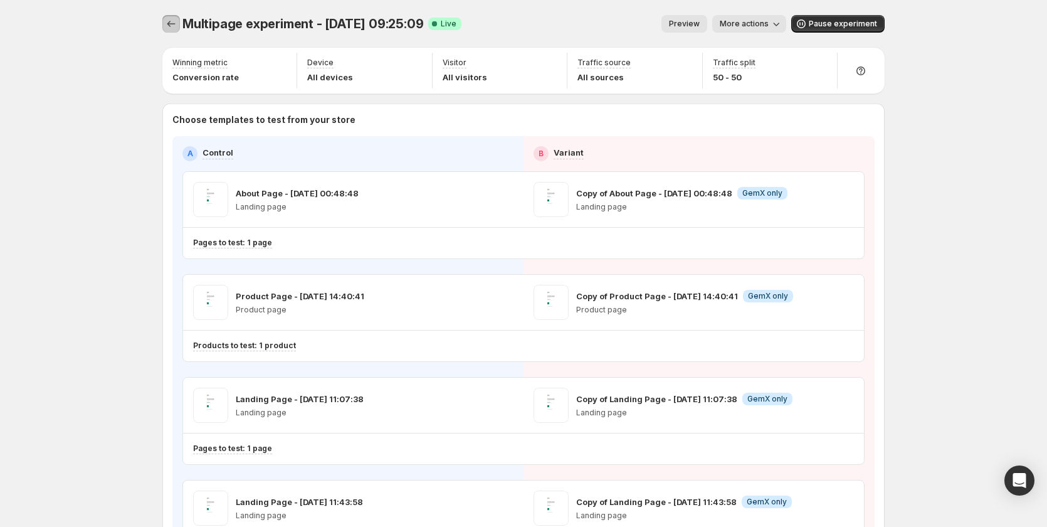
click at [177, 24] on icon "Experiments" at bounding box center [171, 24] width 13 height 13
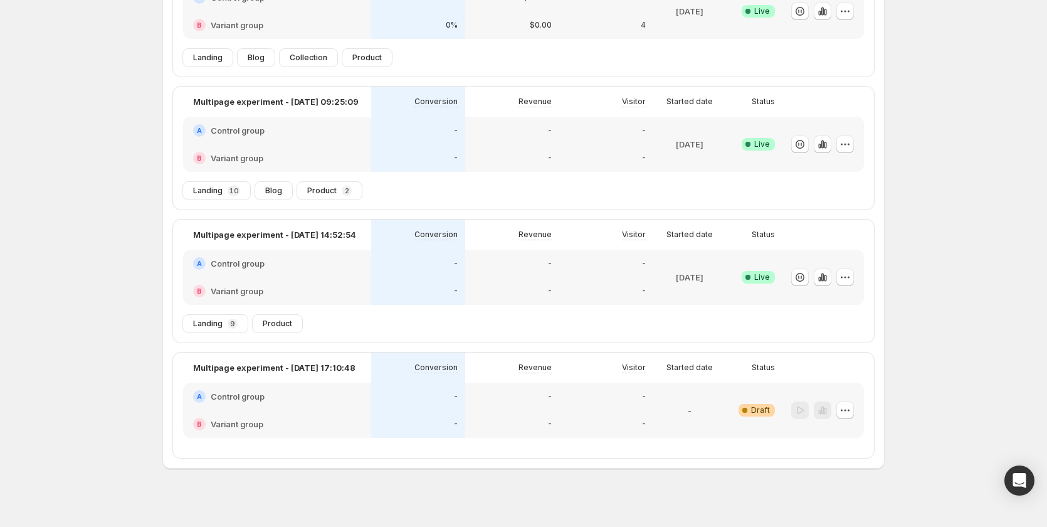
scroll to position [169, 0]
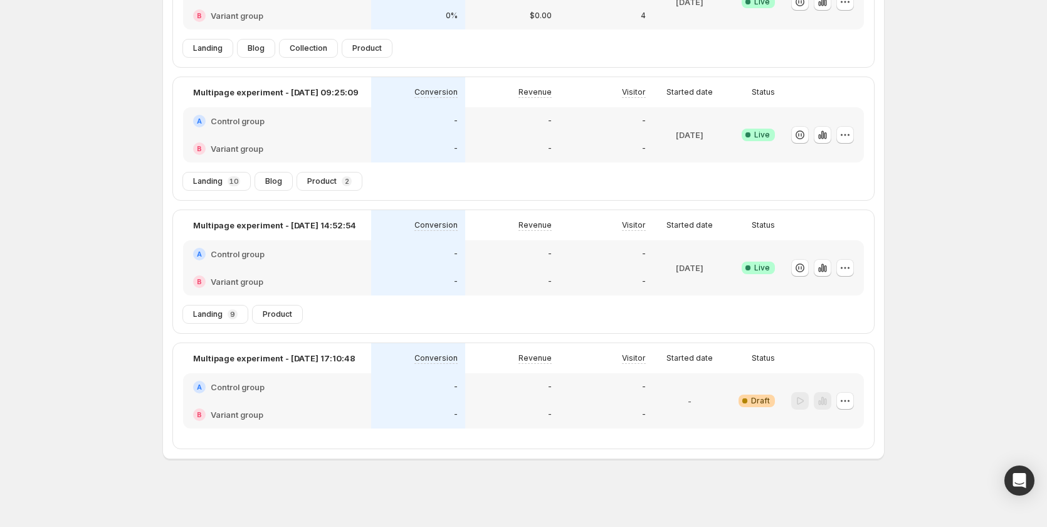
click at [371, 245] on div "A Control group" at bounding box center [277, 254] width 188 height 28
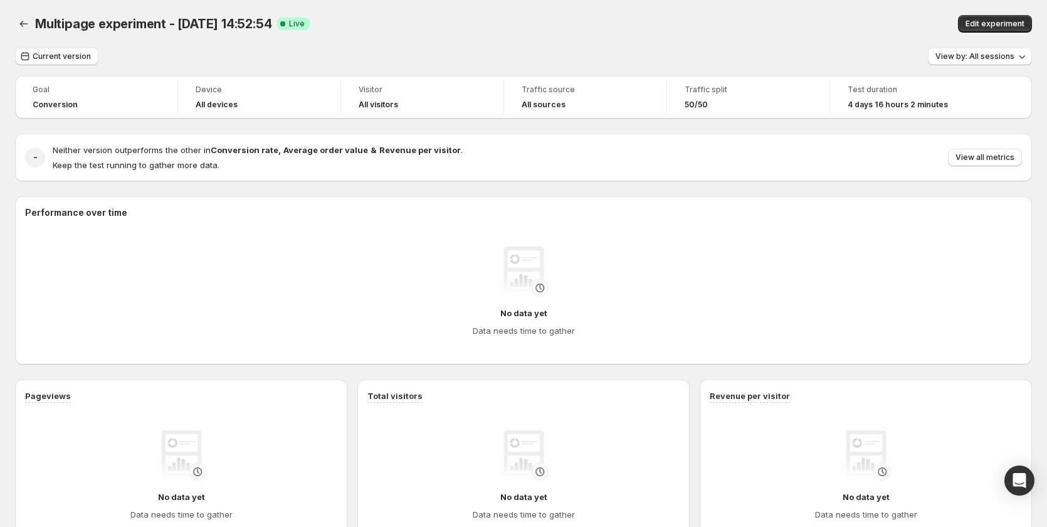
click at [987, 10] on div "Multipage experiment - Sep 12, 14:52:54. This page is ready Multipage experimen…" at bounding box center [523, 24] width 1017 height 48
click at [987, 20] on span "Edit experiment" at bounding box center [995, 24] width 59 height 10
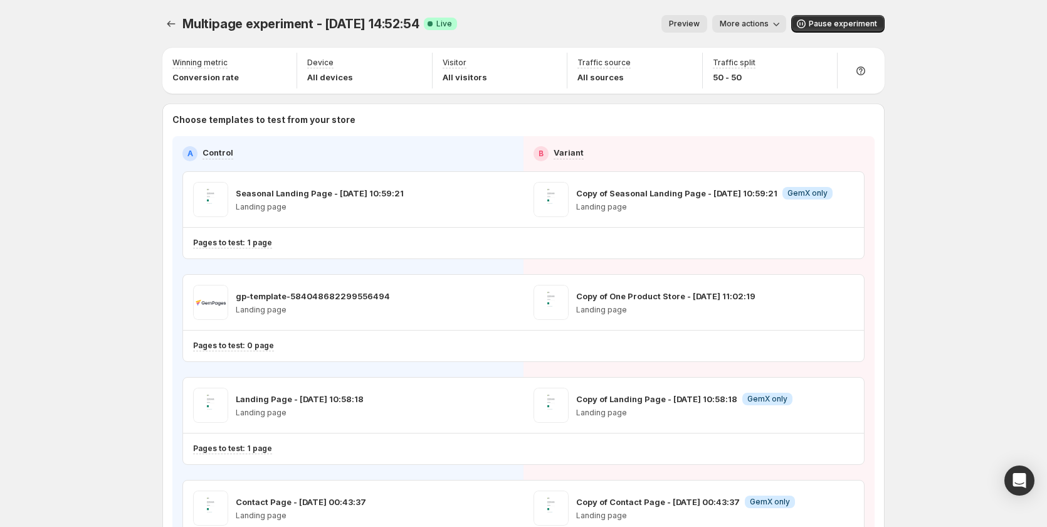
click at [699, 18] on button "Preview" at bounding box center [685, 24] width 46 height 18
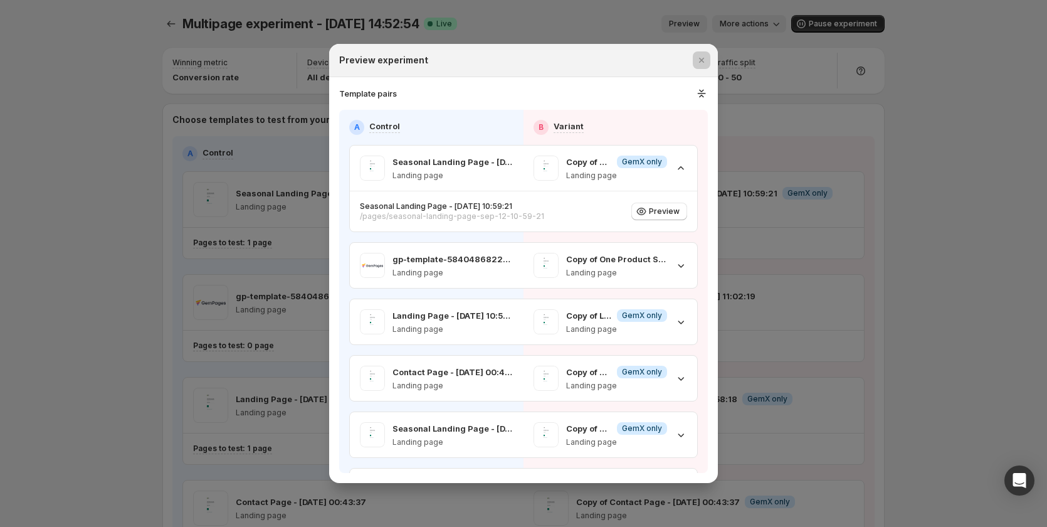
click at [945, 259] on div at bounding box center [523, 263] width 1047 height 527
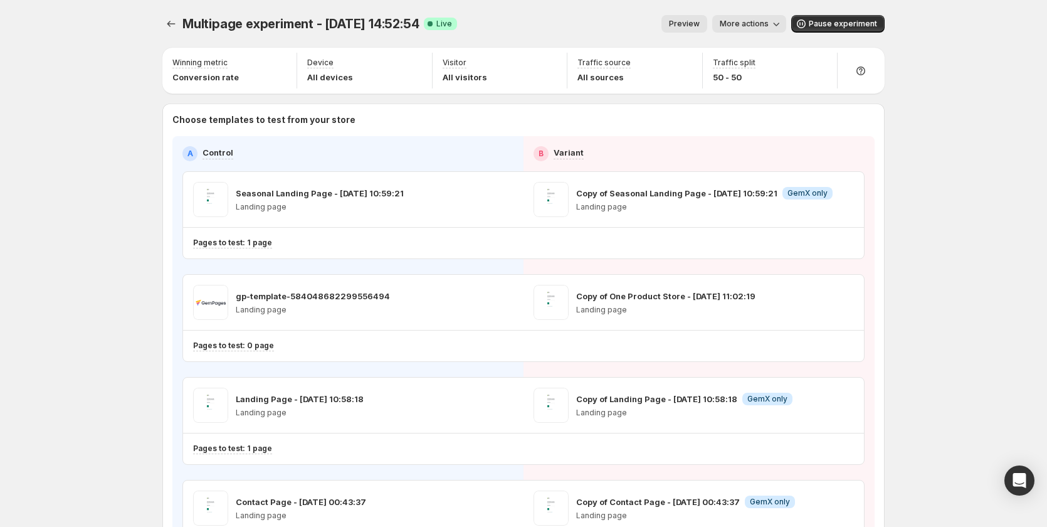
click at [169, 14] on div "Multipage experiment - Sep 12, 14:52:54. This page is ready Multipage experimen…" at bounding box center [523, 24] width 722 height 48
click at [172, 21] on icon "Experiments" at bounding box center [171, 24] width 13 height 13
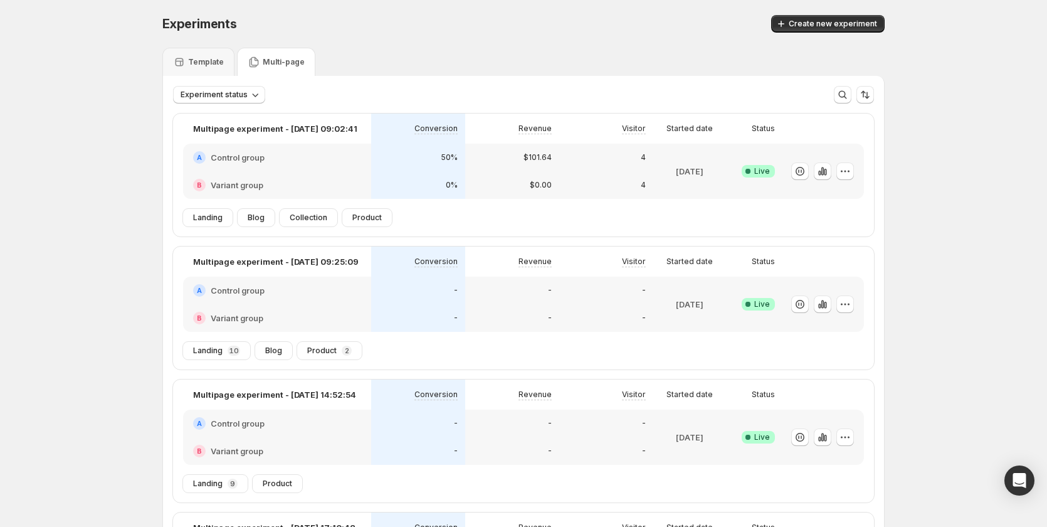
click at [577, 290] on div "-" at bounding box center [606, 290] width 79 height 13
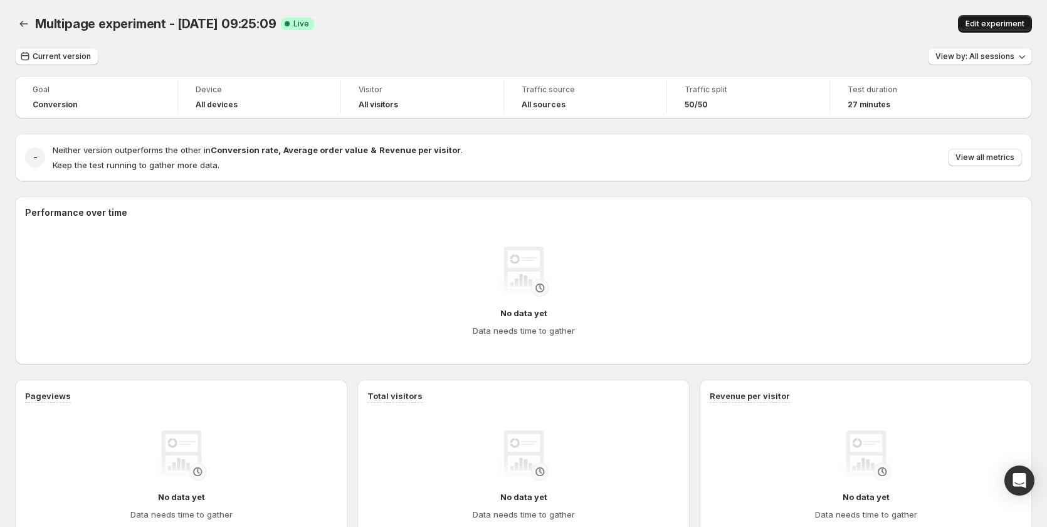
click at [1003, 18] on button "Edit experiment" at bounding box center [995, 24] width 74 height 18
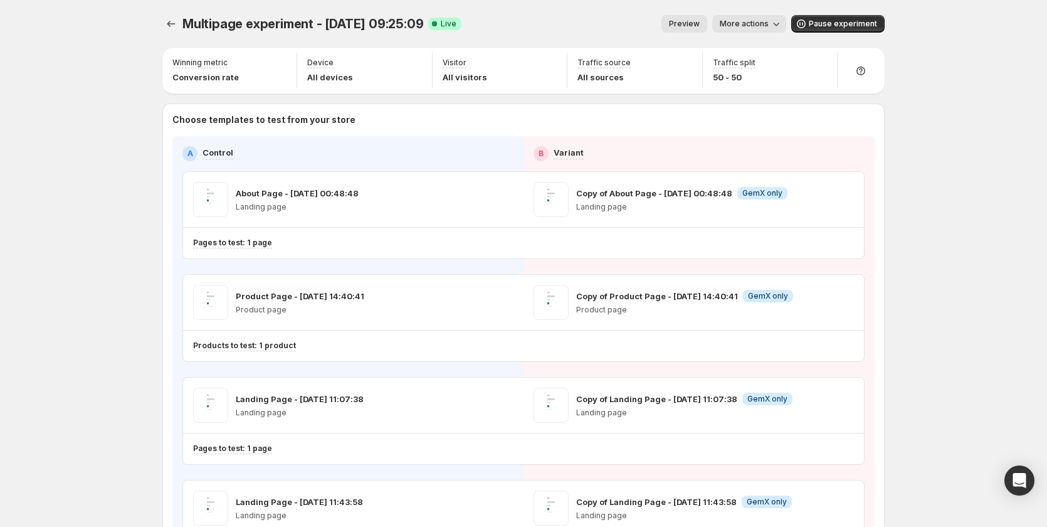
click at [696, 18] on button "Preview" at bounding box center [685, 24] width 46 height 18
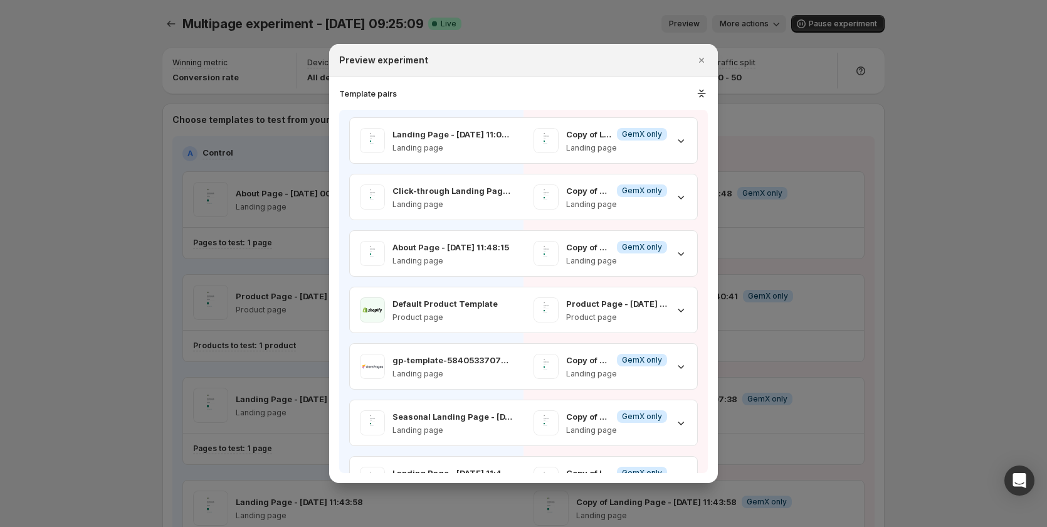
scroll to position [376, 0]
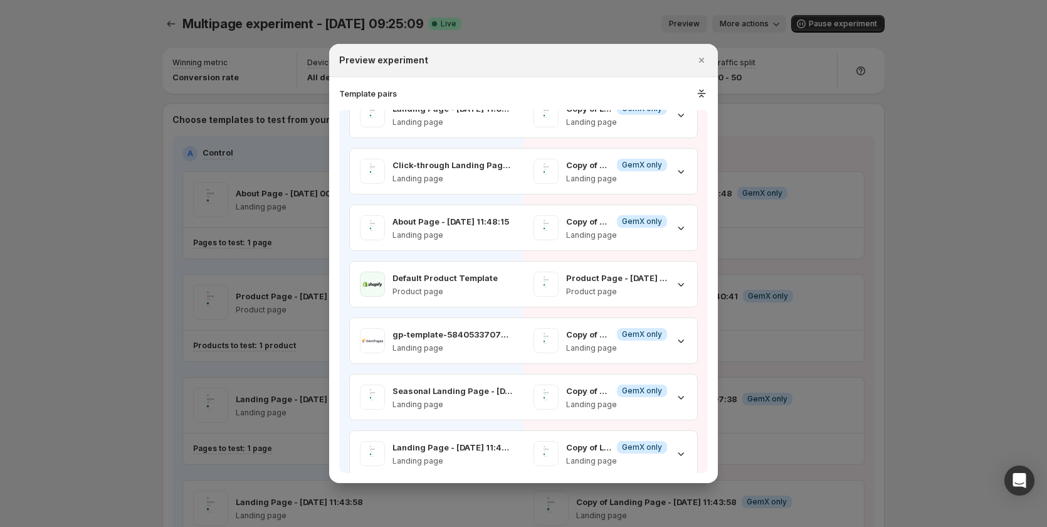
click at [973, 262] on div at bounding box center [523, 263] width 1047 height 527
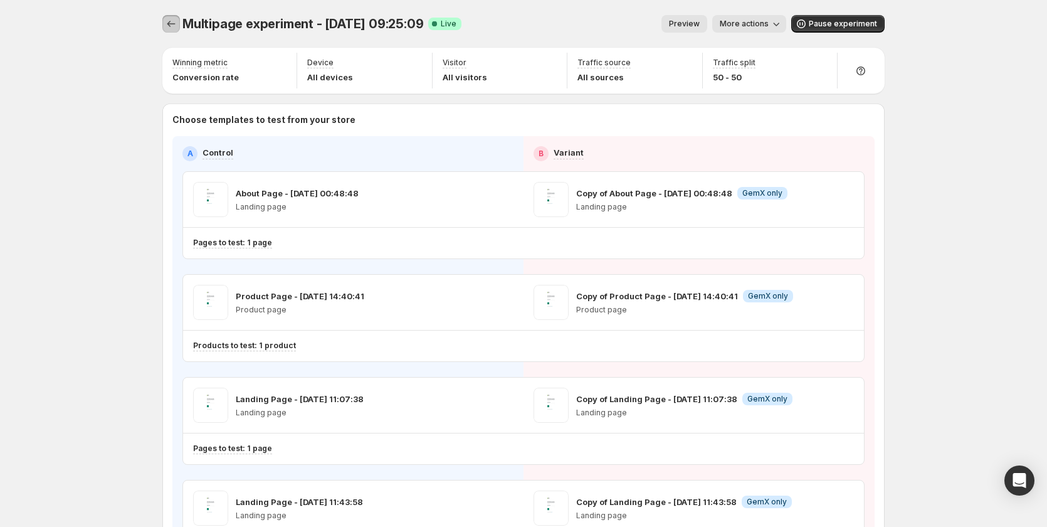
click at [172, 28] on icon "Experiments" at bounding box center [171, 24] width 13 height 13
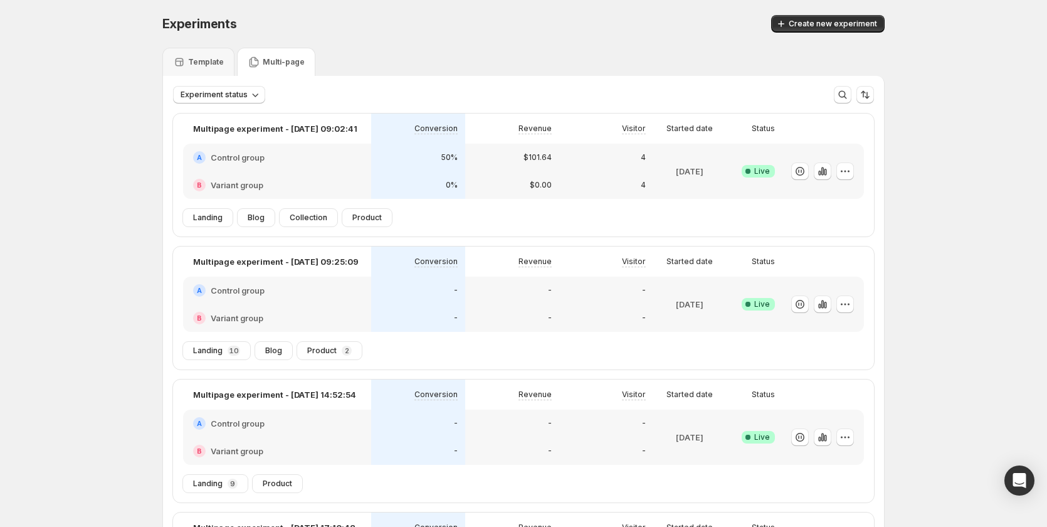
click at [434, 181] on div "0%" at bounding box center [418, 185] width 79 height 13
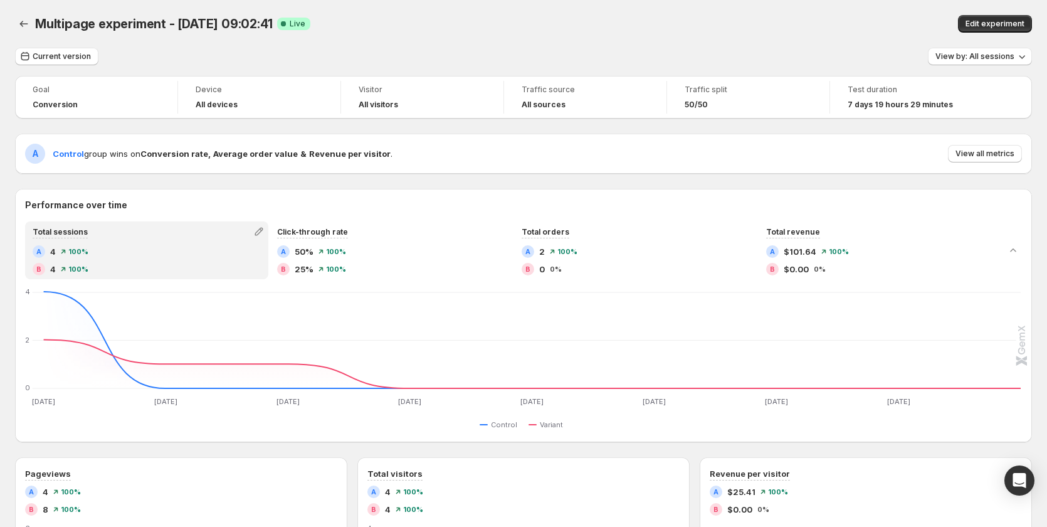
click at [979, 14] on div "Multipage experiment - Sep 3, 09:02:41. This page is ready Multipage experiment…" at bounding box center [523, 24] width 1017 height 48
click at [1007, 21] on span "Edit experiment" at bounding box center [995, 24] width 59 height 10
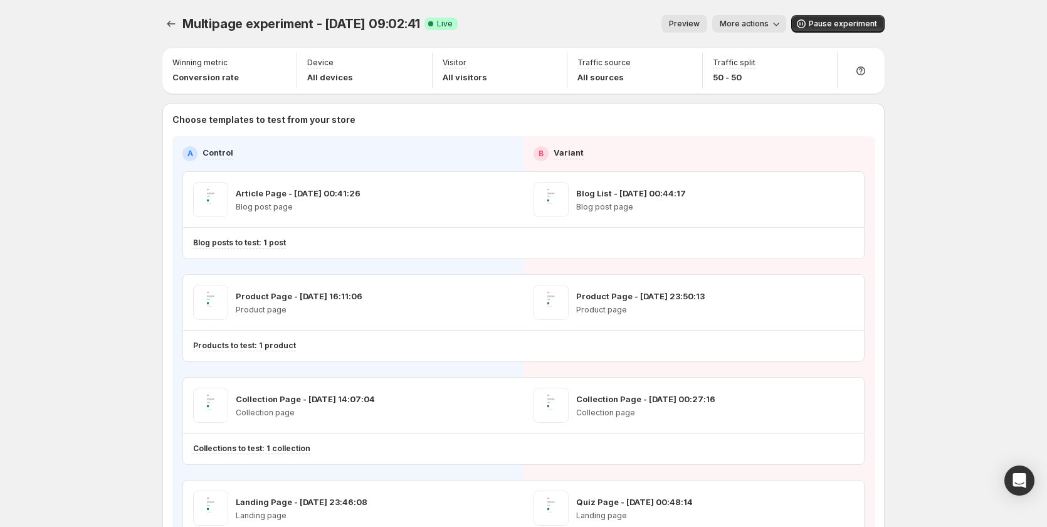
click at [694, 22] on span "Preview" at bounding box center [684, 24] width 31 height 10
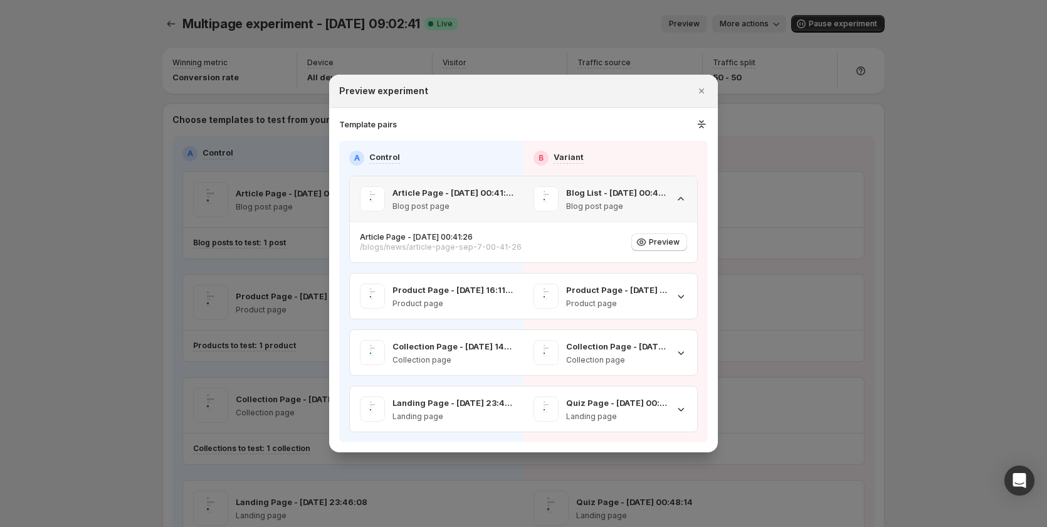
click at [682, 205] on div "Blog List - Sep 7, 00:44:17 Blog post page" at bounding box center [611, 198] width 154 height 25
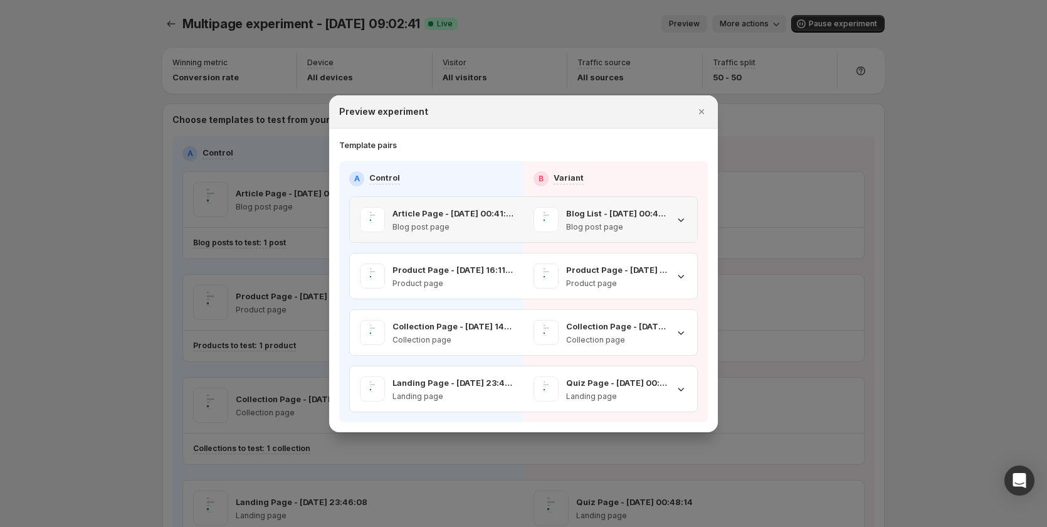
click at [683, 218] on icon ":r1kr:" at bounding box center [681, 219] width 13 height 13
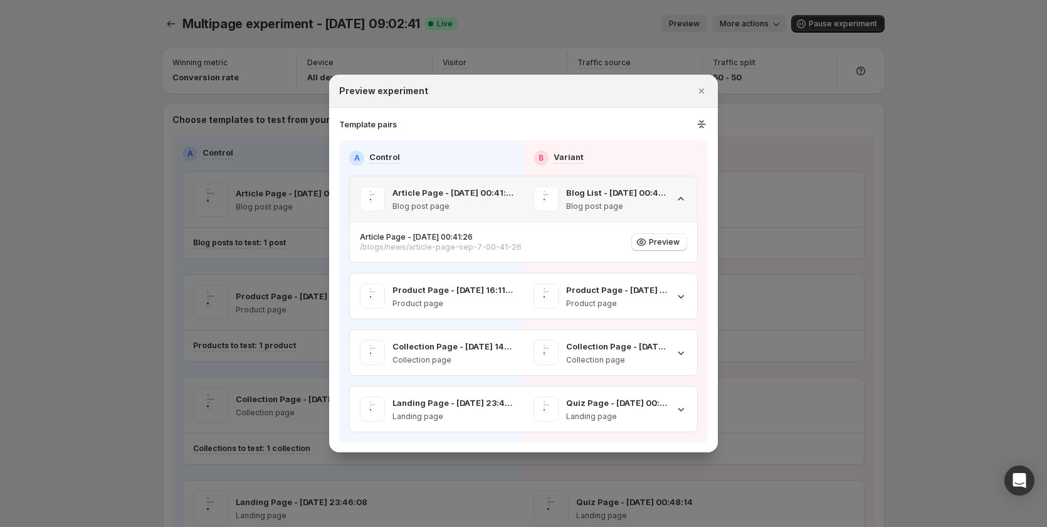
click at [679, 199] on icon ":r1kr:" at bounding box center [681, 198] width 6 height 3
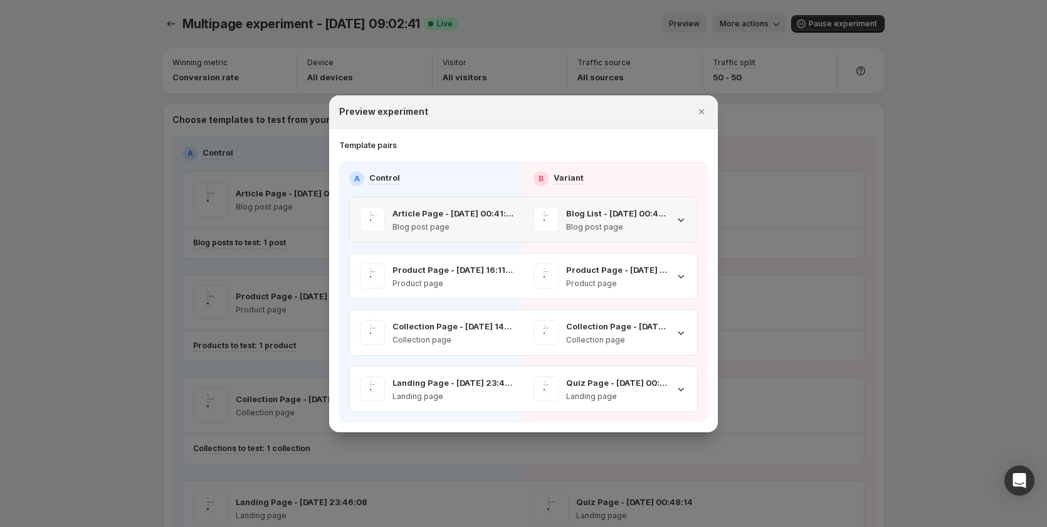
click at [684, 219] on icon ":r1kr:" at bounding box center [681, 219] width 13 height 13
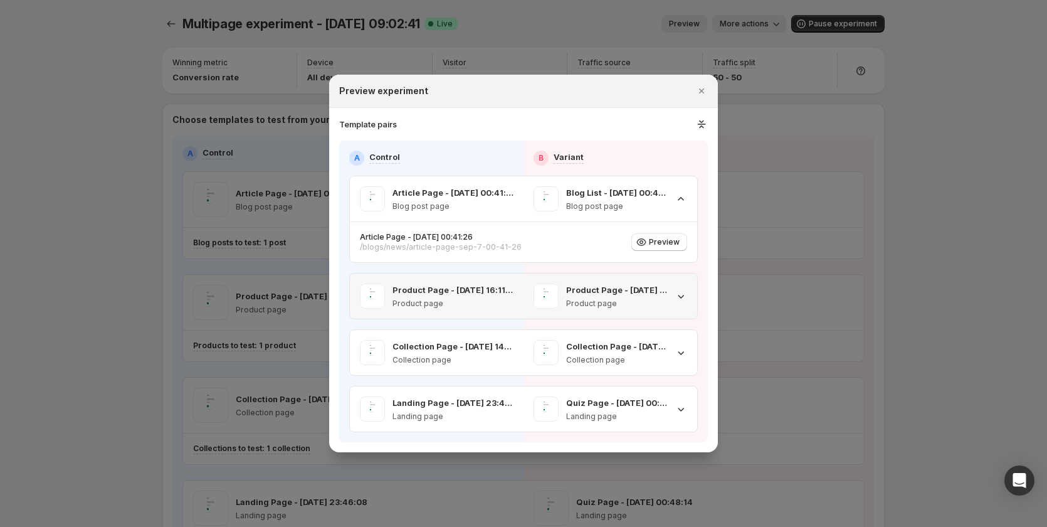
click at [677, 295] on icon ":r1kr:" at bounding box center [681, 296] width 13 height 13
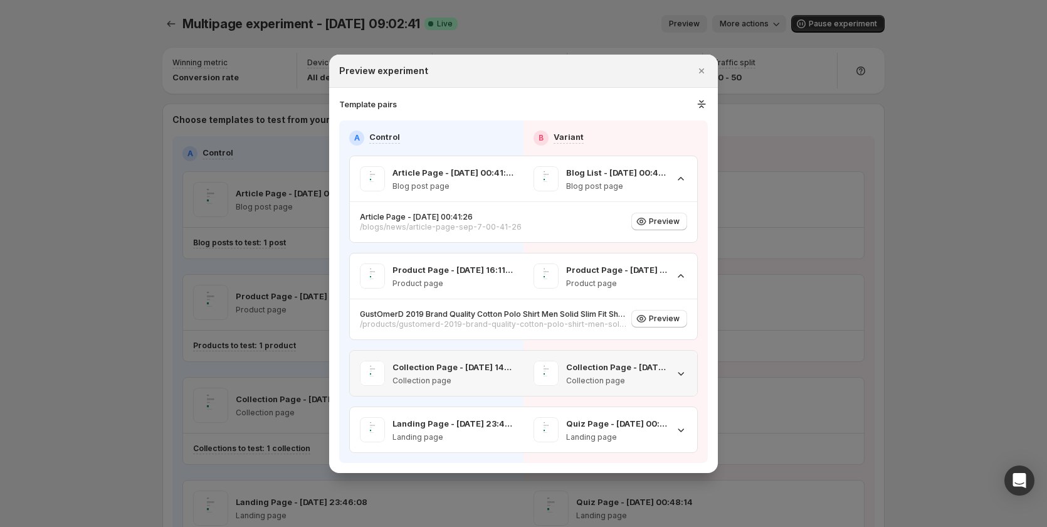
click at [689, 374] on div "Collection Page - Sep 7, 00:27:16 Collection page" at bounding box center [611, 373] width 174 height 45
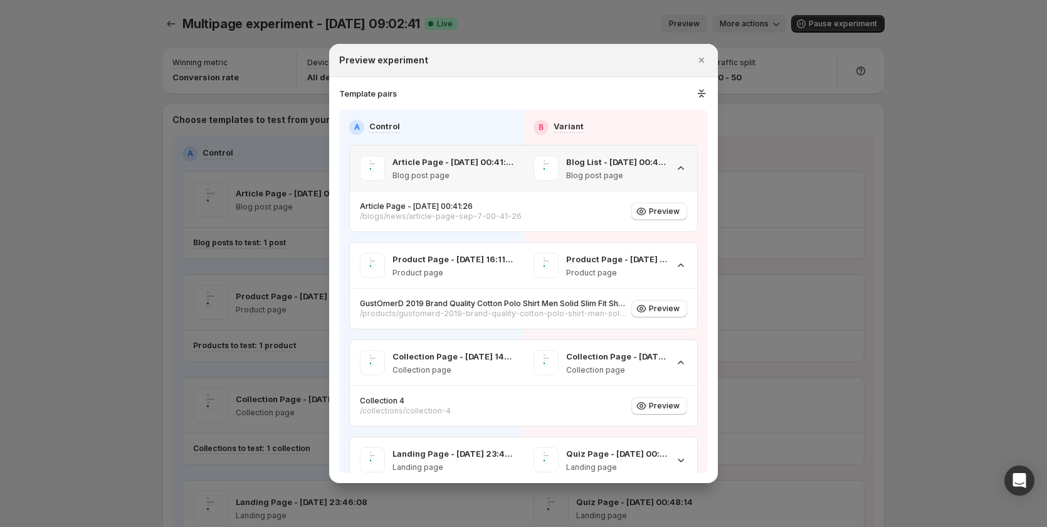
click at [675, 166] on icon ":r1kr:" at bounding box center [681, 168] width 13 height 13
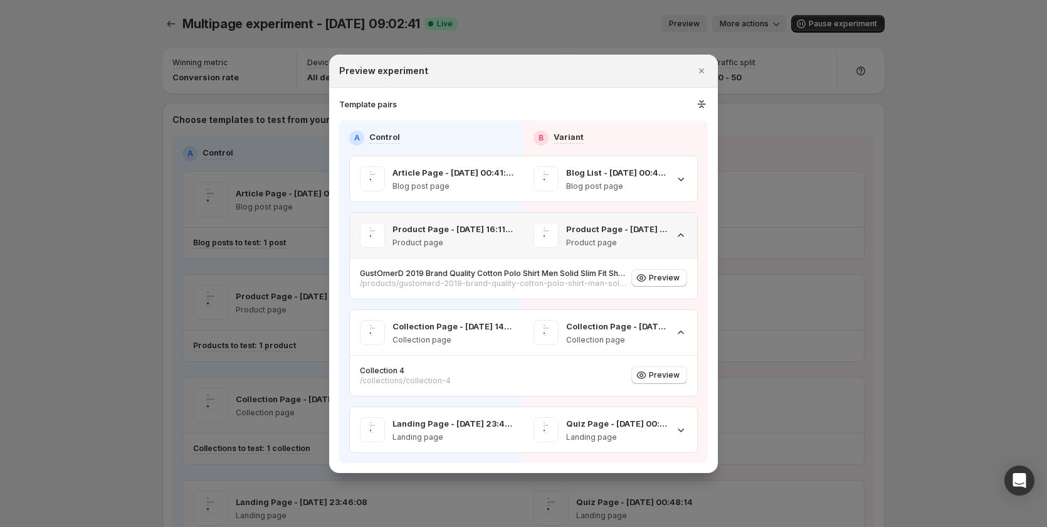
click at [674, 237] on div "Product Page - Sep 6, 23:50:13 Product page" at bounding box center [611, 235] width 154 height 25
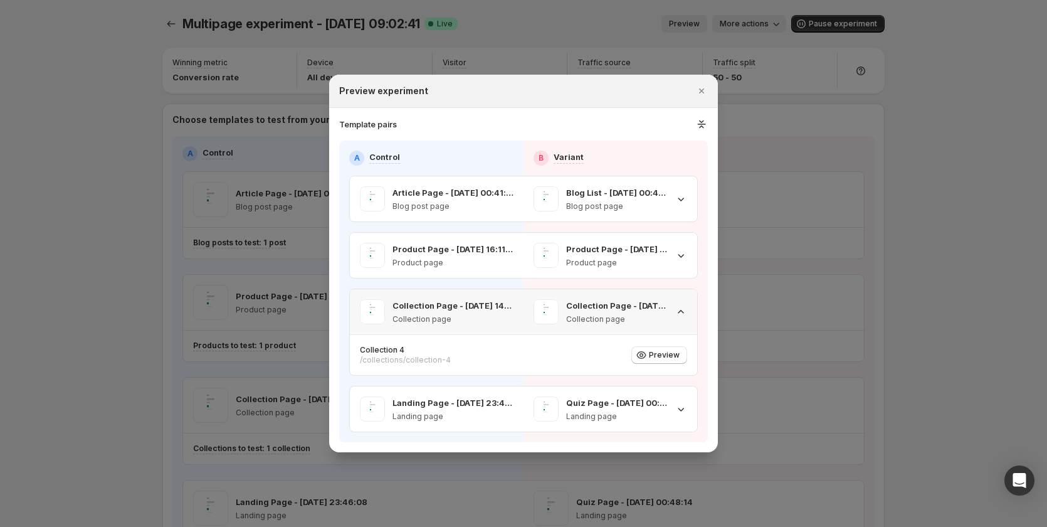
click at [682, 309] on icon ":r1kr:" at bounding box center [681, 311] width 13 height 13
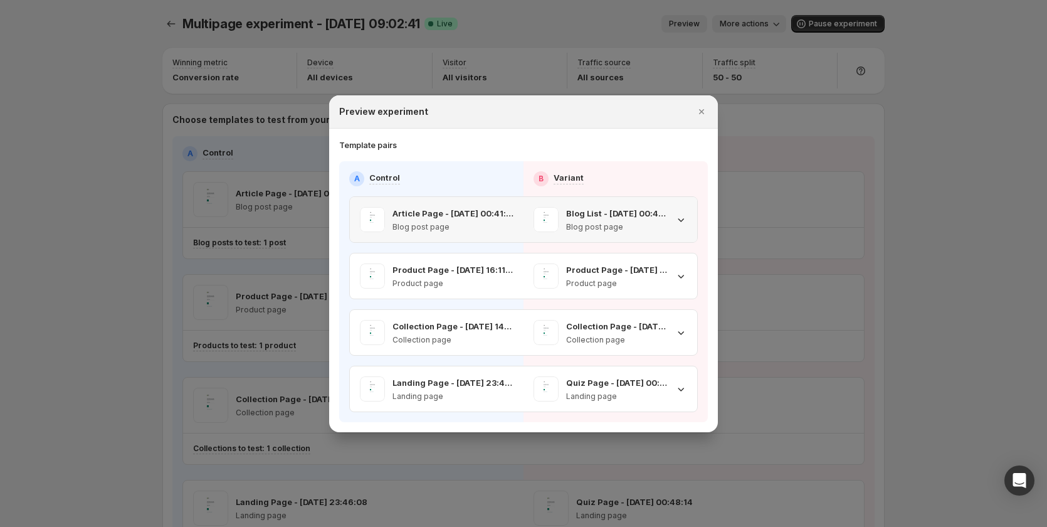
click at [683, 218] on icon ":r1kr:" at bounding box center [681, 219] width 13 height 13
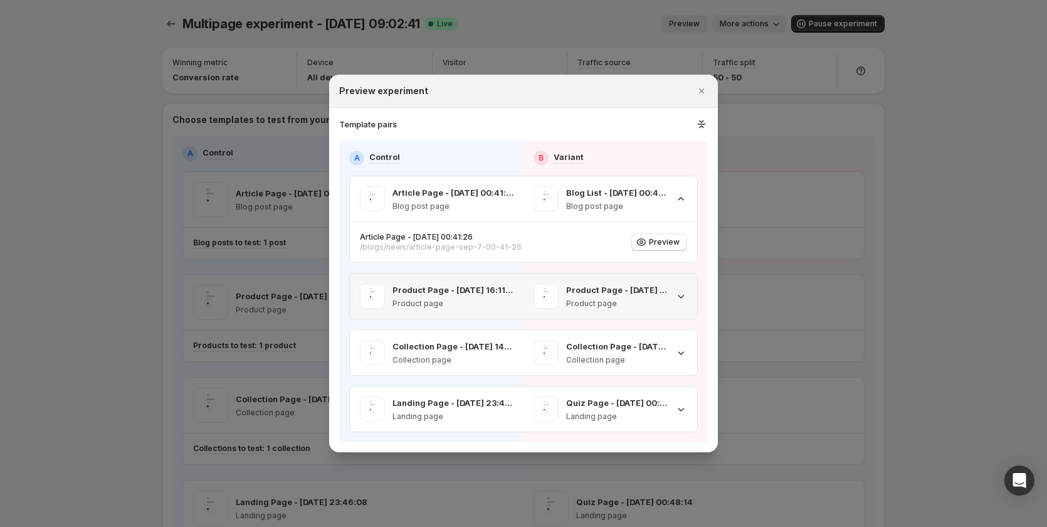
click at [684, 295] on icon ":r1kr:" at bounding box center [681, 297] width 6 height 4
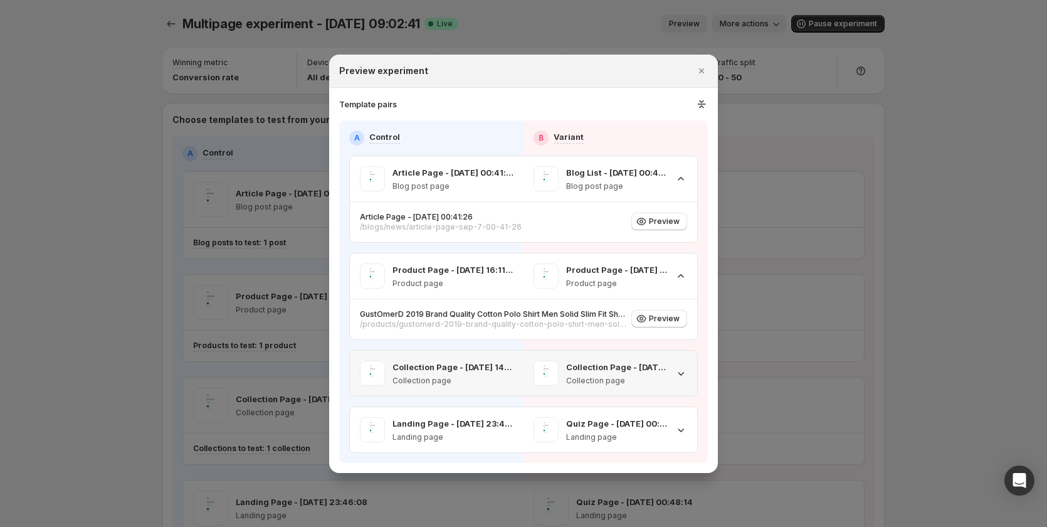
click at [674, 371] on div "Collection Page - Sep 7, 00:27:16 Collection page" at bounding box center [611, 373] width 154 height 25
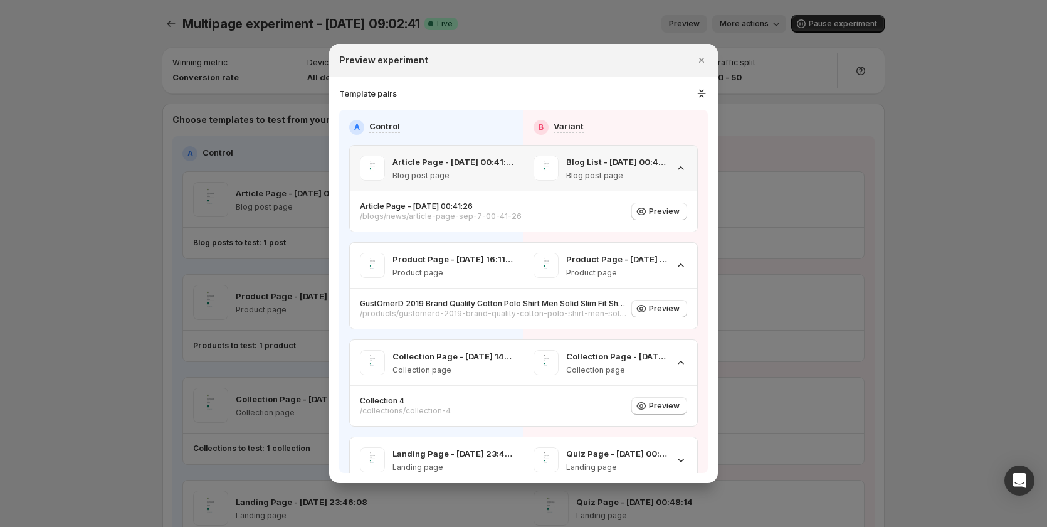
click at [675, 166] on icon ":r1kr:" at bounding box center [681, 168] width 13 height 13
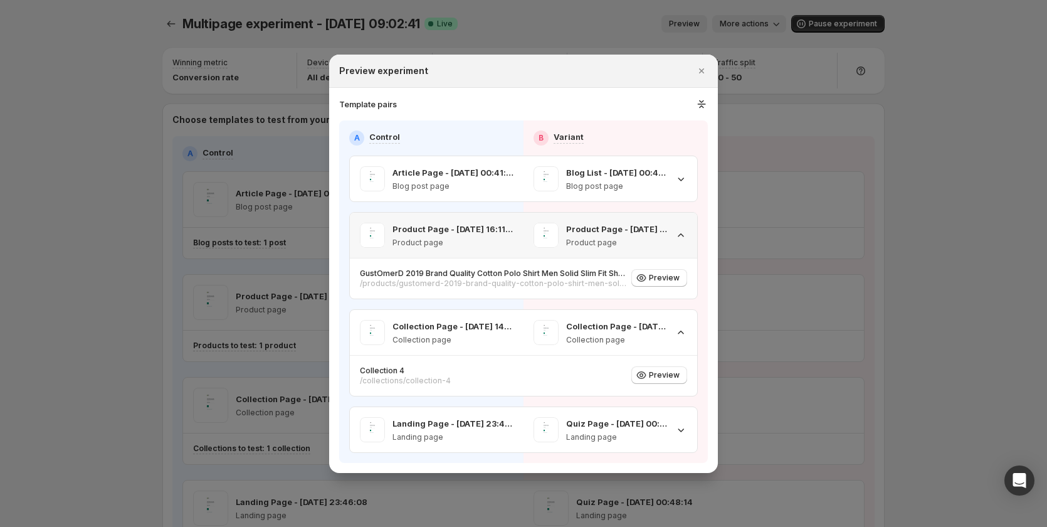
click at [674, 226] on div "Product Page - Sep 6, 23:50:13 Product page" at bounding box center [611, 235] width 154 height 25
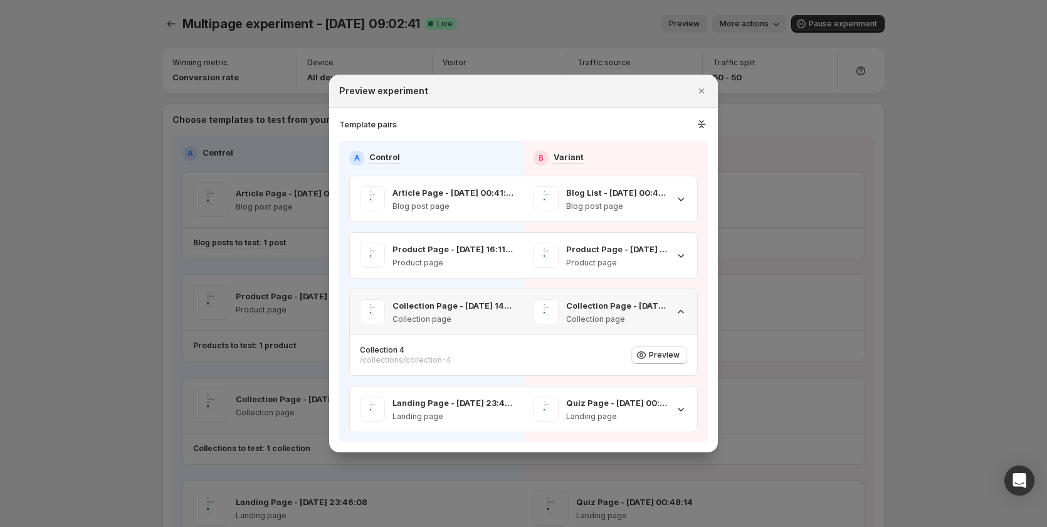
click at [677, 309] on icon ":r1kr:" at bounding box center [681, 311] width 13 height 13
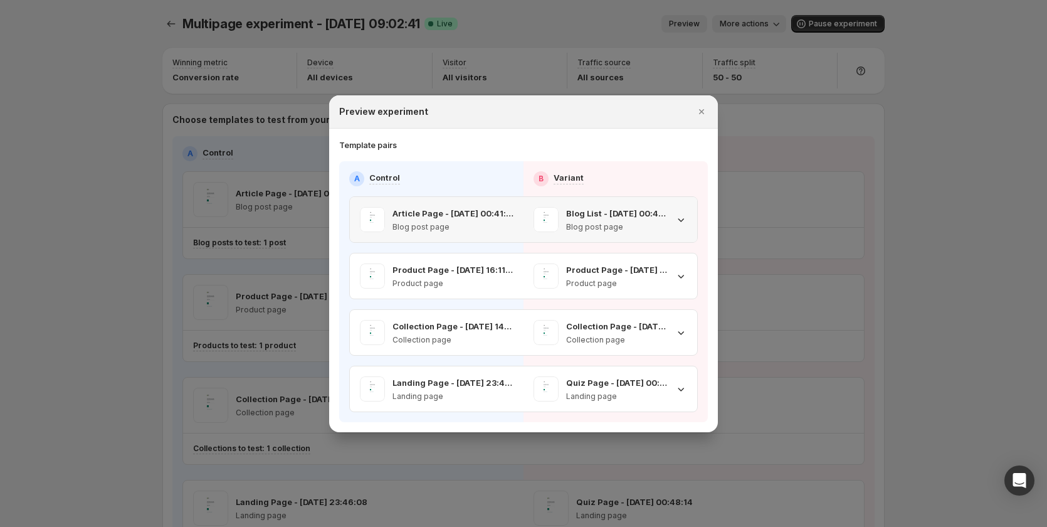
click at [678, 224] on icon ":r1kr:" at bounding box center [681, 219] width 13 height 13
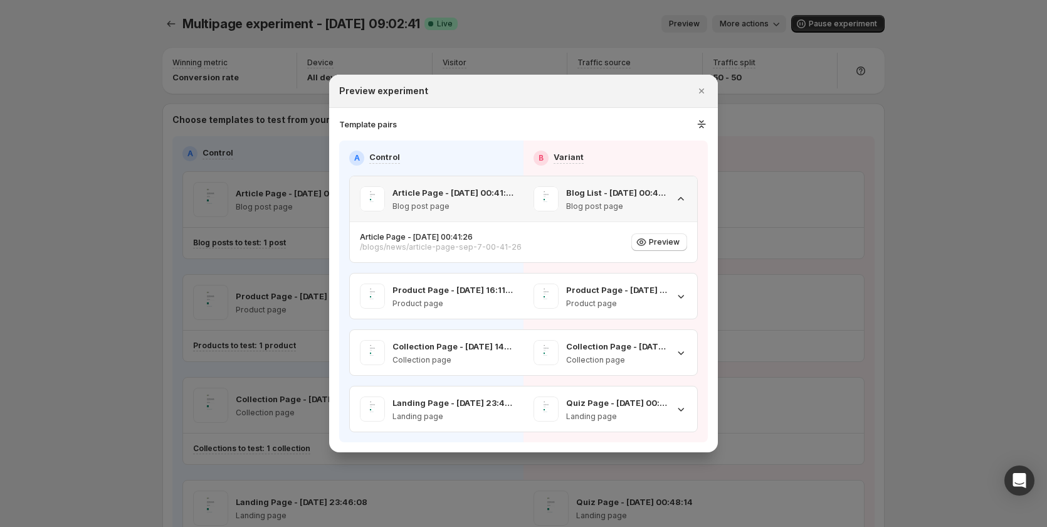
click at [683, 201] on icon ":r1kr:" at bounding box center [681, 199] width 13 height 13
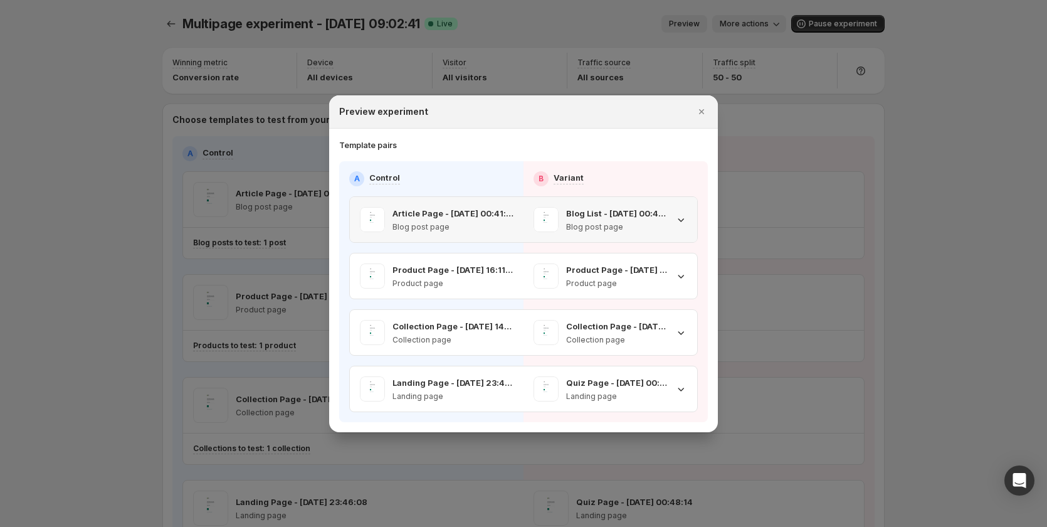
click at [682, 218] on icon ":r1kr:" at bounding box center [681, 219] width 13 height 13
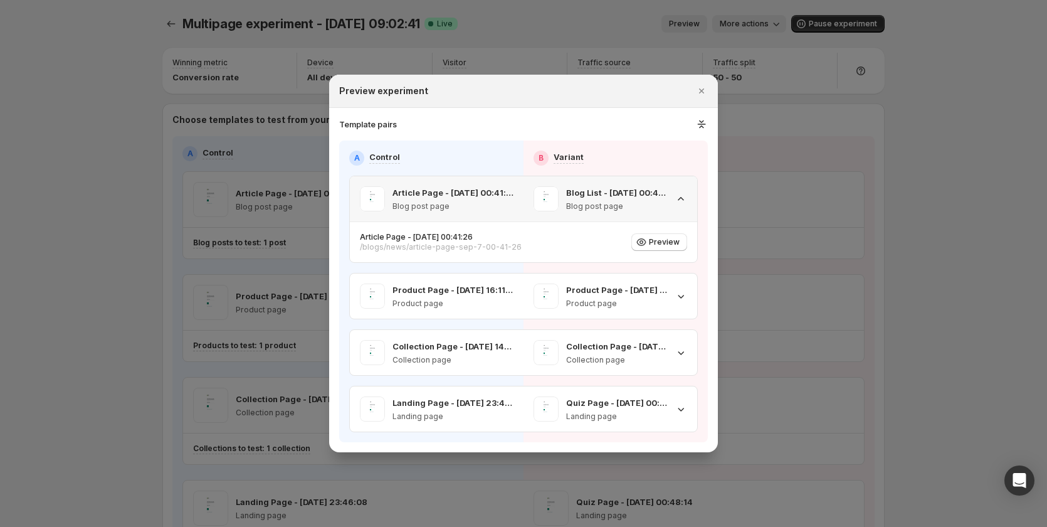
click at [684, 204] on icon ":r1kr:" at bounding box center [681, 199] width 13 height 13
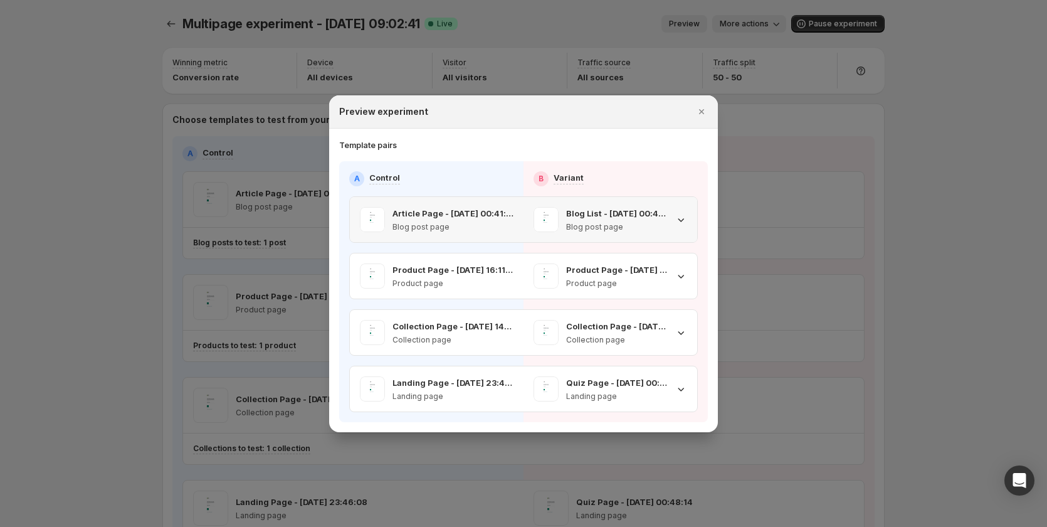
click at [678, 224] on icon ":r1kr:" at bounding box center [681, 219] width 13 height 13
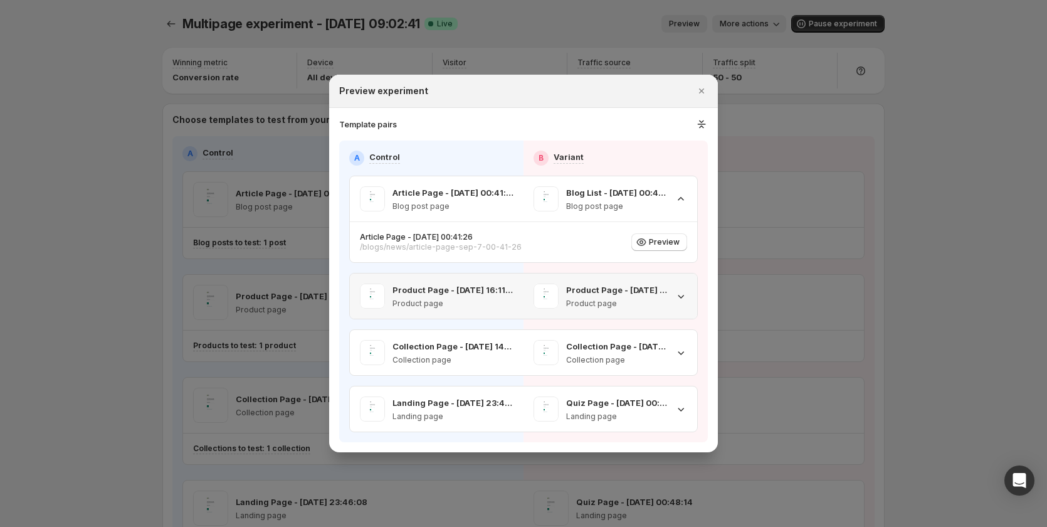
click at [684, 298] on icon ":r1kr:" at bounding box center [681, 296] width 13 height 13
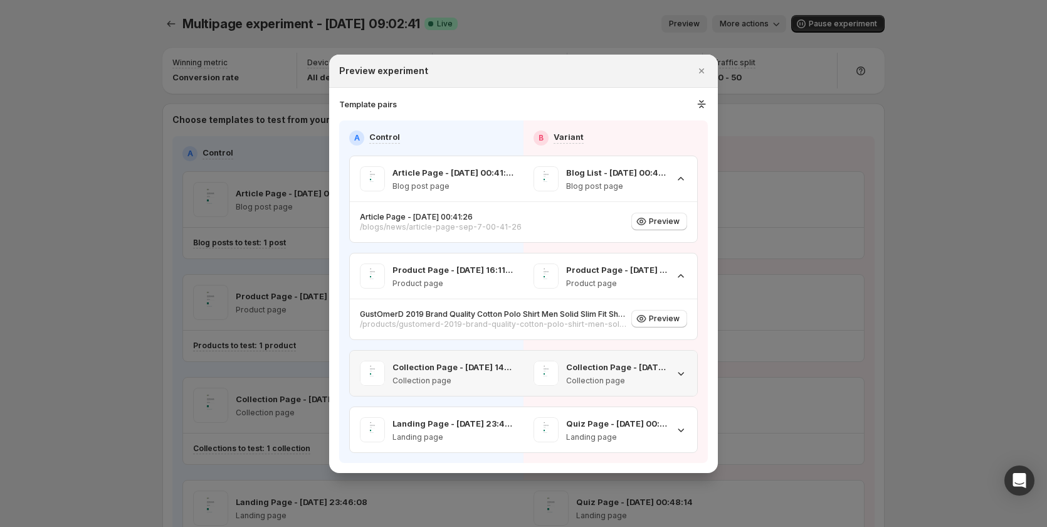
click at [678, 373] on icon ":r1kr:" at bounding box center [681, 373] width 13 height 13
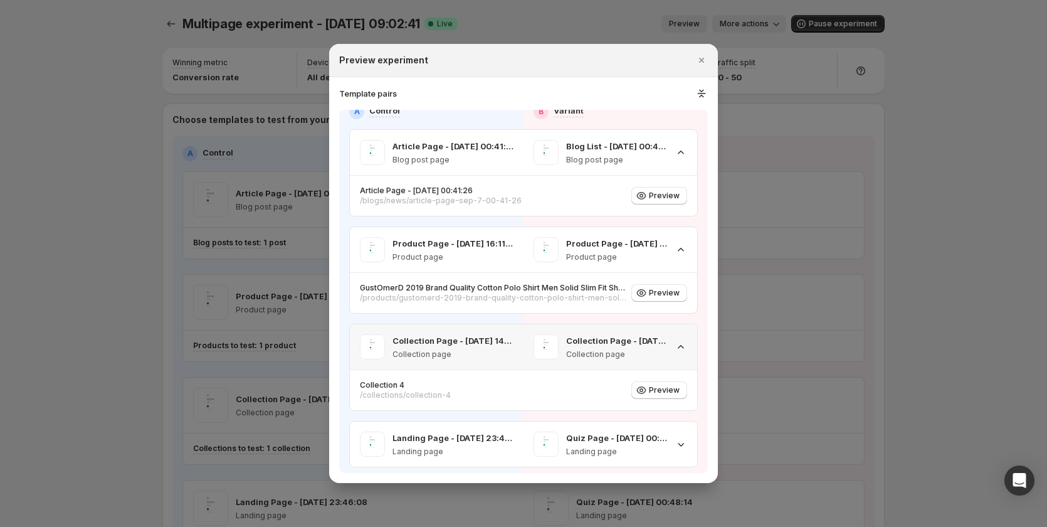
scroll to position [20, 0]
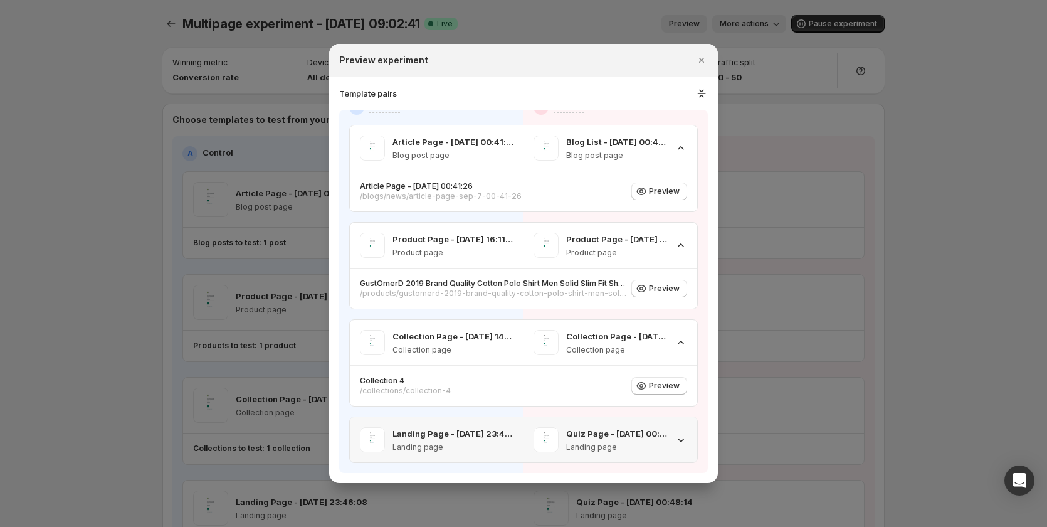
click at [678, 437] on icon ":r1kr:" at bounding box center [681, 439] width 13 height 13
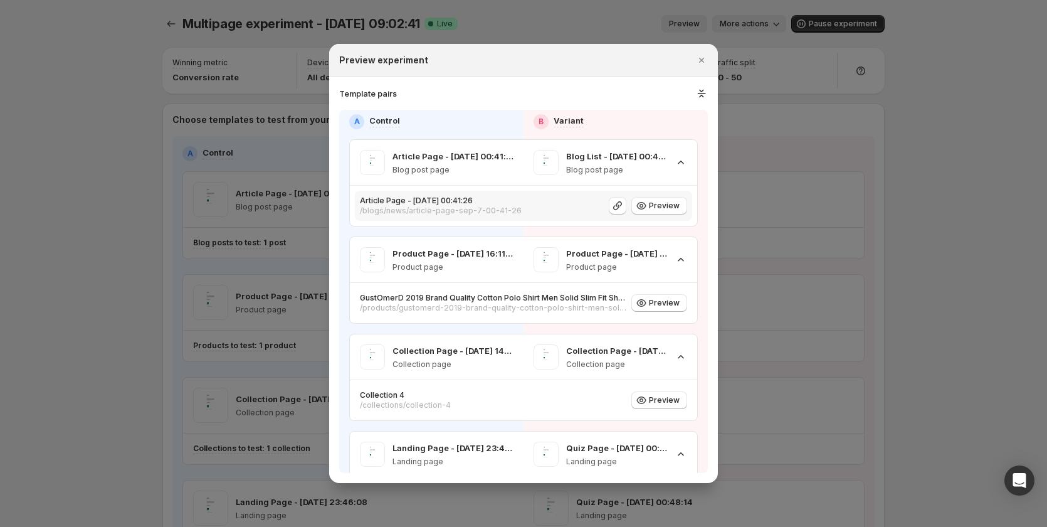
scroll to position [0, 0]
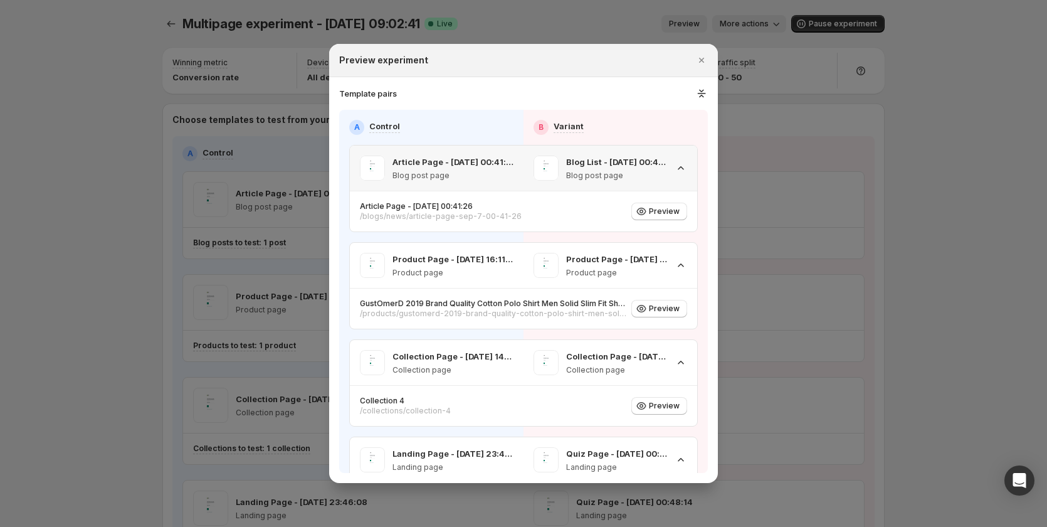
drag, startPoint x: 682, startPoint y: 166, endPoint x: 677, endPoint y: 178, distance: 12.9
click at [681, 166] on div "Blog List - Sep 7, 00:44:17 Blog post page" at bounding box center [611, 167] width 174 height 45
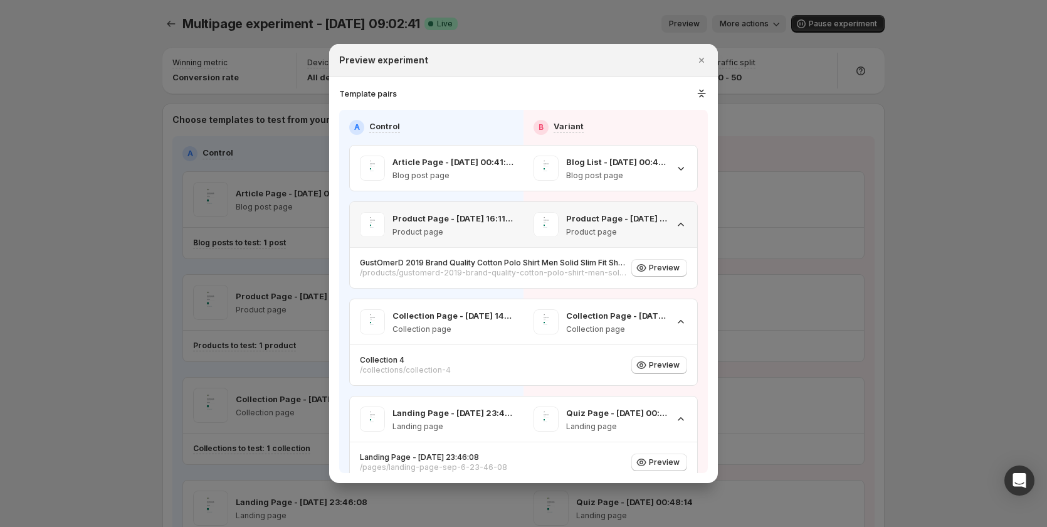
click at [679, 224] on icon ":r1kr:" at bounding box center [681, 224] width 13 height 13
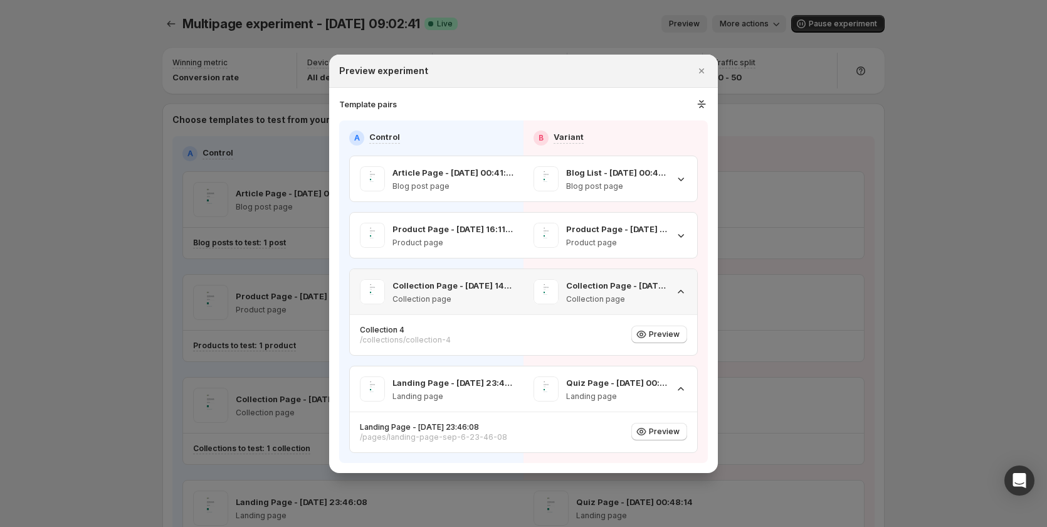
click at [677, 293] on icon ":r1kr:" at bounding box center [681, 291] width 13 height 13
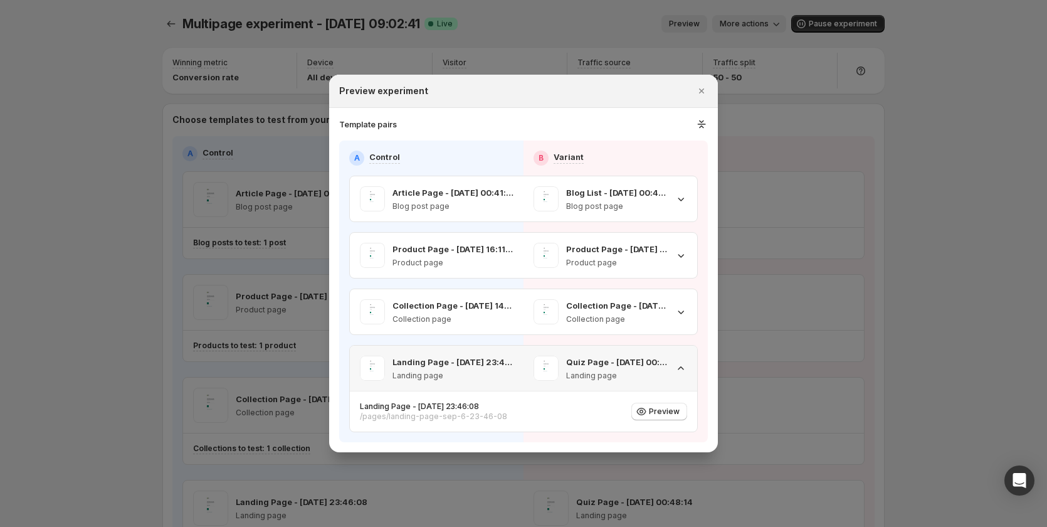
click at [689, 369] on div "Quiz Page - Sep 7, 00:48:14 Landing page" at bounding box center [611, 368] width 174 height 45
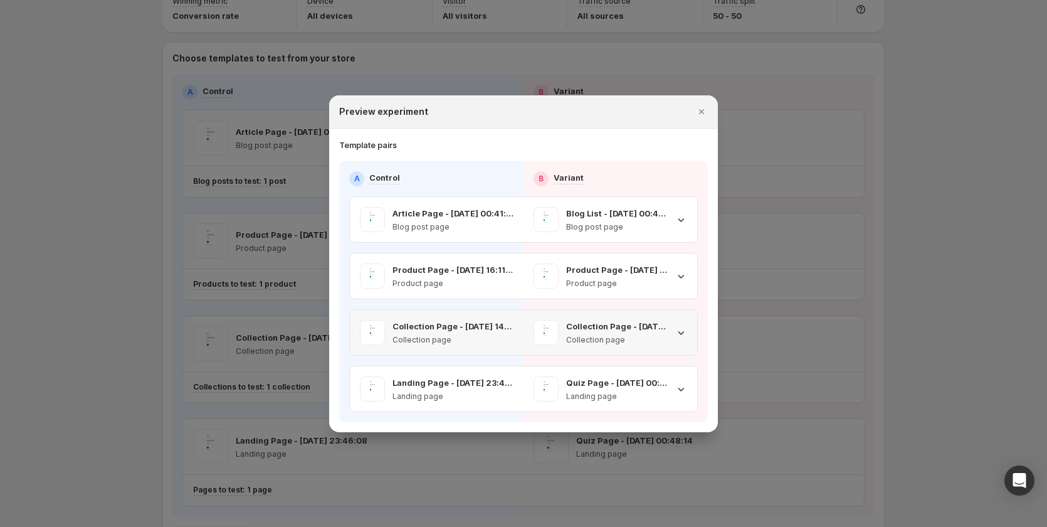
scroll to position [63, 0]
click at [671, 226] on div "Blog List - Sep 7, 00:44:17 Blog post page" at bounding box center [611, 219] width 154 height 25
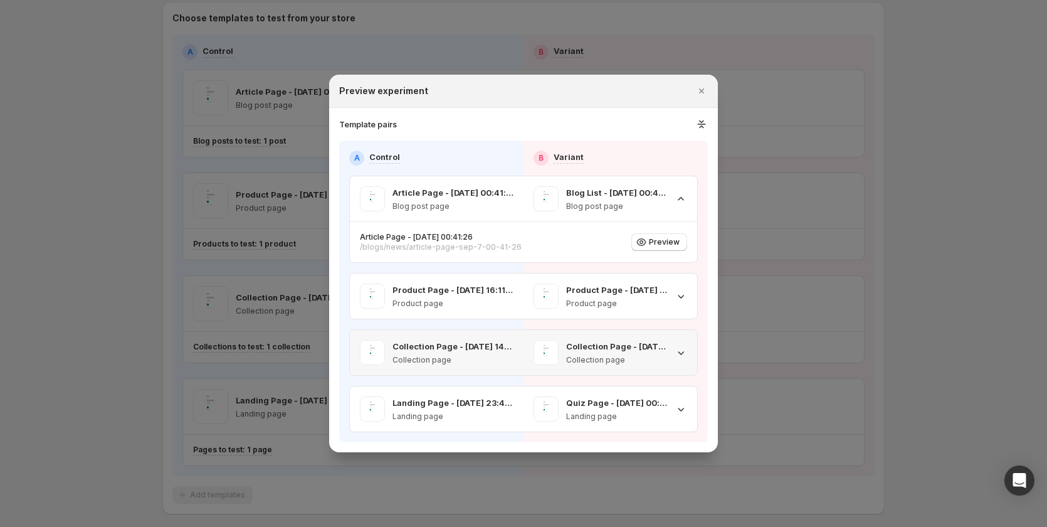
scroll to position [0, 0]
